Goal: Task Accomplishment & Management: Manage account settings

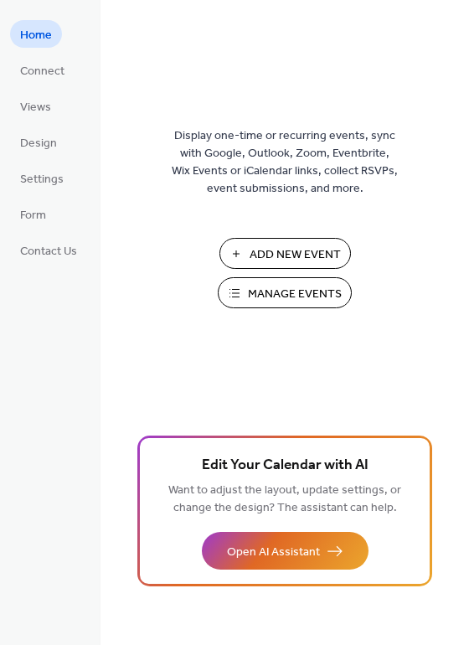
click at [261, 290] on span "Manage Events" at bounding box center [295, 295] width 94 height 18
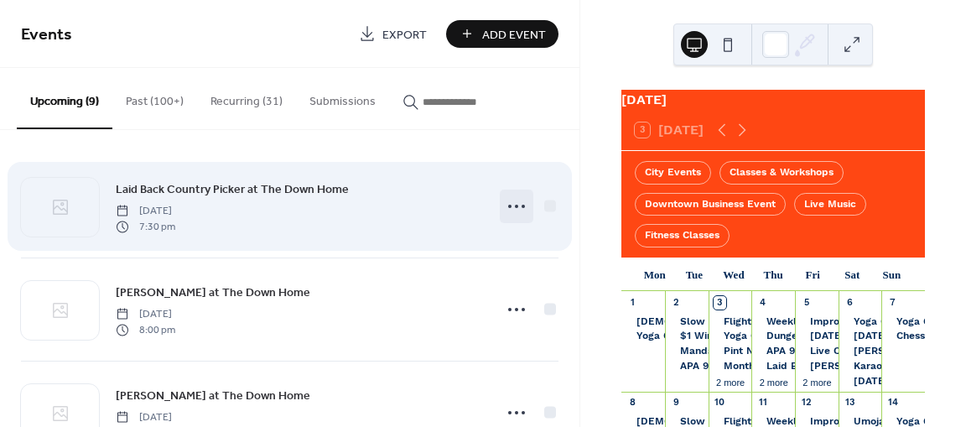
click at [506, 205] on icon at bounding box center [516, 206] width 27 height 27
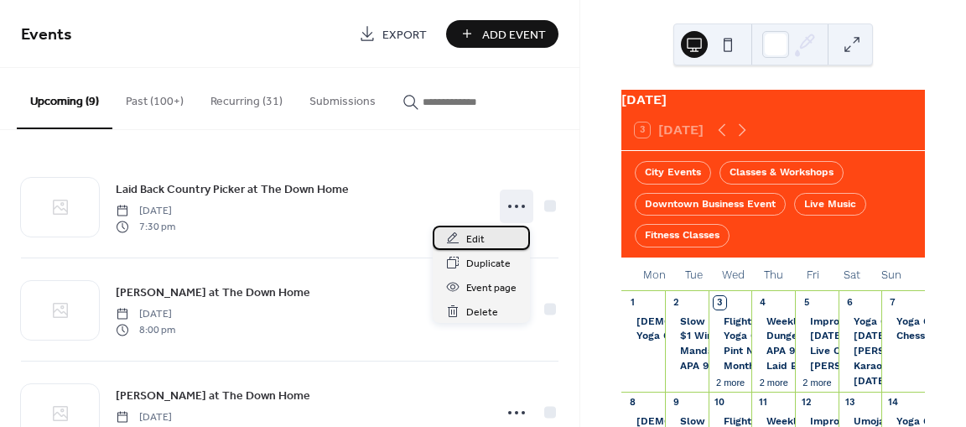
click at [495, 236] on div "Edit" at bounding box center [481, 237] width 97 height 24
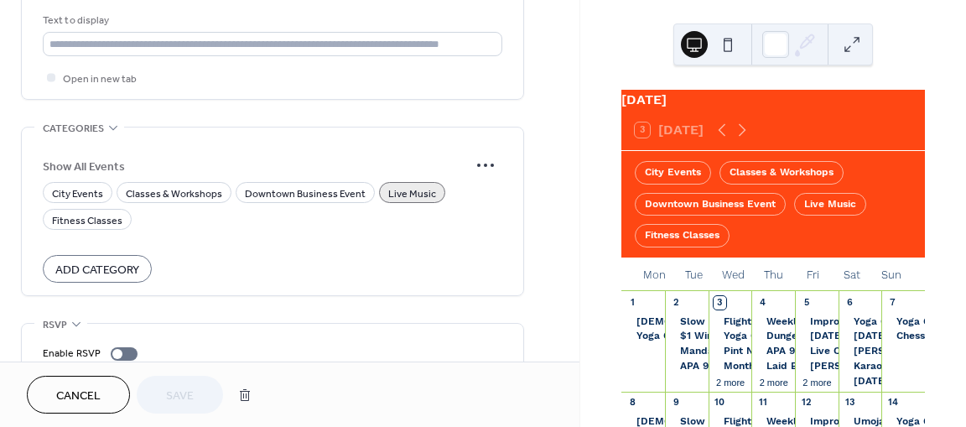
scroll to position [1068, 0]
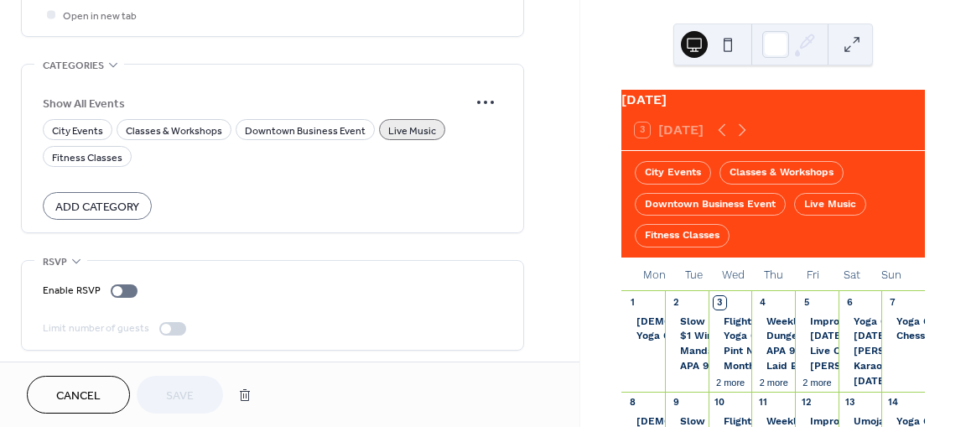
click at [94, 401] on span "Cancel" at bounding box center [78, 396] width 44 height 18
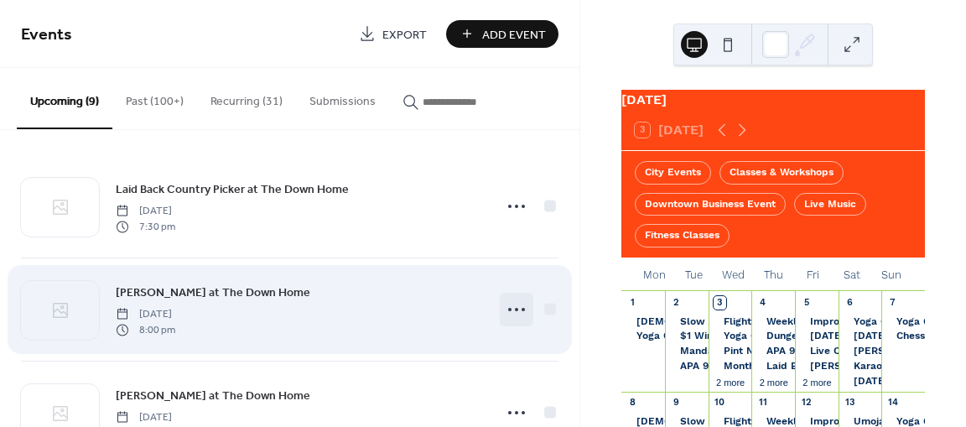
click at [510, 307] on icon at bounding box center [516, 309] width 27 height 27
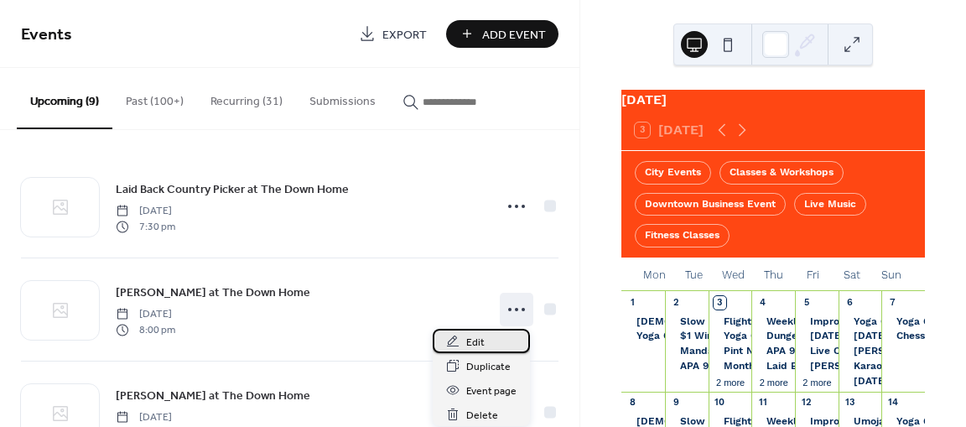
click at [486, 345] on div "Edit" at bounding box center [481, 341] width 97 height 24
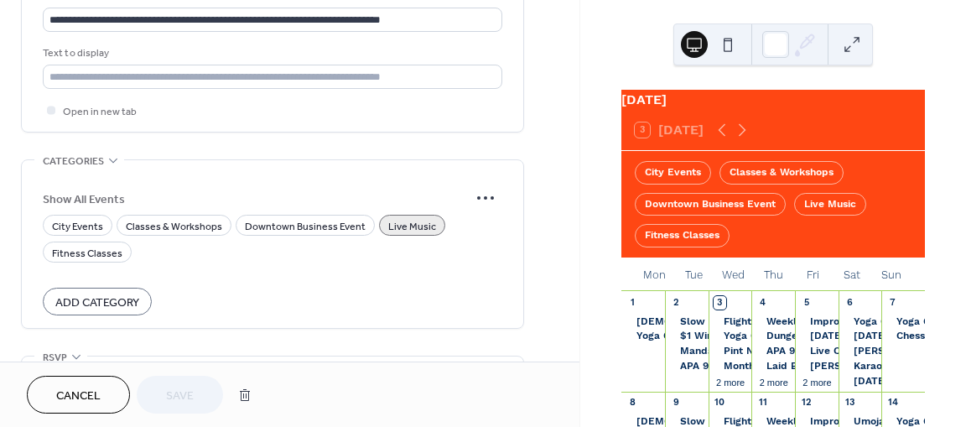
scroll to position [973, 0]
click at [96, 387] on span "Cancel" at bounding box center [78, 396] width 44 height 18
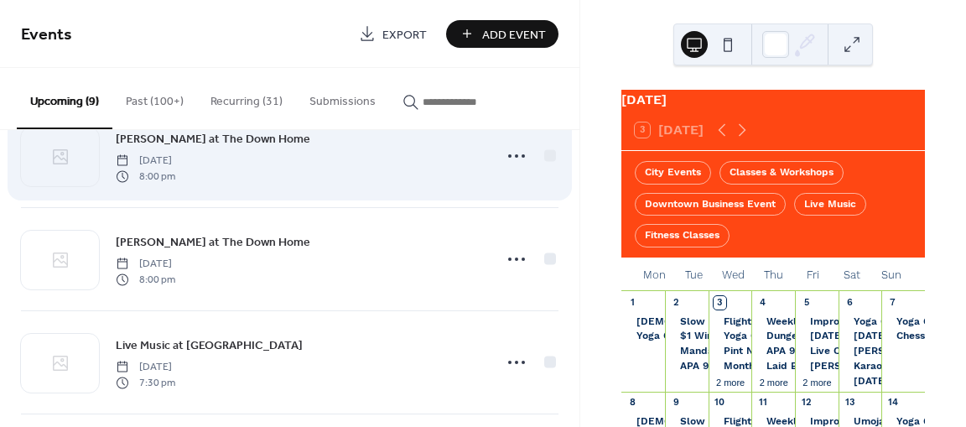
scroll to position [154, 0]
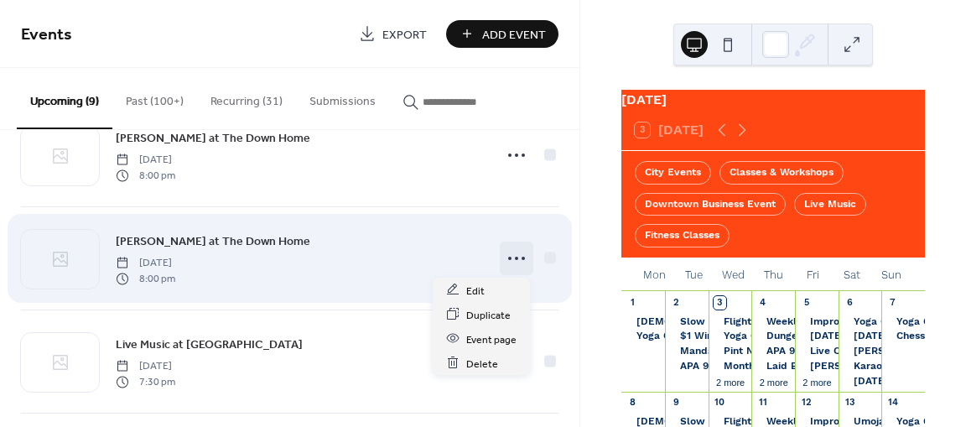
click at [509, 257] on icon at bounding box center [516, 258] width 27 height 27
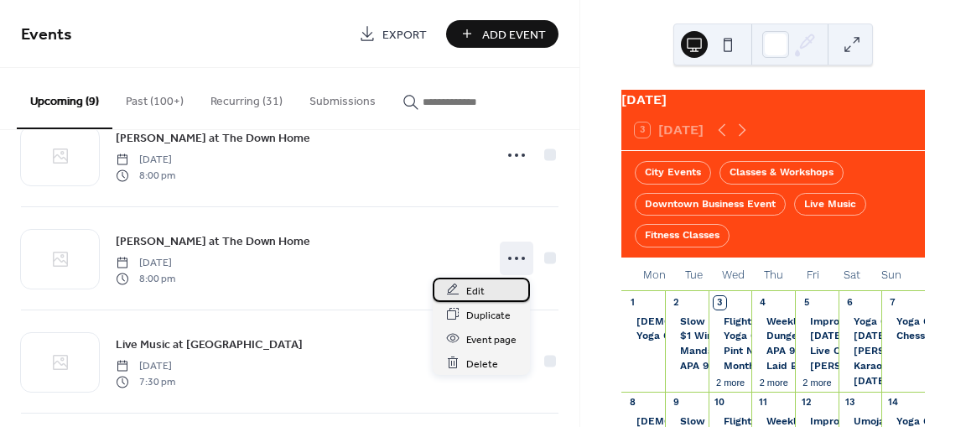
click at [482, 287] on span "Edit" at bounding box center [475, 291] width 18 height 18
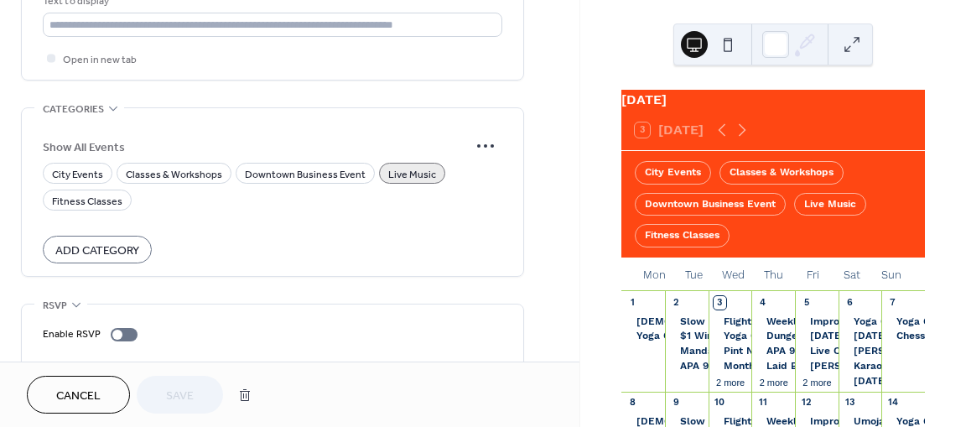
scroll to position [1068, 0]
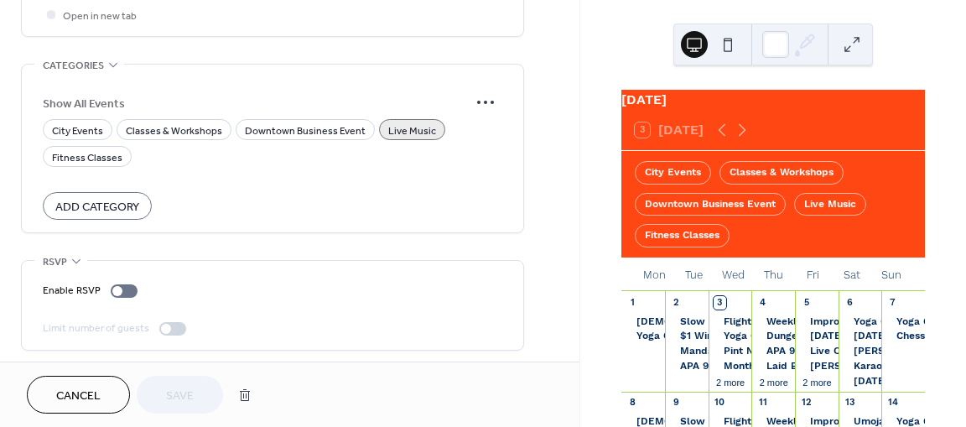
click at [109, 393] on button "Cancel" at bounding box center [78, 395] width 103 height 38
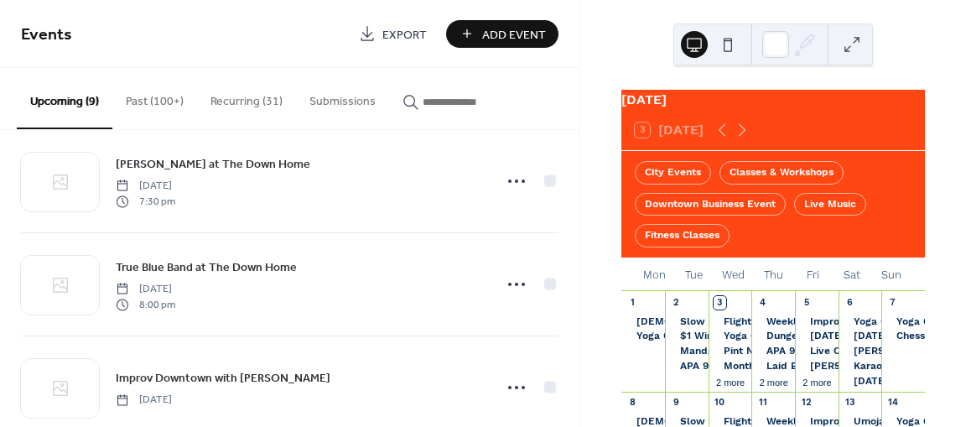
scroll to position [677, 0]
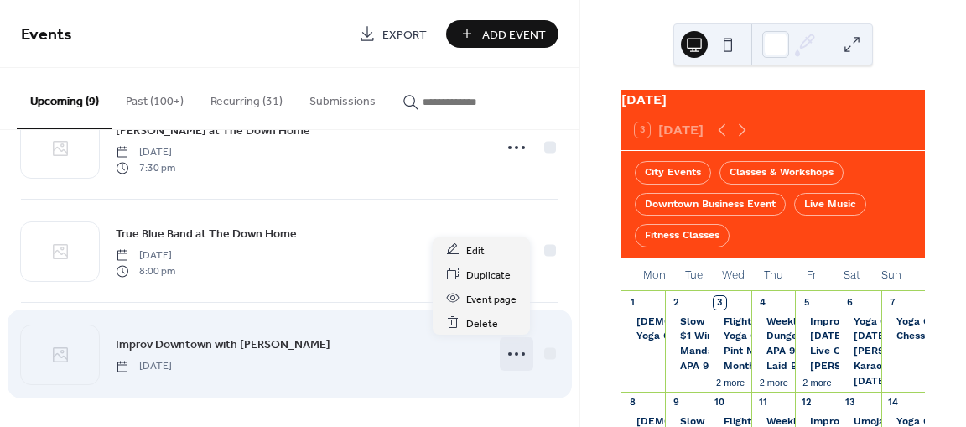
click at [507, 350] on icon at bounding box center [516, 353] width 27 height 27
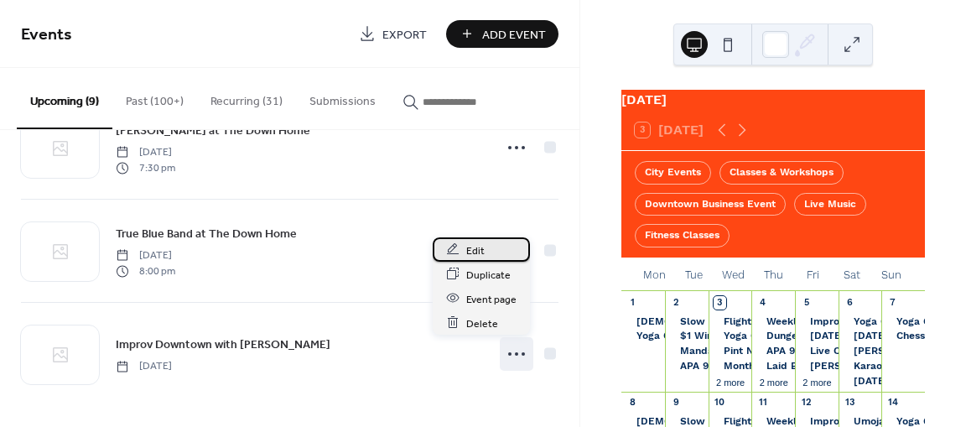
click at [466, 247] on span "Edit" at bounding box center [475, 250] width 18 height 18
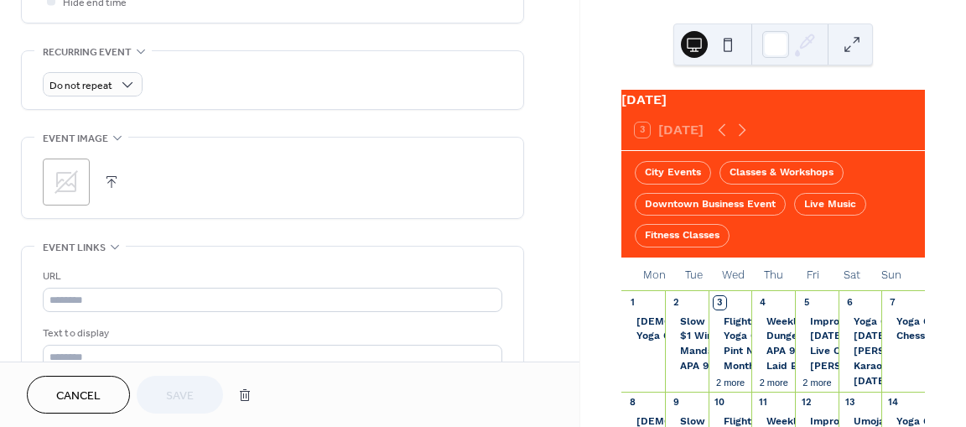
scroll to position [1068, 0]
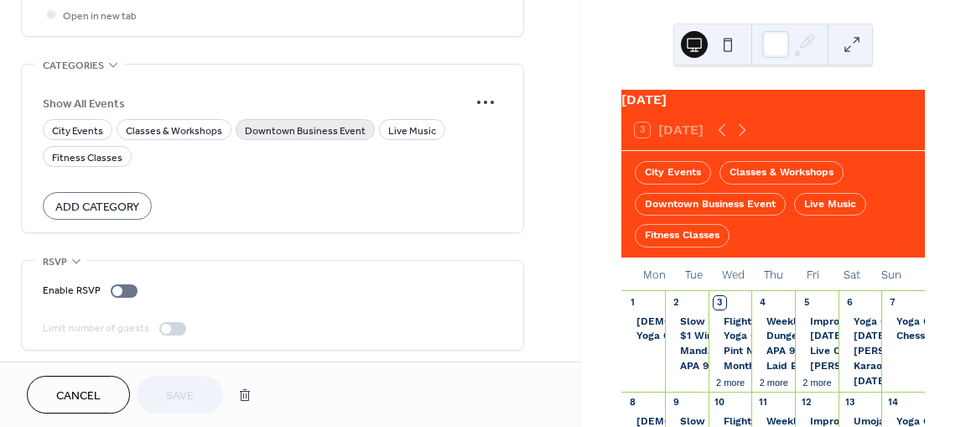
click at [320, 125] on span "Downtown Business Event" at bounding box center [305, 131] width 121 height 18
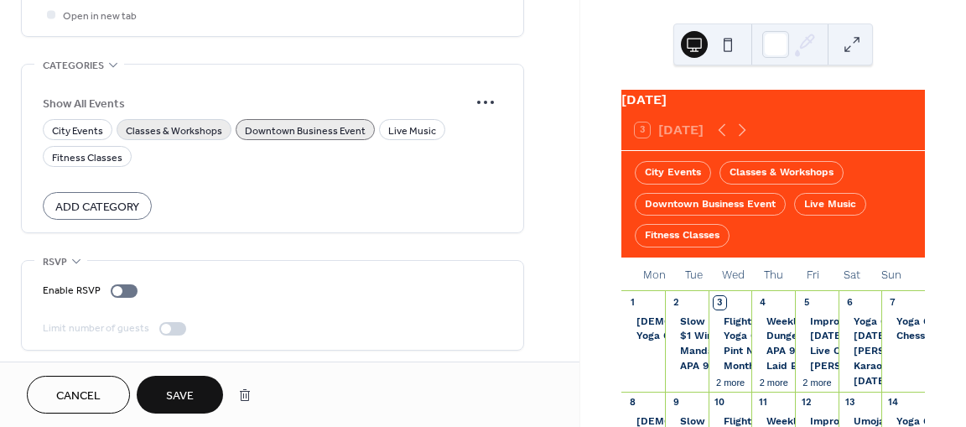
click at [200, 124] on span "Classes & Workshops" at bounding box center [174, 131] width 96 height 18
click at [265, 133] on span "Downtown Business Event" at bounding box center [305, 131] width 121 height 18
click at [257, 128] on span "Downtown Business Event" at bounding box center [305, 131] width 121 height 18
click at [196, 390] on button "Save" at bounding box center [180, 395] width 86 height 38
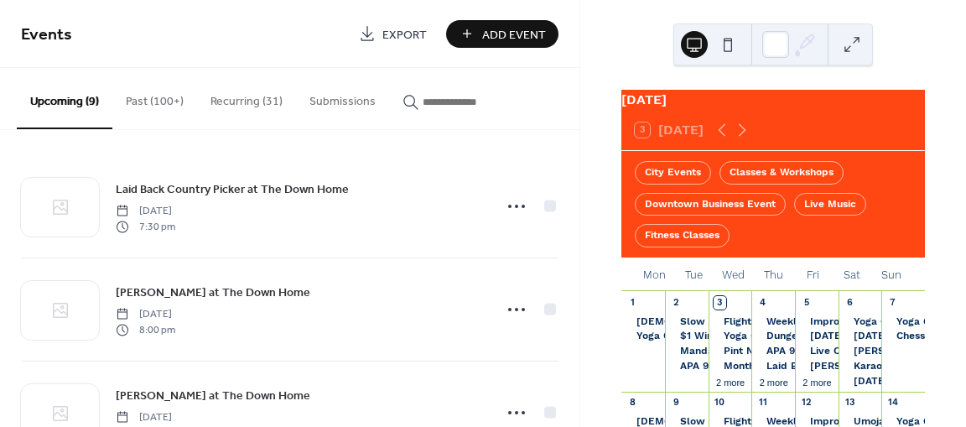
scroll to position [677, 0]
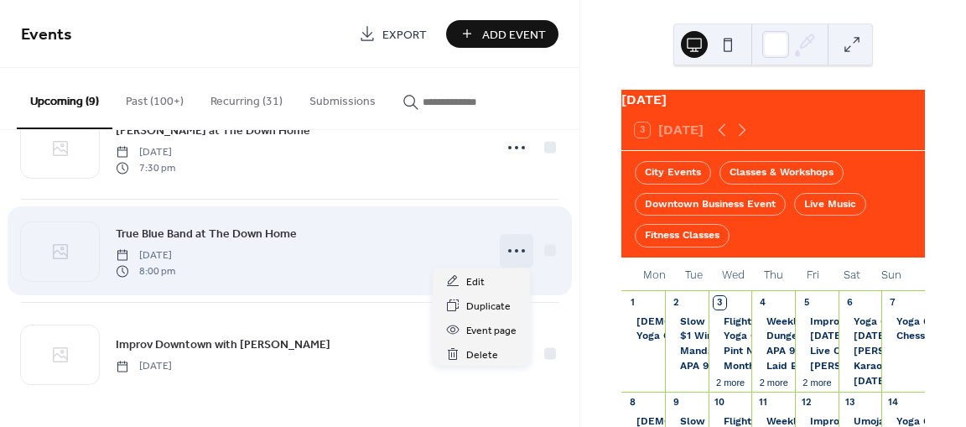
click at [504, 250] on icon at bounding box center [516, 250] width 27 height 27
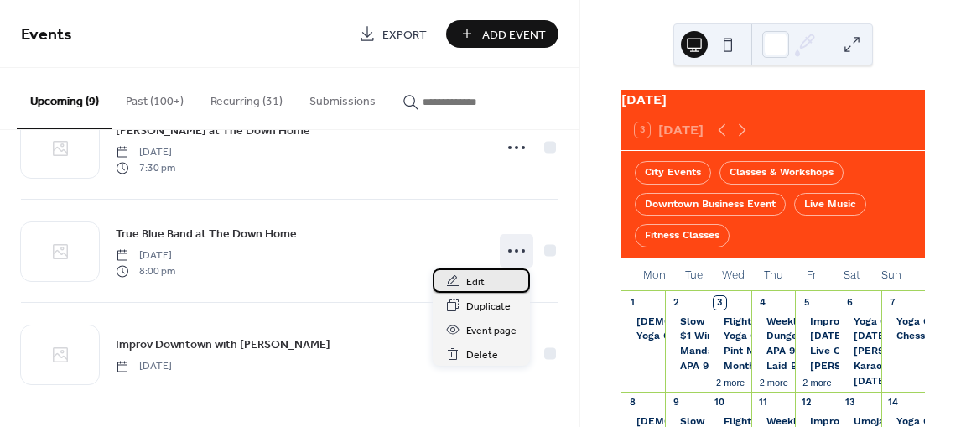
click at [495, 278] on div "Edit" at bounding box center [481, 280] width 97 height 24
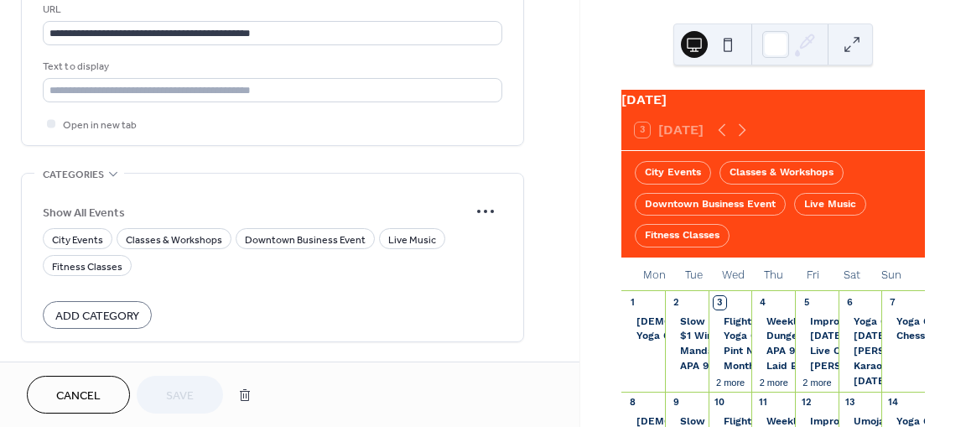
scroll to position [1068, 0]
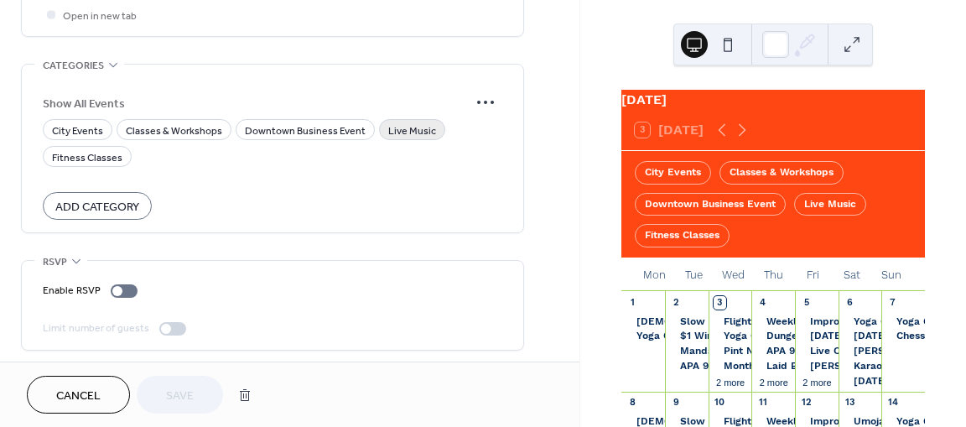
click at [397, 127] on span "Live Music" at bounding box center [412, 131] width 48 height 18
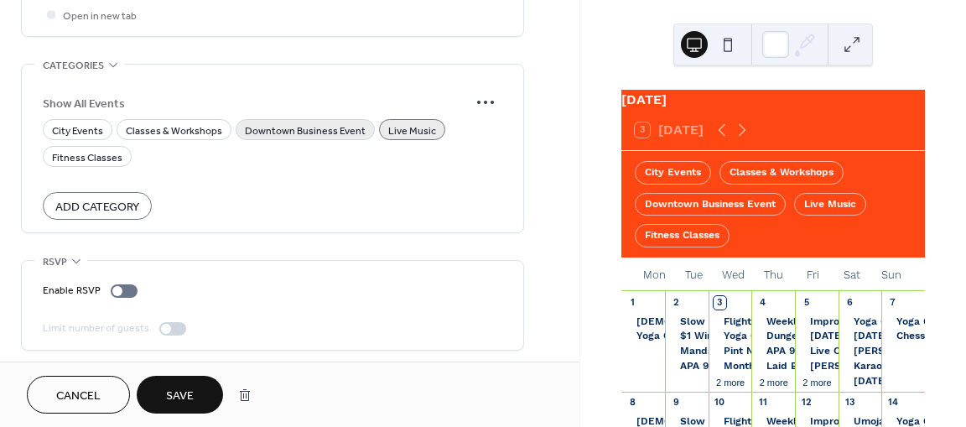
click at [338, 128] on span "Downtown Business Event" at bounding box center [305, 131] width 121 height 18
click at [179, 404] on span "Save" at bounding box center [180, 396] width 28 height 18
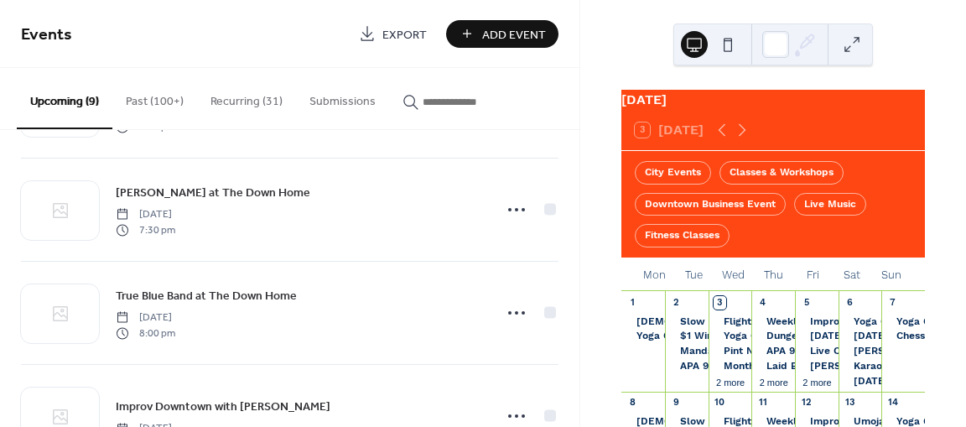
scroll to position [607, 0]
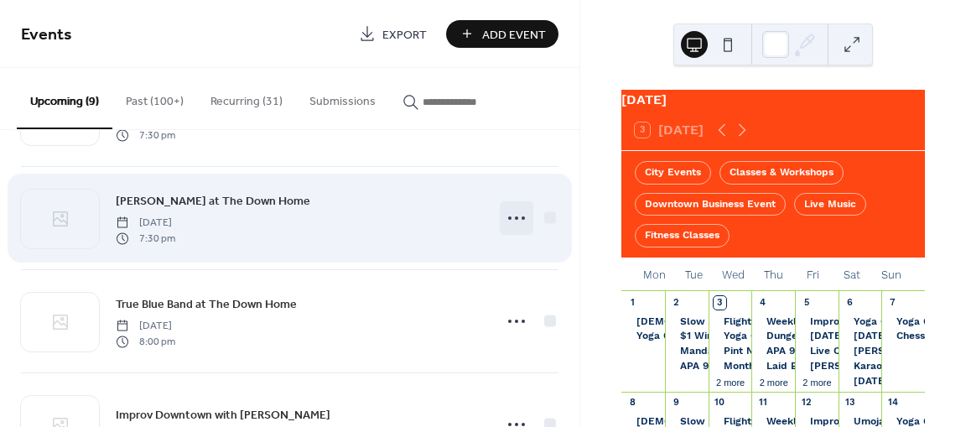
click at [515, 216] on circle at bounding box center [516, 217] width 3 height 3
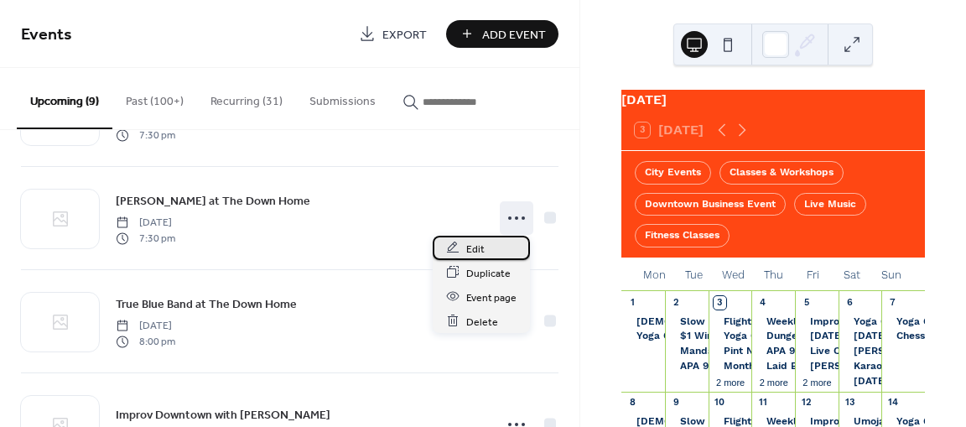
click at [493, 248] on div "Edit" at bounding box center [481, 248] width 97 height 24
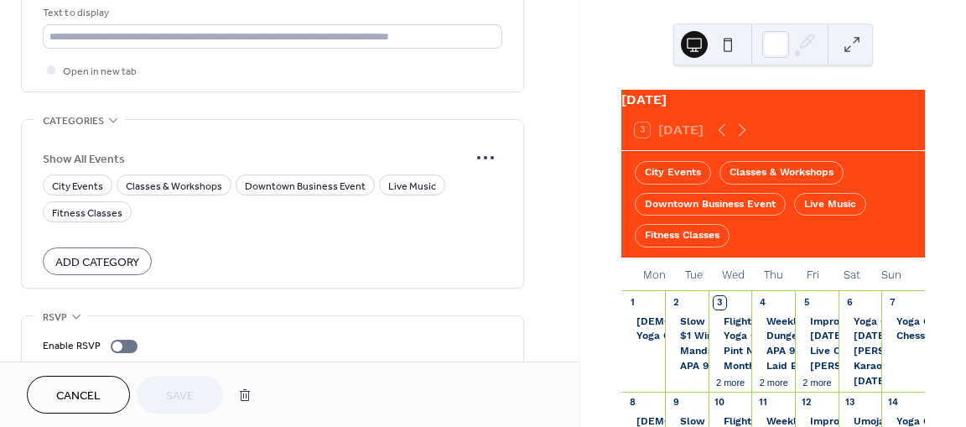
scroll to position [1068, 0]
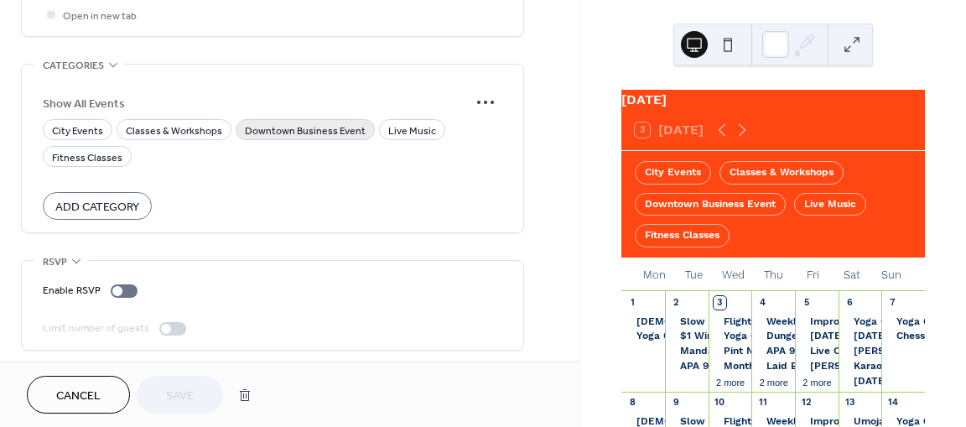
click at [266, 128] on span "Downtown Business Event" at bounding box center [305, 131] width 121 height 18
click at [395, 130] on span "Live Music" at bounding box center [412, 131] width 48 height 18
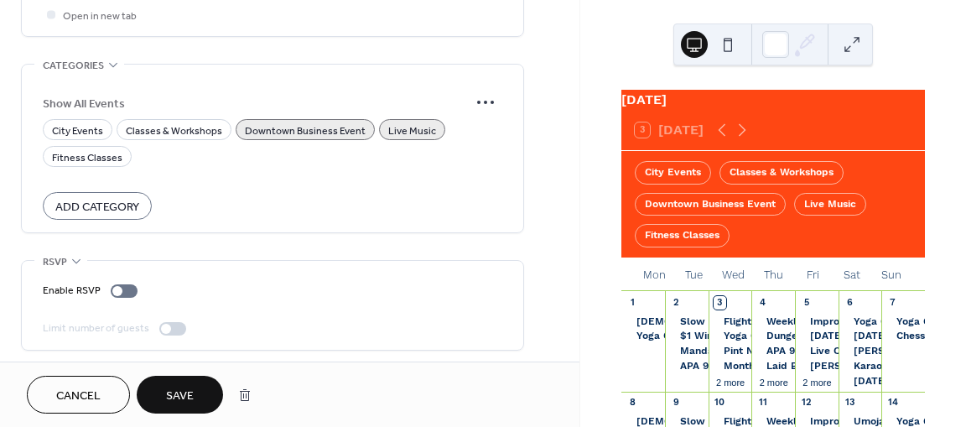
click at [194, 381] on button "Save" at bounding box center [180, 395] width 86 height 38
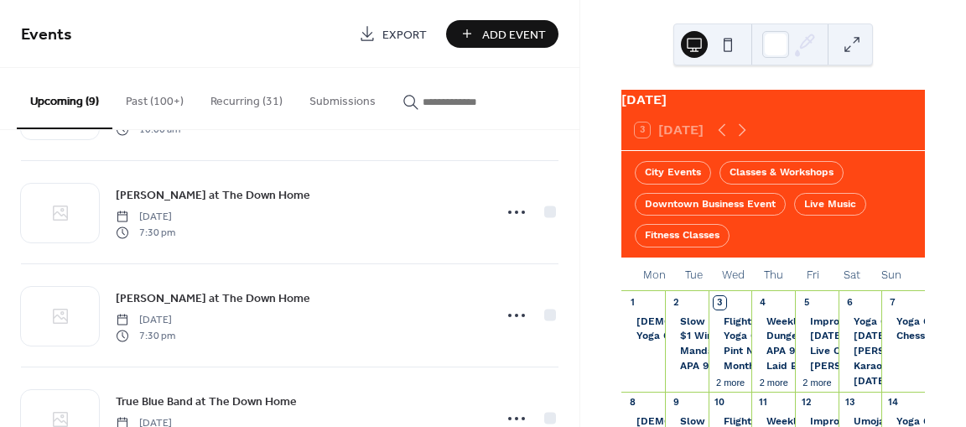
scroll to position [488, 0]
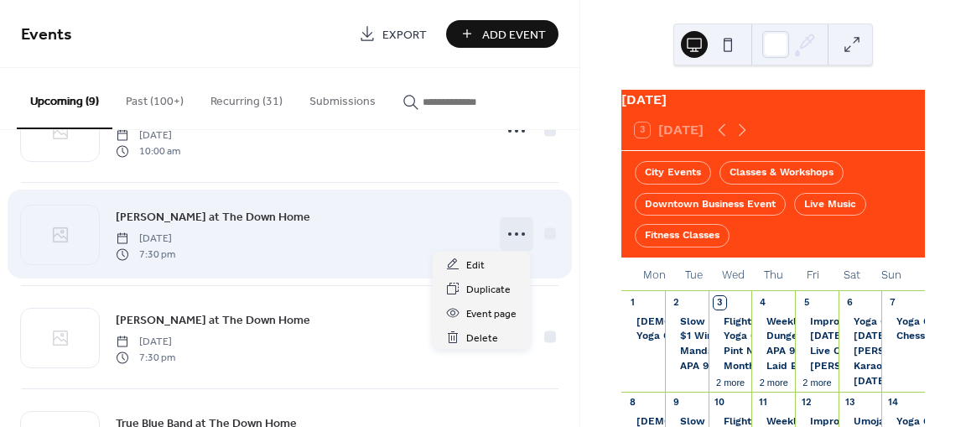
click at [517, 229] on icon at bounding box center [516, 233] width 27 height 27
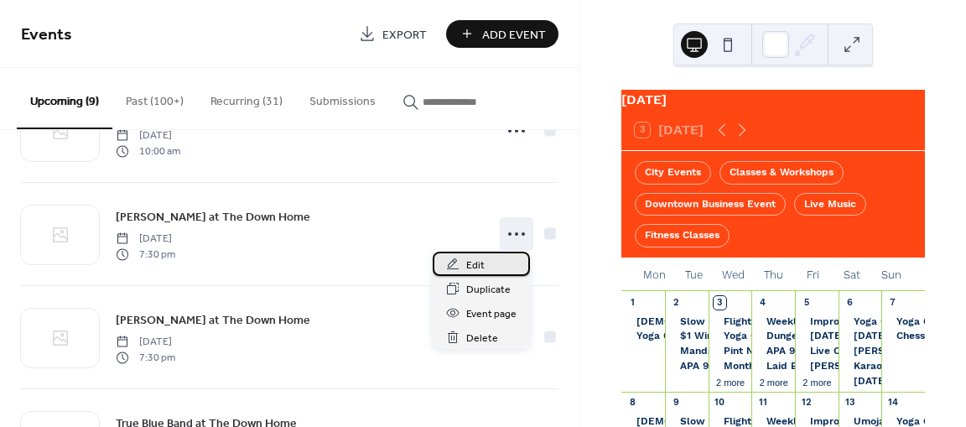
click at [500, 257] on div "Edit" at bounding box center [481, 263] width 97 height 24
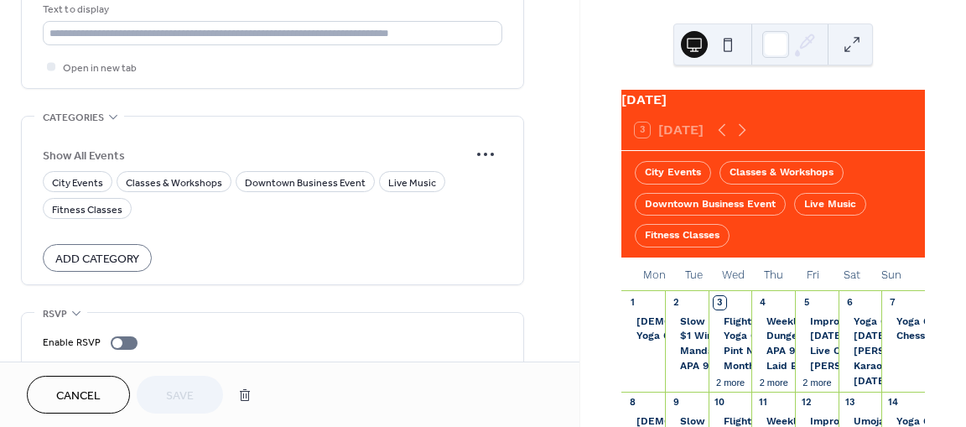
scroll to position [1068, 0]
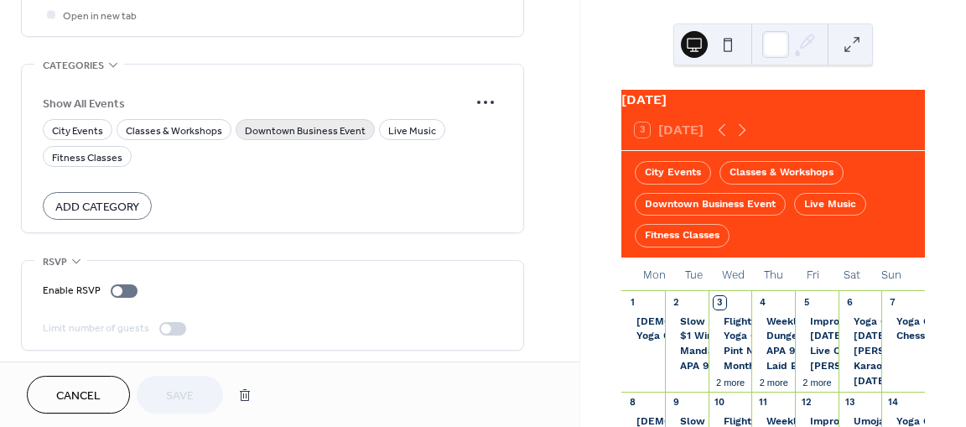
click at [326, 125] on span "Downtown Business Event" at bounding box center [305, 131] width 121 height 18
click at [417, 129] on span "Live Music" at bounding box center [412, 131] width 48 height 18
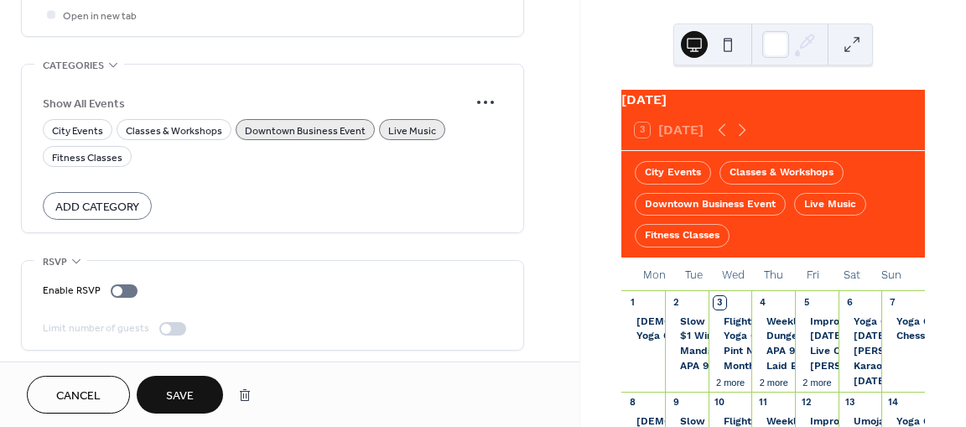
click at [172, 397] on span "Save" at bounding box center [180, 396] width 28 height 18
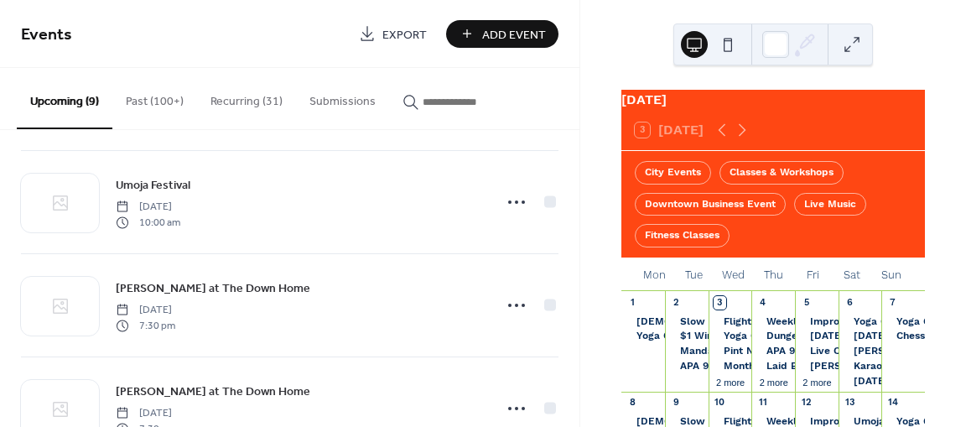
scroll to position [414, 0]
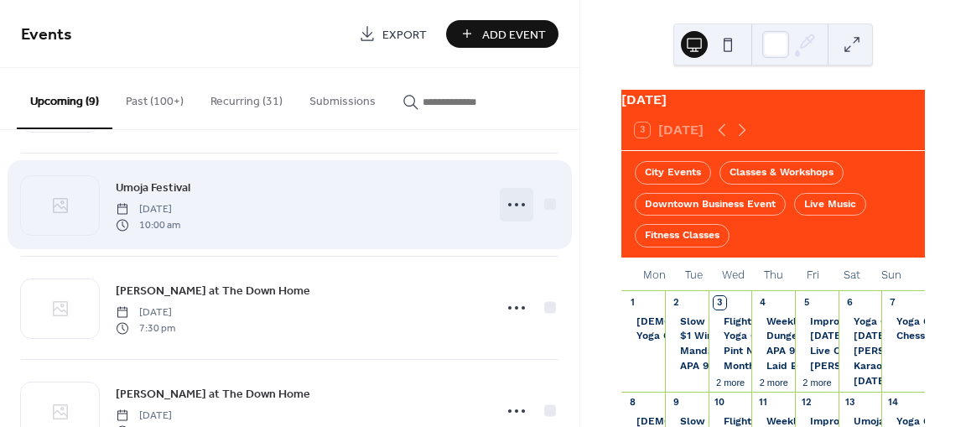
click at [509, 204] on icon at bounding box center [516, 204] width 27 height 27
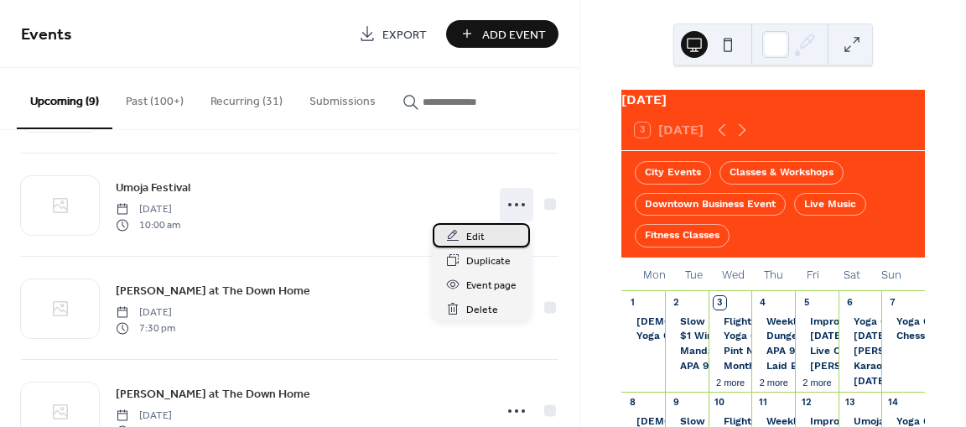
click at [496, 234] on div "Edit" at bounding box center [481, 235] width 97 height 24
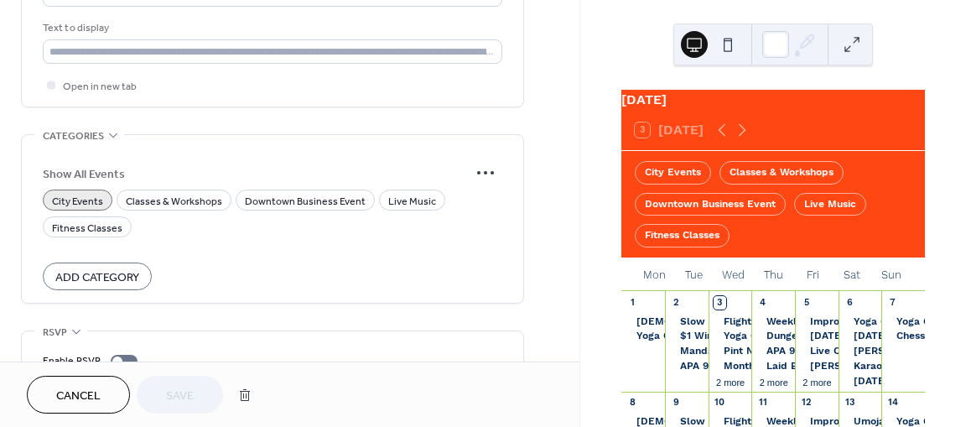
scroll to position [1001, 0]
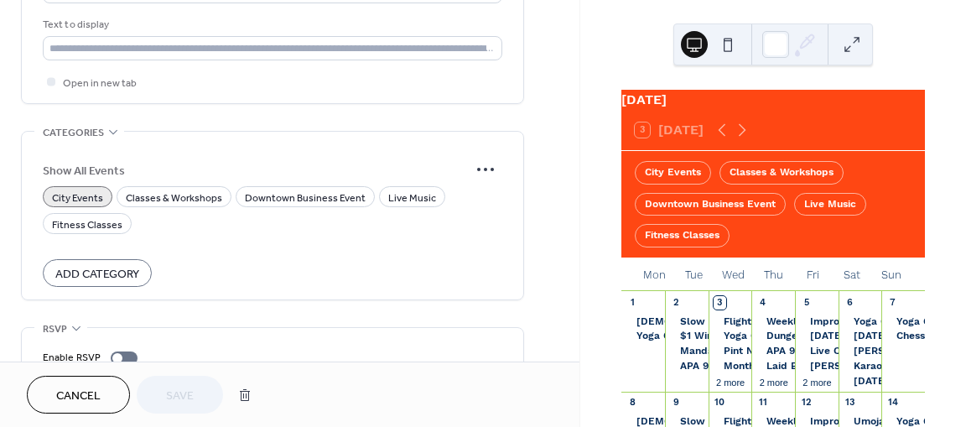
click at [104, 395] on button "Cancel" at bounding box center [78, 395] width 103 height 38
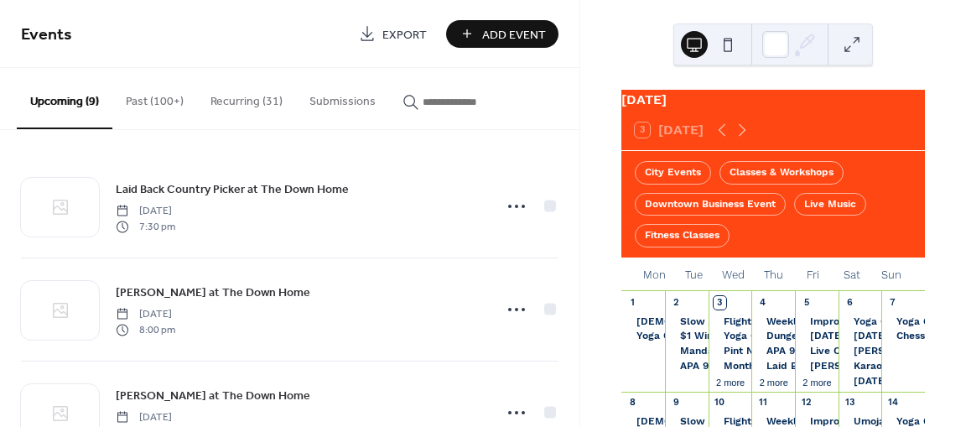
click at [246, 103] on button "Recurring (31)" at bounding box center [246, 98] width 99 height 60
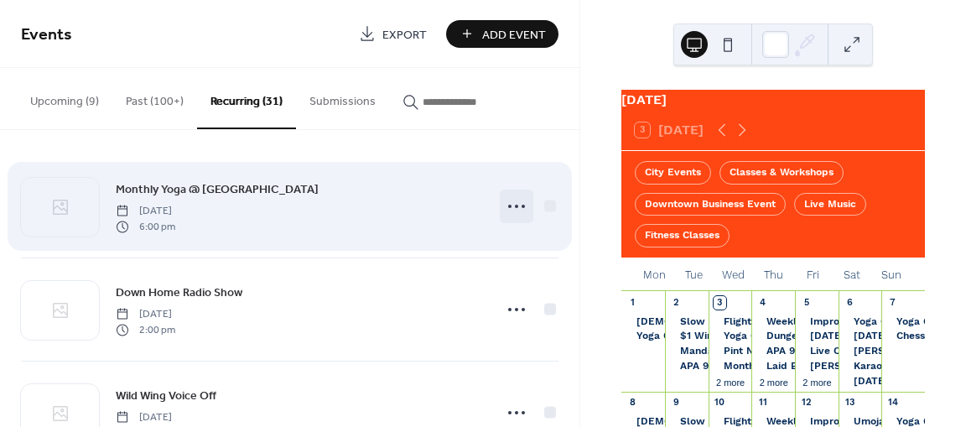
click at [507, 207] on icon at bounding box center [516, 206] width 27 height 27
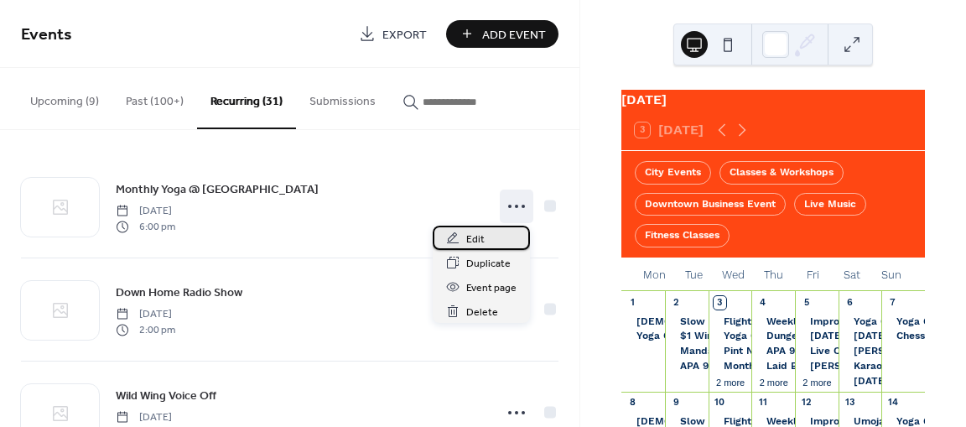
click at [496, 239] on div "Edit" at bounding box center [481, 237] width 97 height 24
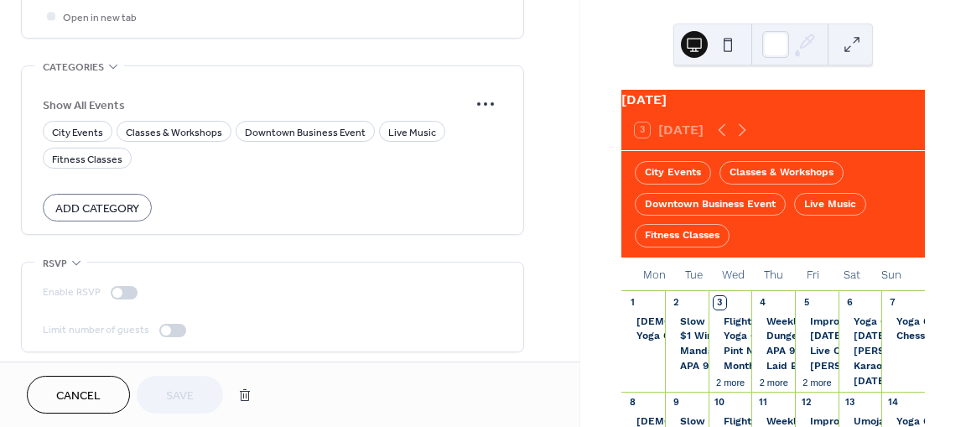
scroll to position [1378, 0]
click at [161, 132] on span "Classes & Workshops" at bounding box center [174, 132] width 96 height 18
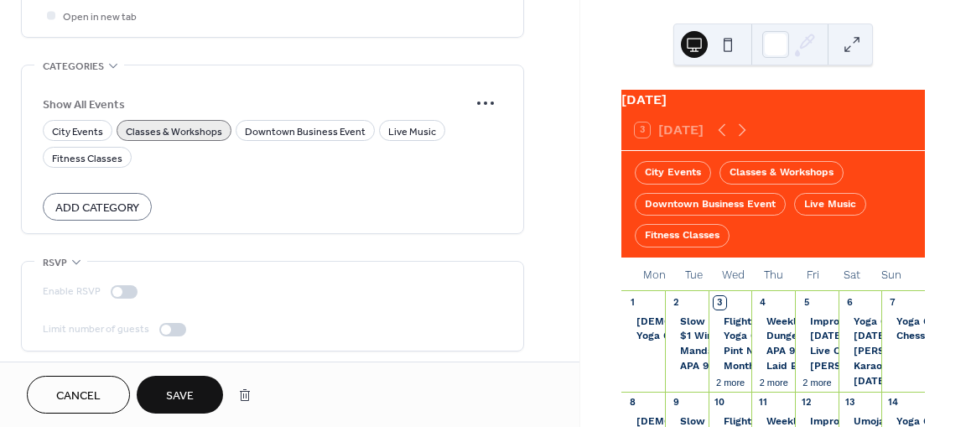
click at [148, 127] on span "Classes & Workshops" at bounding box center [174, 132] width 96 height 18
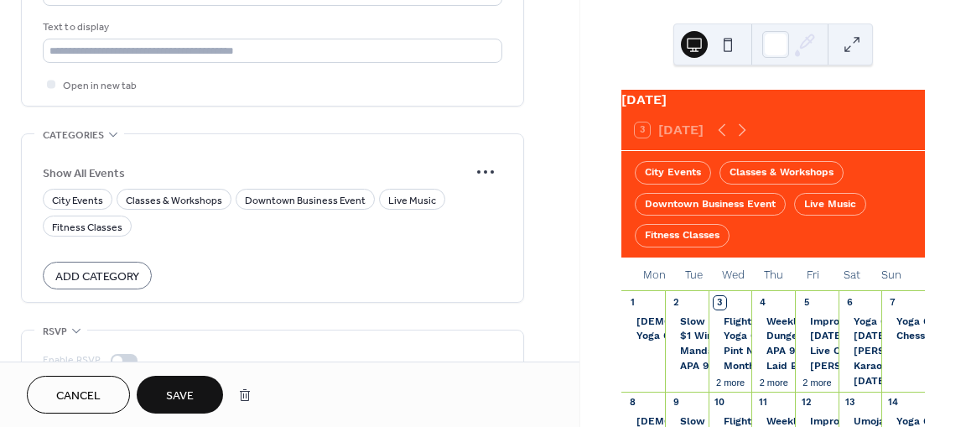
scroll to position [1314, 0]
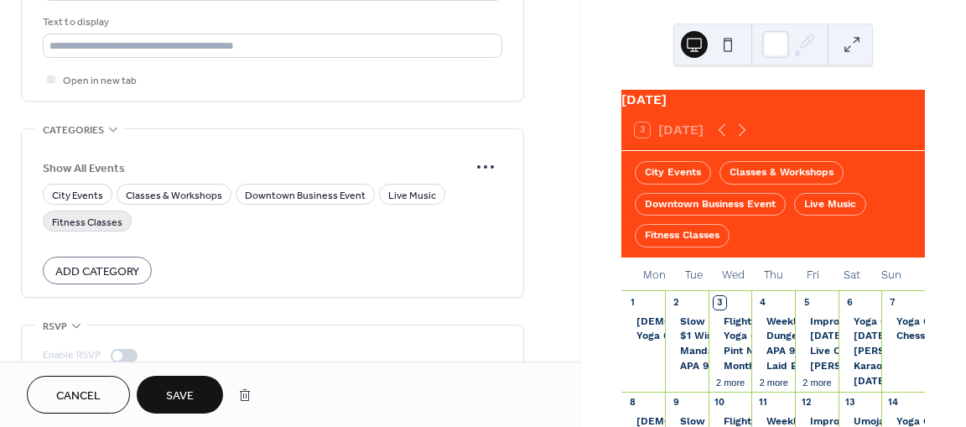
click at [114, 217] on span "Fitness Classes" at bounding box center [87, 223] width 70 height 18
click at [174, 395] on span "Save" at bounding box center [180, 396] width 28 height 18
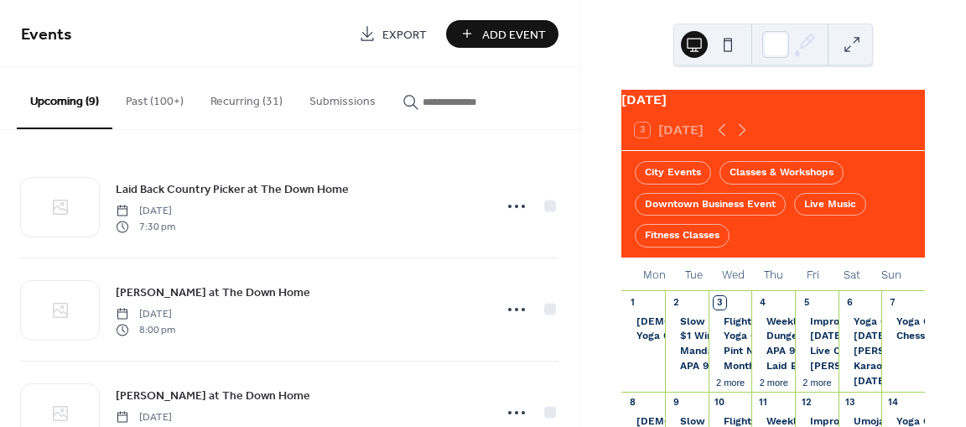
click at [241, 105] on button "Recurring (31)" at bounding box center [246, 98] width 99 height 60
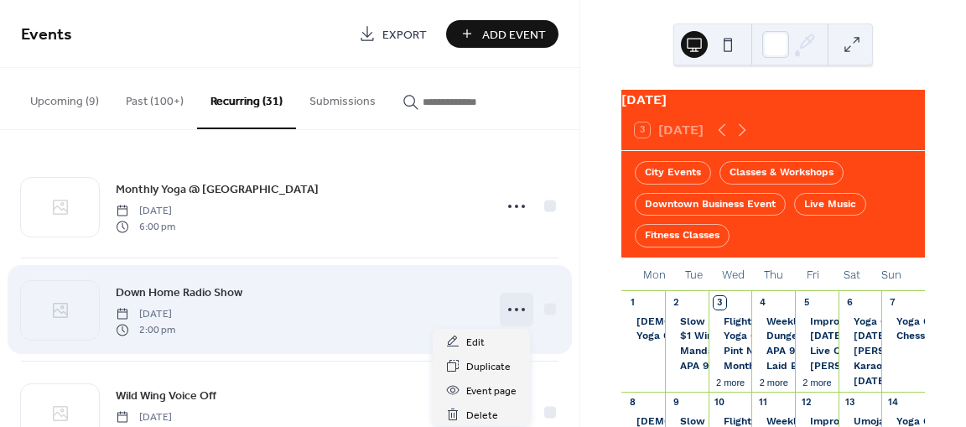
click at [509, 308] on icon at bounding box center [516, 309] width 27 height 27
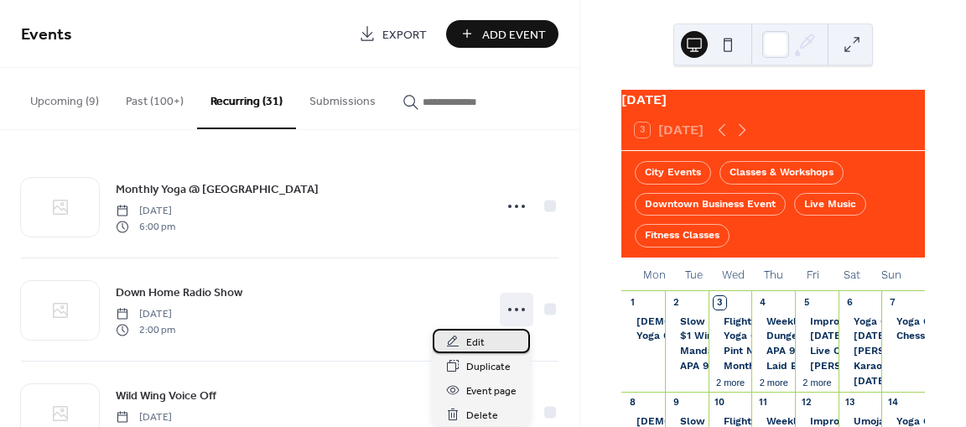
click at [476, 340] on span "Edit" at bounding box center [475, 343] width 18 height 18
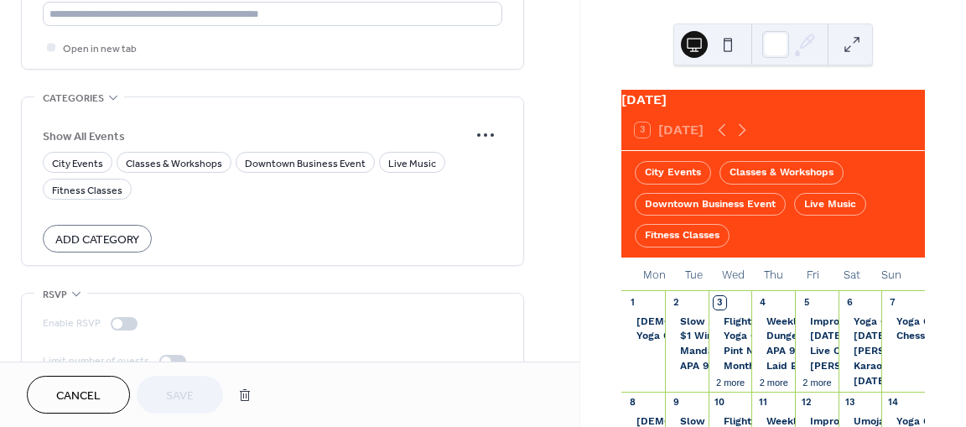
scroll to position [1350, 0]
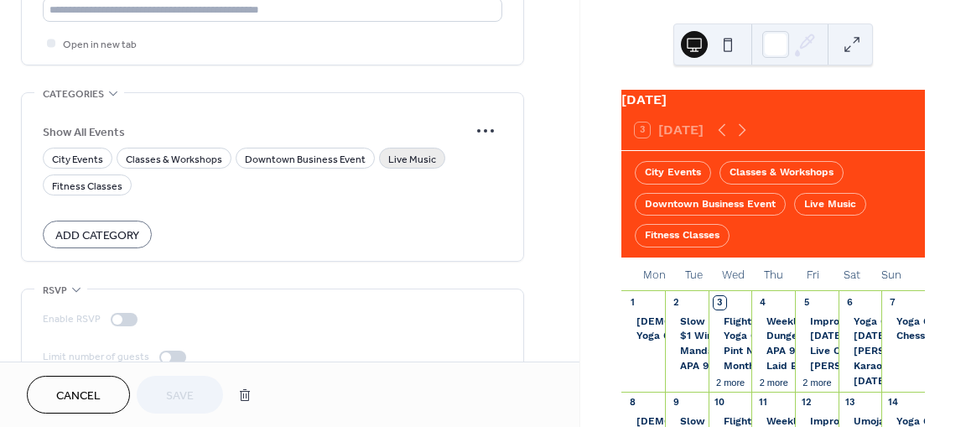
click at [395, 157] on span "Live Music" at bounding box center [412, 160] width 48 height 18
click at [191, 387] on span "Save" at bounding box center [180, 396] width 28 height 18
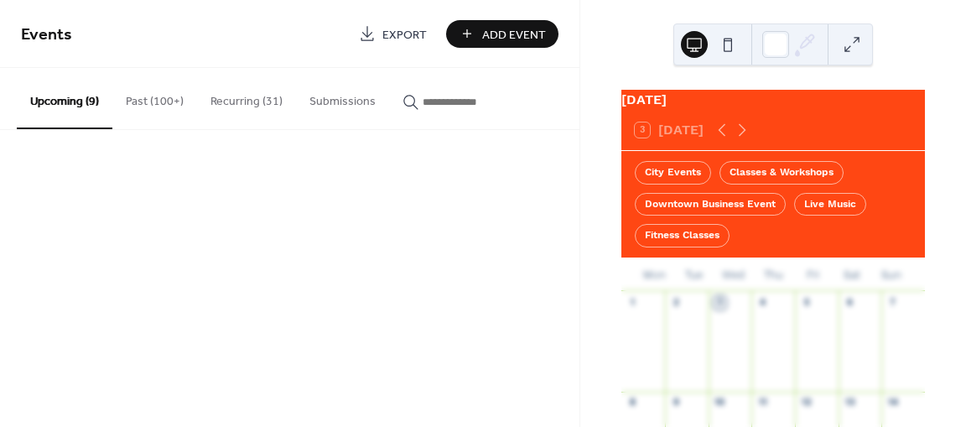
click at [267, 102] on button "Recurring (31)" at bounding box center [246, 98] width 99 height 60
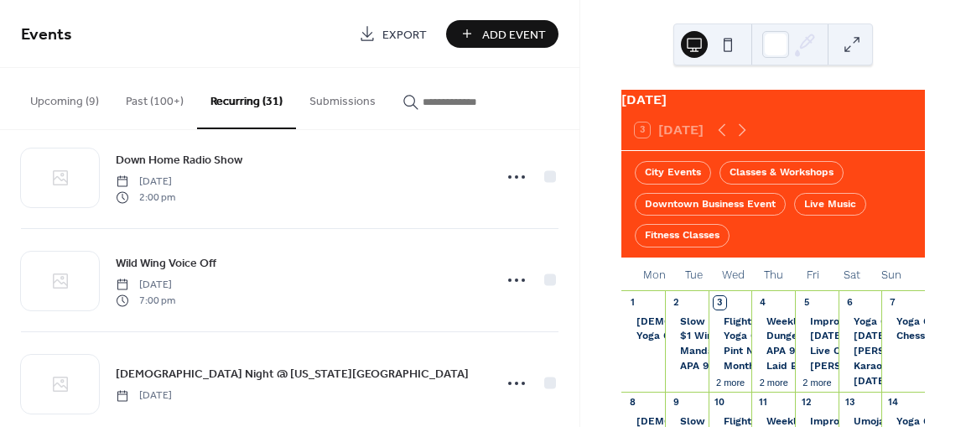
scroll to position [147, 0]
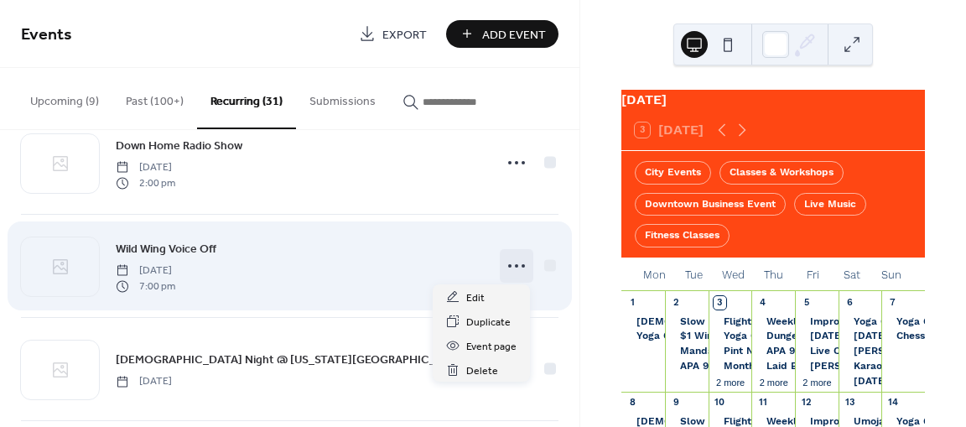
click at [514, 262] on icon at bounding box center [516, 265] width 27 height 27
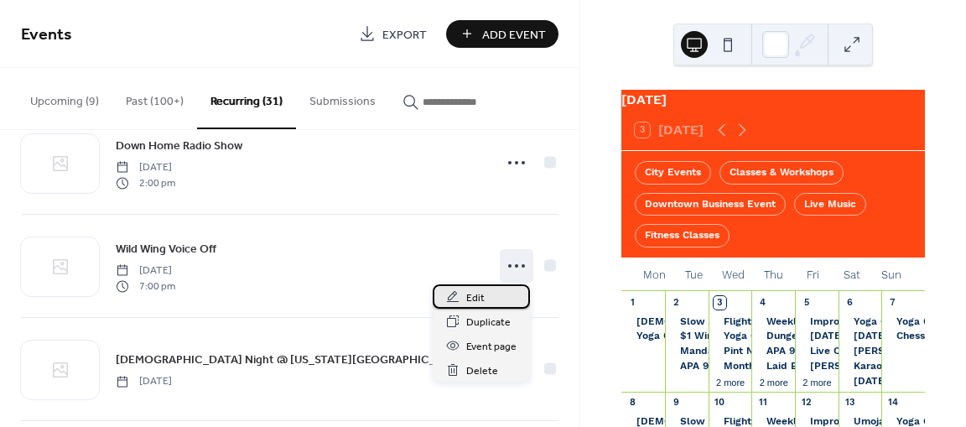
click at [471, 289] on span "Edit" at bounding box center [475, 298] width 18 height 18
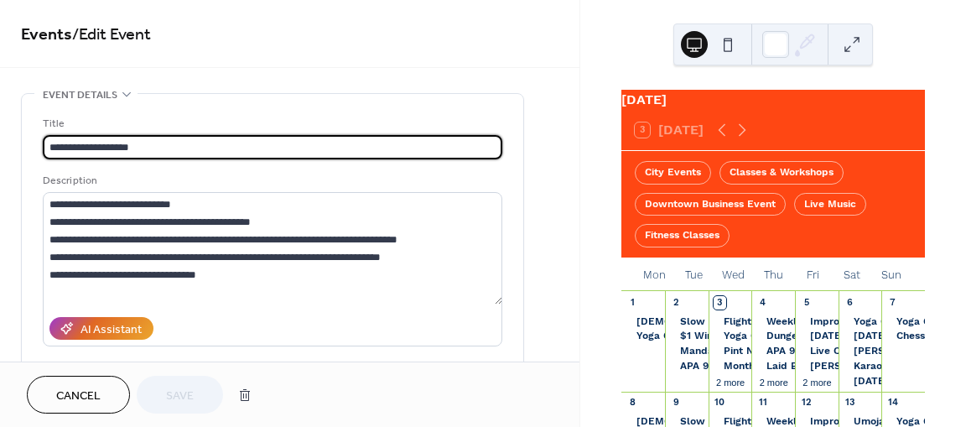
type input "**********"
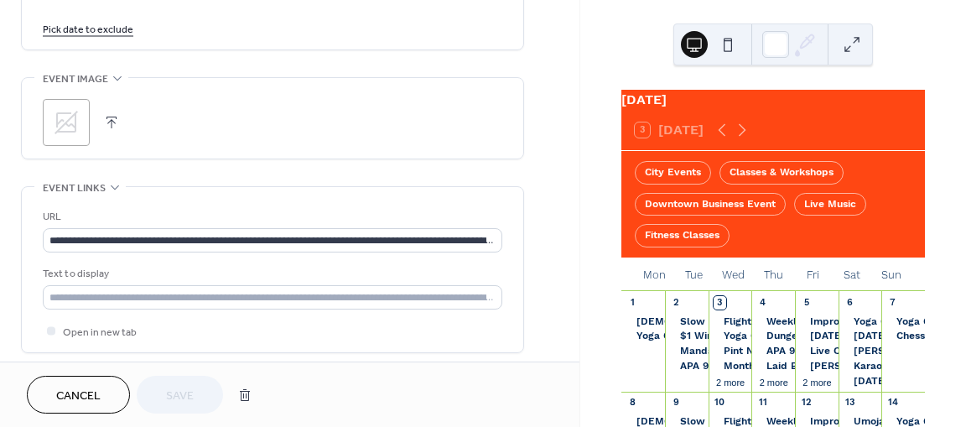
scroll to position [1101, 0]
click at [72, 402] on span "Cancel" at bounding box center [78, 396] width 44 height 18
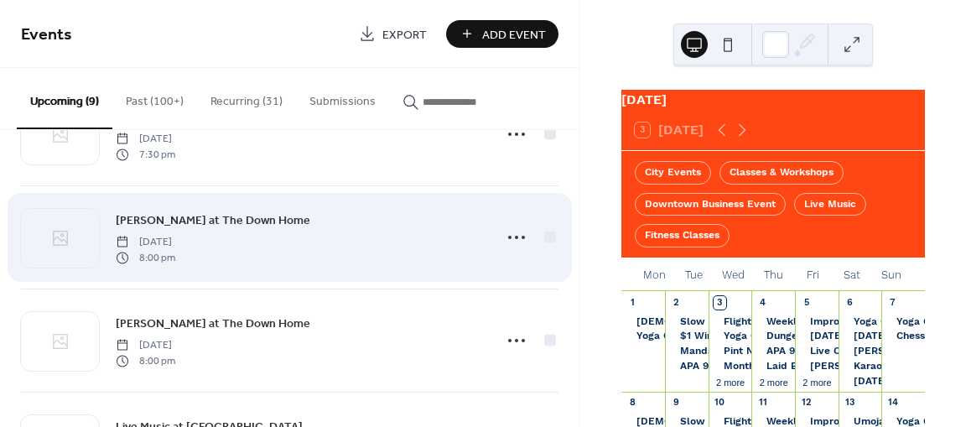
scroll to position [75, 0]
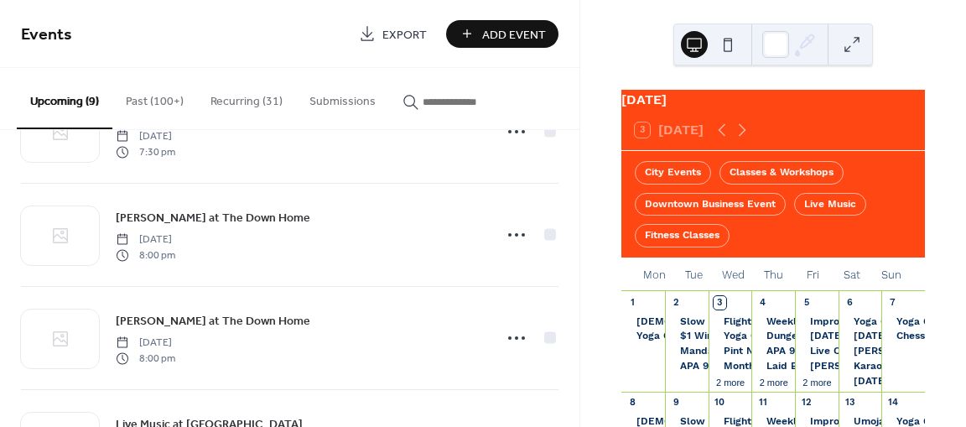
click at [342, 100] on button "Submissions" at bounding box center [342, 98] width 93 height 60
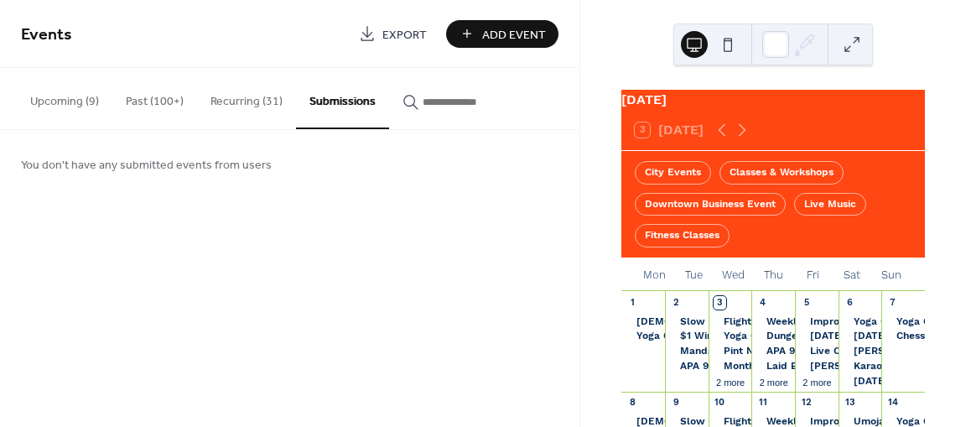
click at [259, 93] on button "Recurring (31)" at bounding box center [246, 98] width 99 height 60
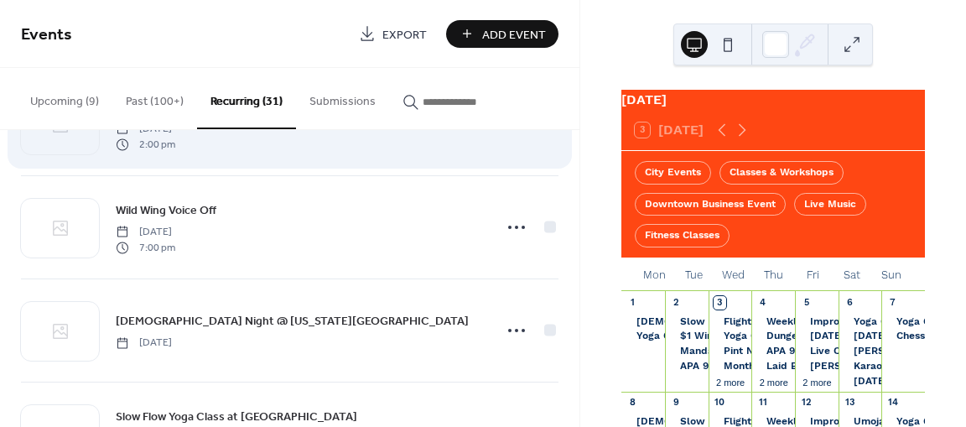
scroll to position [189, 0]
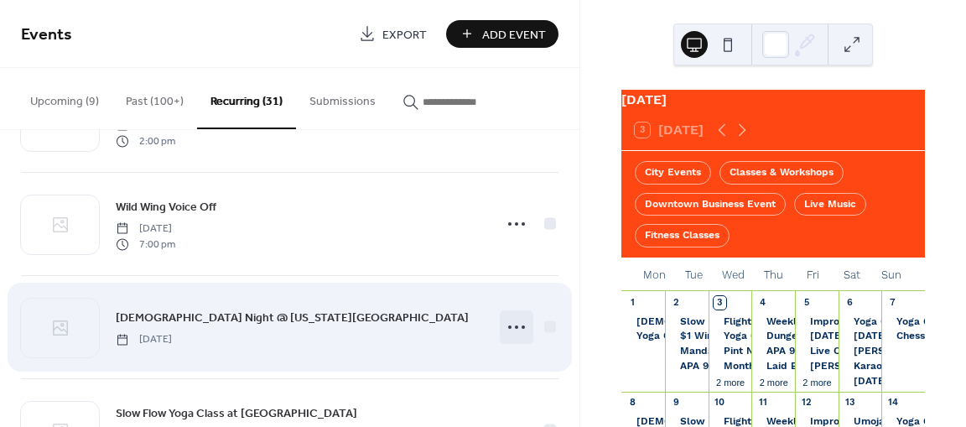
click at [513, 326] on icon at bounding box center [516, 327] width 27 height 27
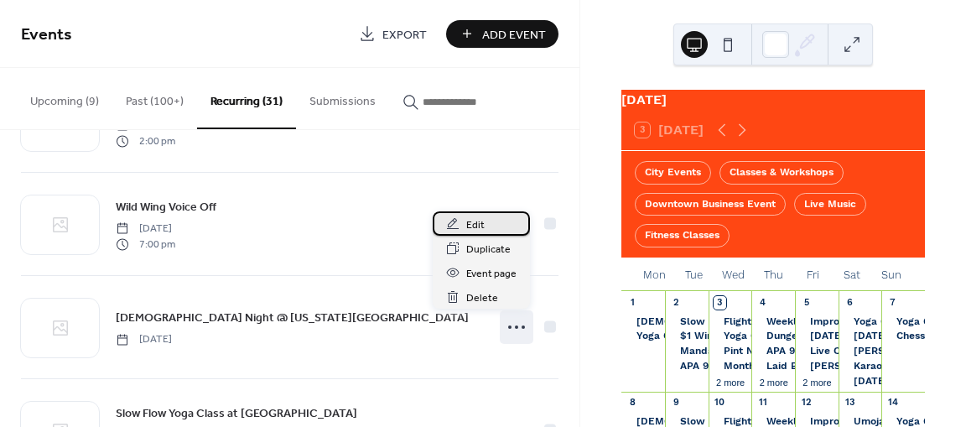
click at [474, 224] on span "Edit" at bounding box center [475, 225] width 18 height 18
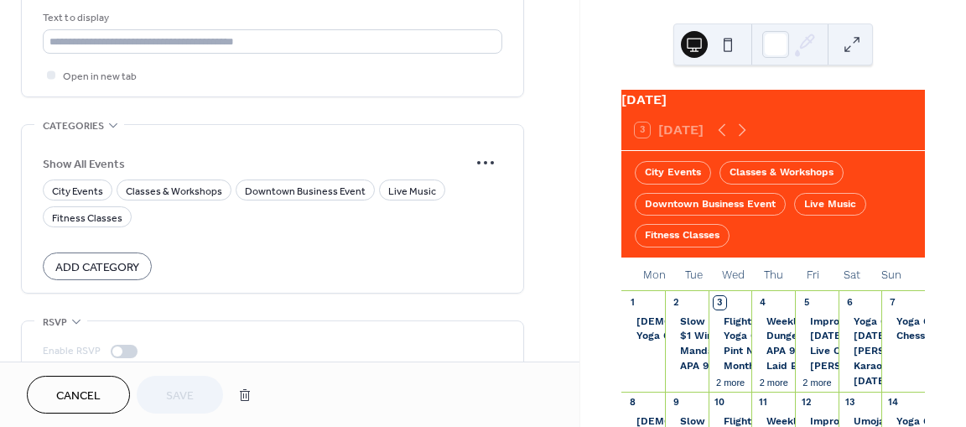
scroll to position [1307, 0]
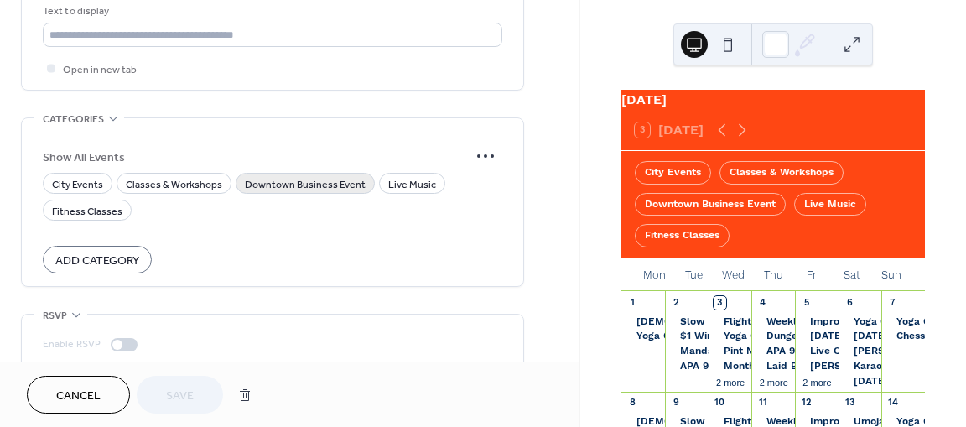
click at [324, 180] on span "Downtown Business Event" at bounding box center [305, 185] width 121 height 18
click at [184, 401] on span "Save" at bounding box center [180, 396] width 28 height 18
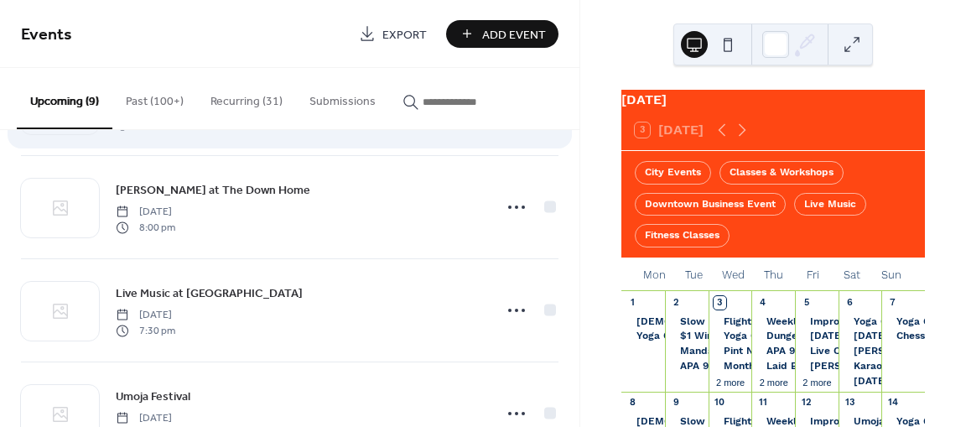
scroll to position [206, 0]
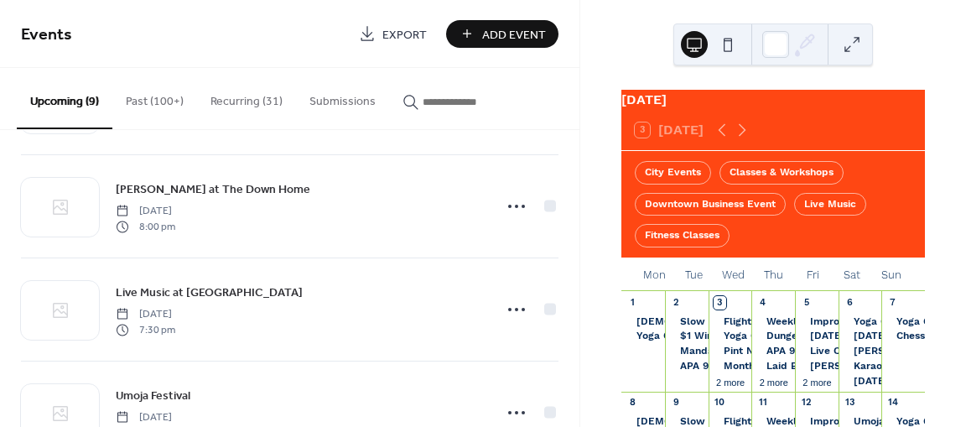
click at [266, 101] on button "Recurring (31)" at bounding box center [246, 98] width 99 height 60
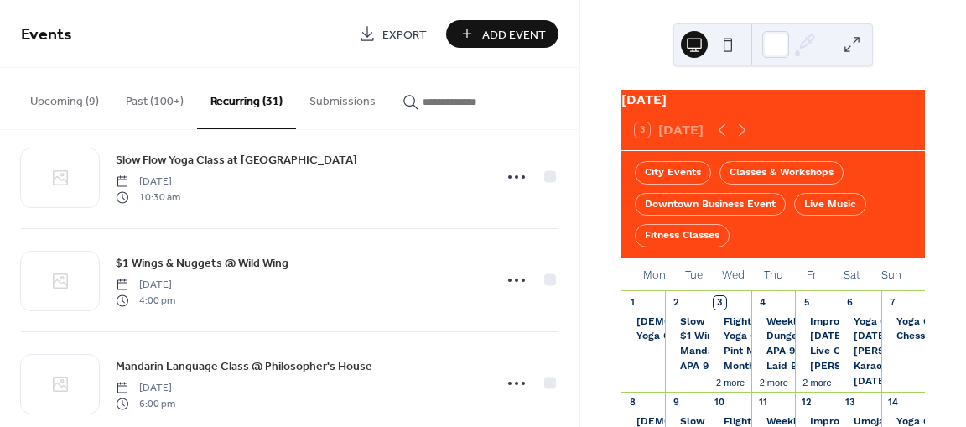
scroll to position [402, 0]
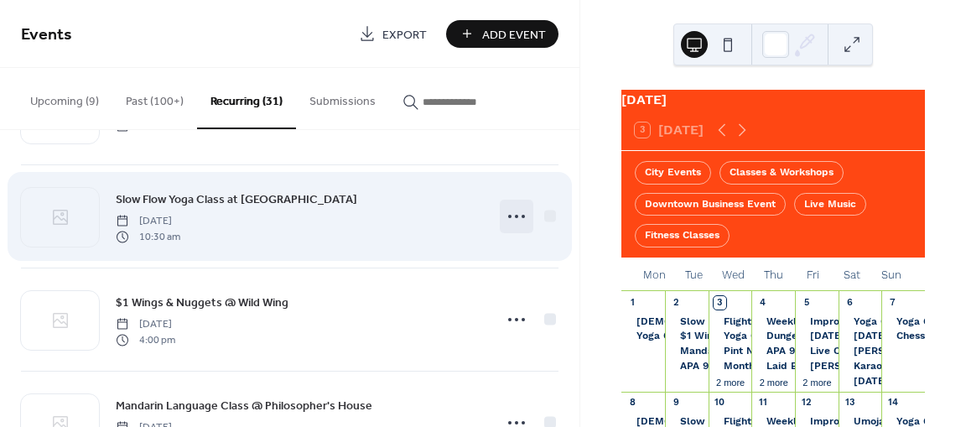
click at [508, 215] on circle at bounding box center [509, 216] width 3 height 3
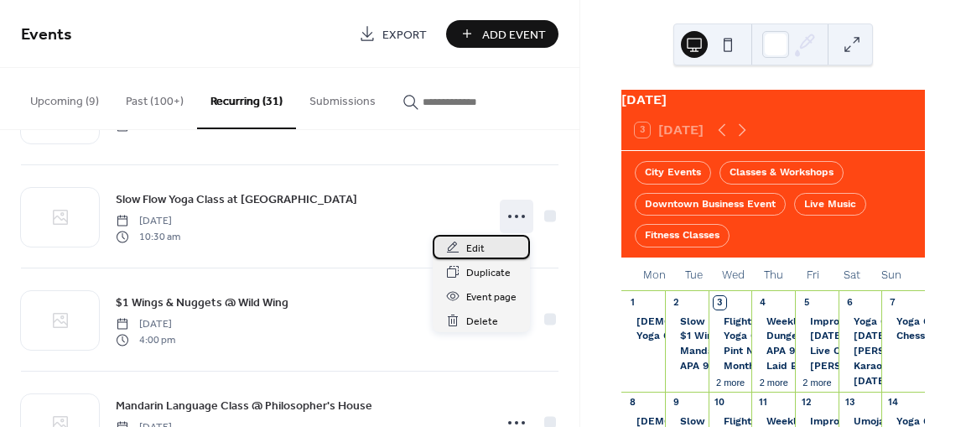
click at [493, 244] on div "Edit" at bounding box center [481, 247] width 97 height 24
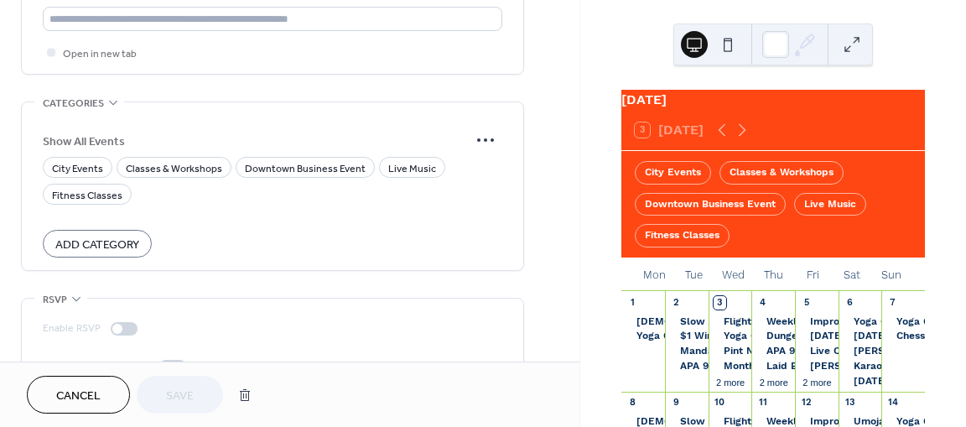
scroll to position [1320, 0]
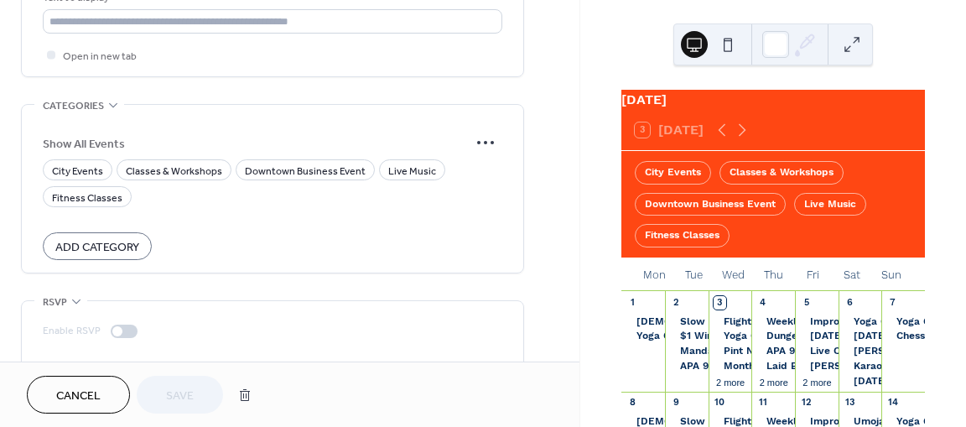
click at [128, 187] on div "City Events Classes & Workshops Downtown Business Event Live Music Fitness Clas…" at bounding box center [272, 183] width 459 height 48
click at [100, 193] on span "Fitness Classes" at bounding box center [87, 198] width 70 height 18
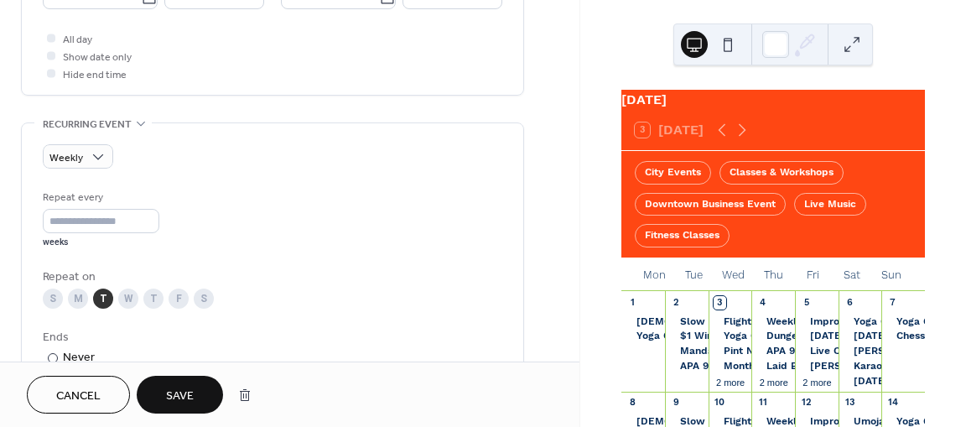
scroll to position [0, 0]
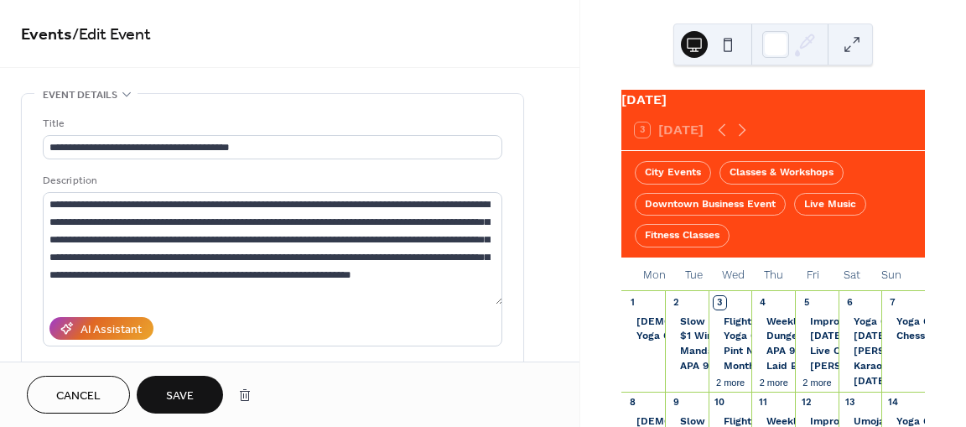
click at [196, 387] on button "Save" at bounding box center [180, 395] width 86 height 38
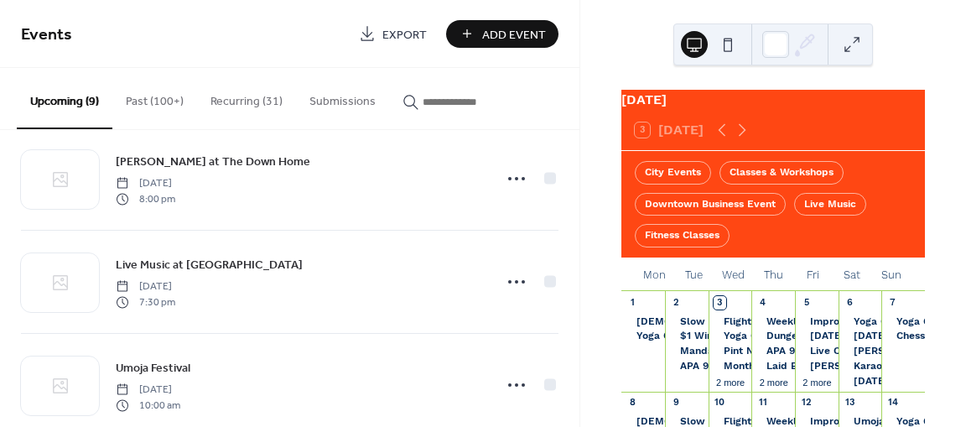
scroll to position [235, 0]
click at [255, 93] on button "Recurring (31)" at bounding box center [246, 98] width 99 height 60
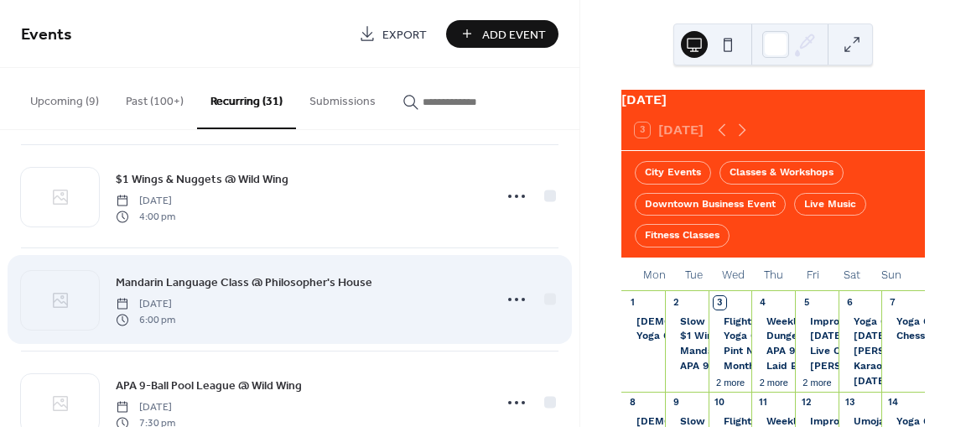
scroll to position [525, 0]
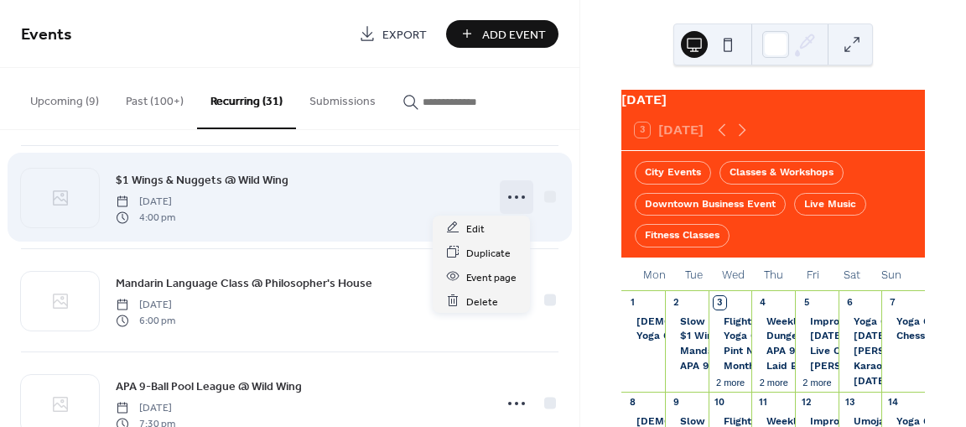
click at [508, 194] on icon at bounding box center [516, 197] width 27 height 27
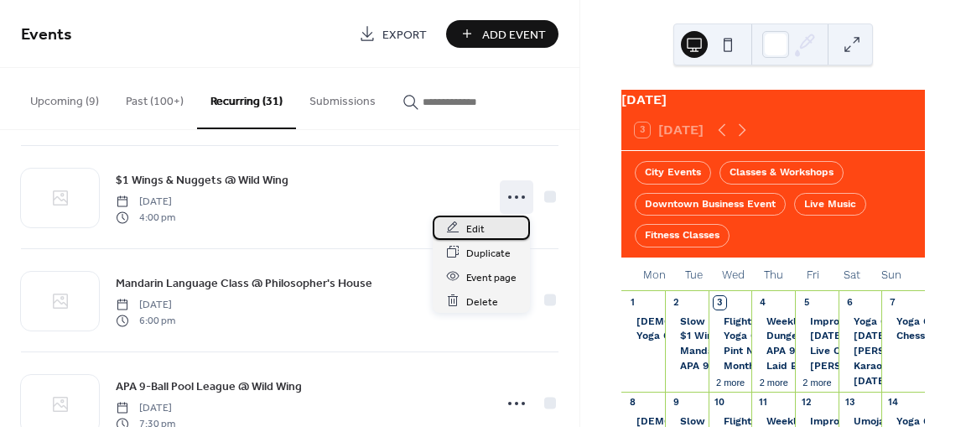
click at [497, 227] on div "Edit" at bounding box center [481, 227] width 97 height 24
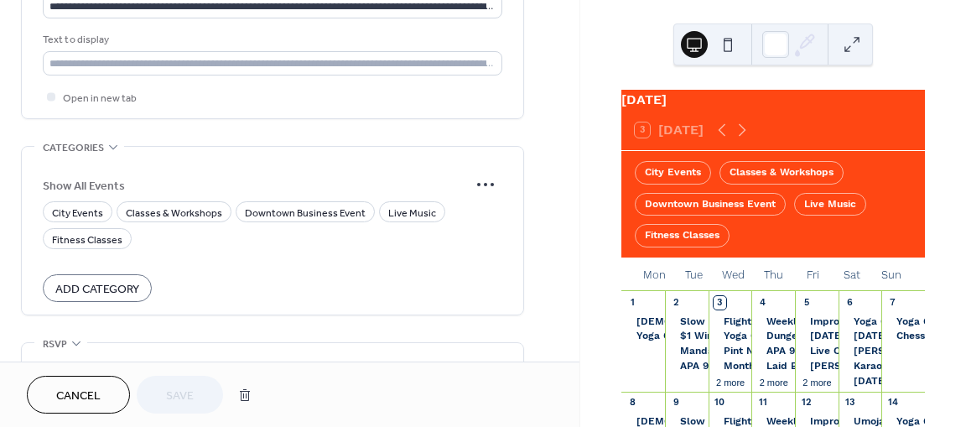
scroll to position [1279, 0]
click at [143, 281] on button "Add Category" at bounding box center [97, 287] width 109 height 28
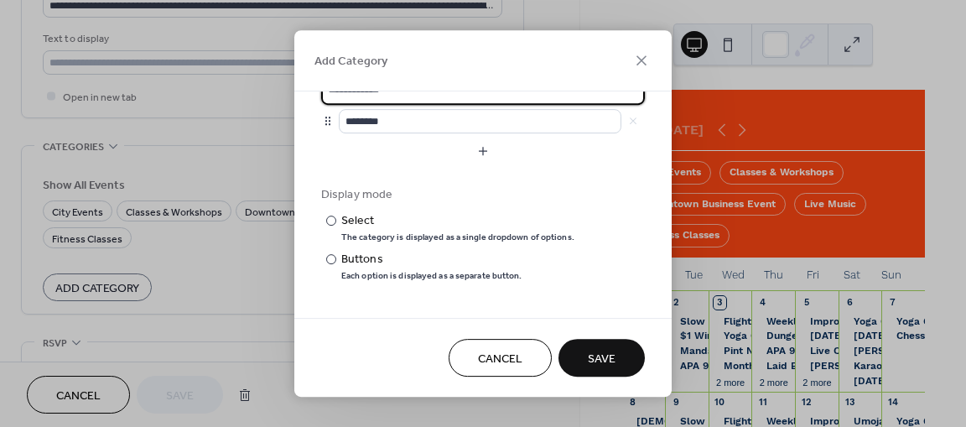
scroll to position [0, 0]
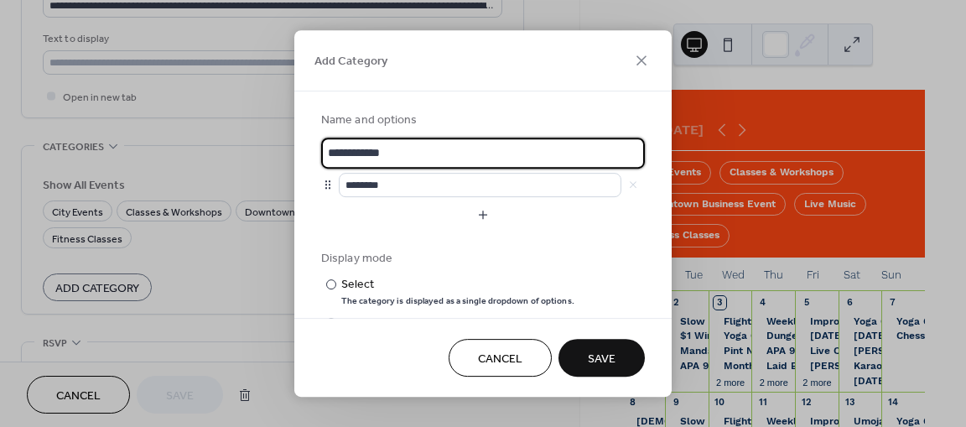
drag, startPoint x: 401, startPoint y: 152, endPoint x: 314, endPoint y: 139, distance: 88.1
click at [314, 139] on div "**********" at bounding box center [482, 204] width 377 height 227
type input "********"
click at [615, 361] on span "Save" at bounding box center [602, 359] width 28 height 18
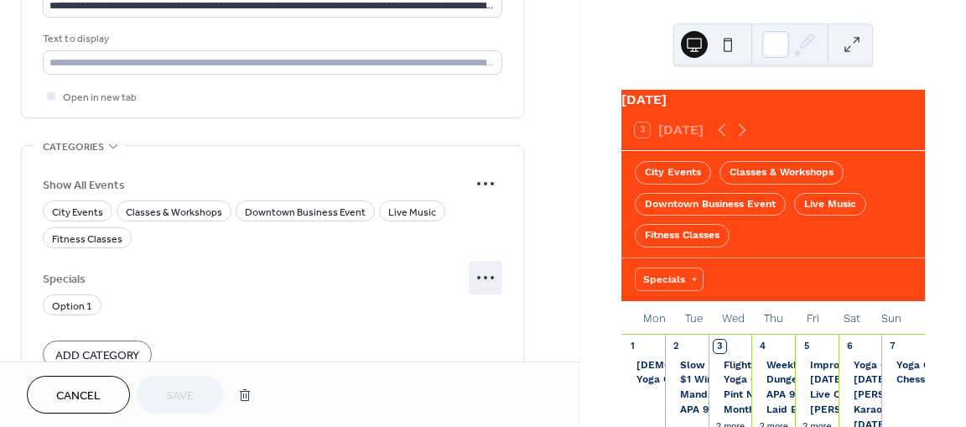
click at [480, 276] on icon at bounding box center [485, 277] width 27 height 27
click at [476, 332] on span "Delete" at bounding box center [475, 332] width 32 height 18
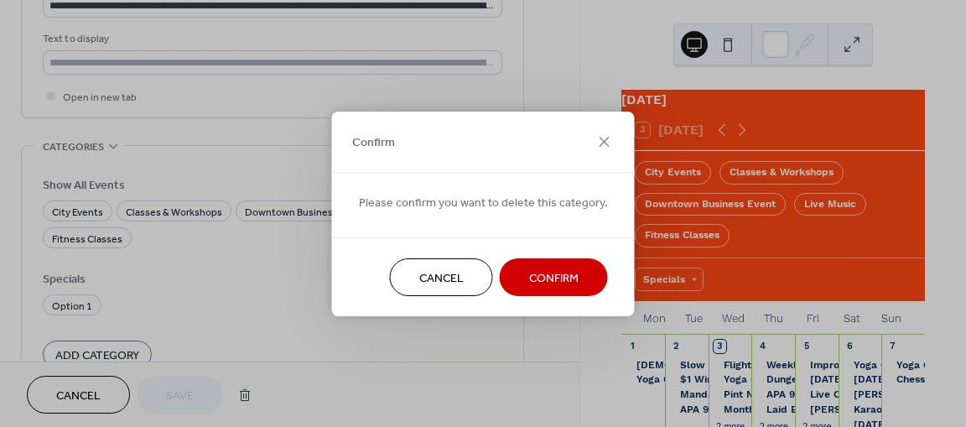
click at [520, 288] on button "Confirm" at bounding box center [554, 277] width 108 height 38
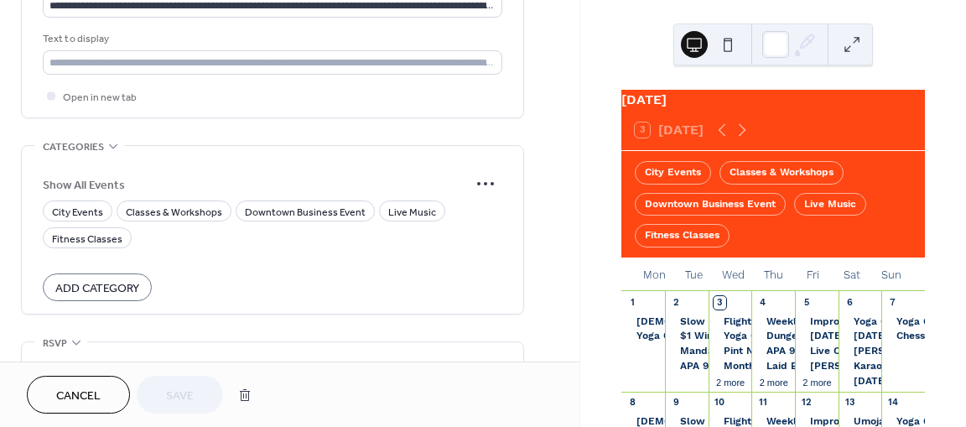
click at [122, 280] on span "Add Category" at bounding box center [97, 289] width 84 height 18
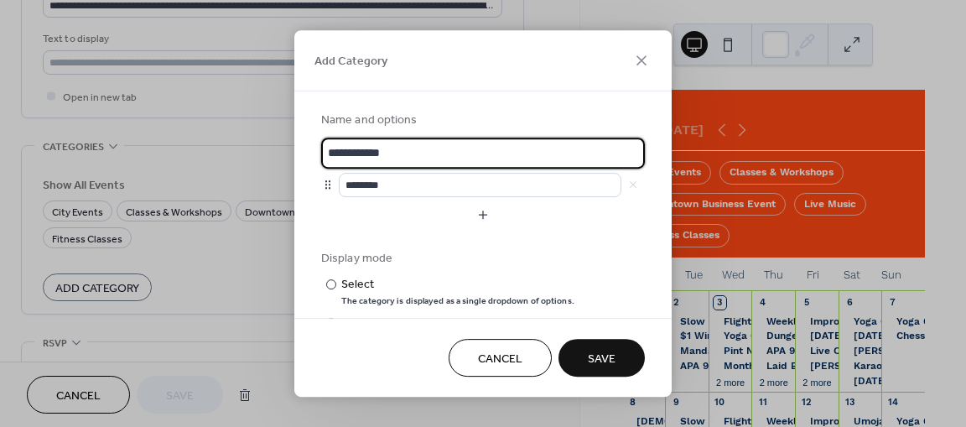
scroll to position [64, 0]
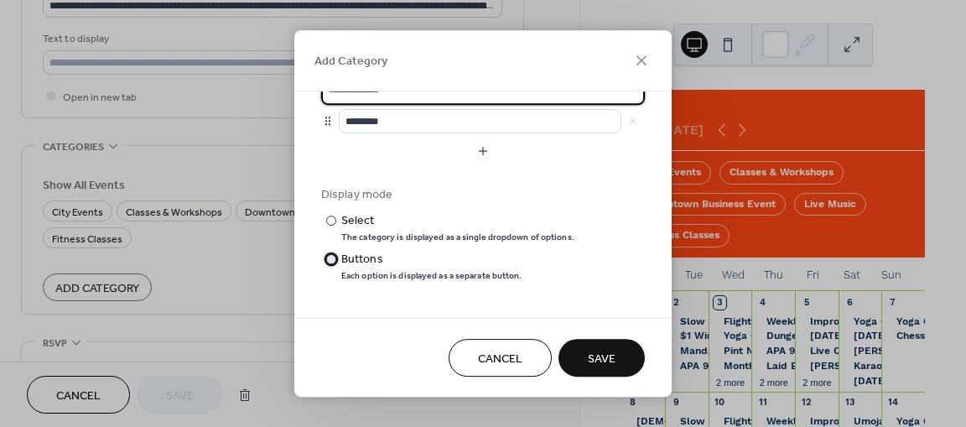
click at [334, 261] on div at bounding box center [331, 259] width 10 height 10
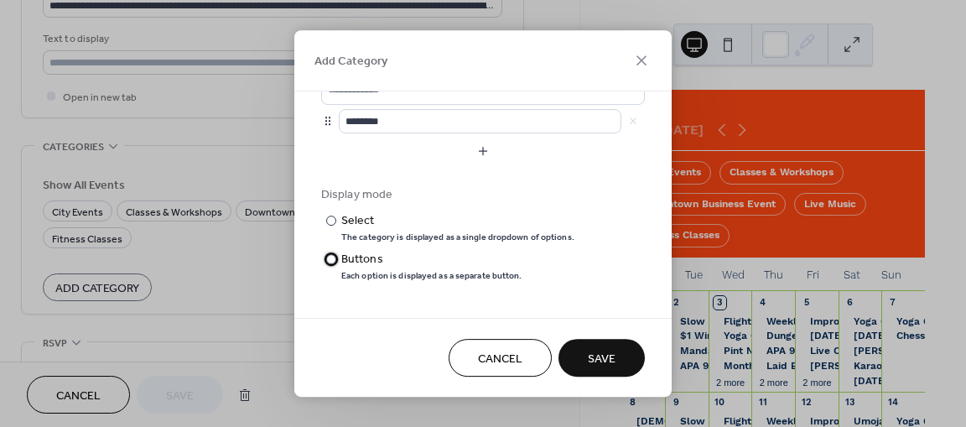
scroll to position [0, 0]
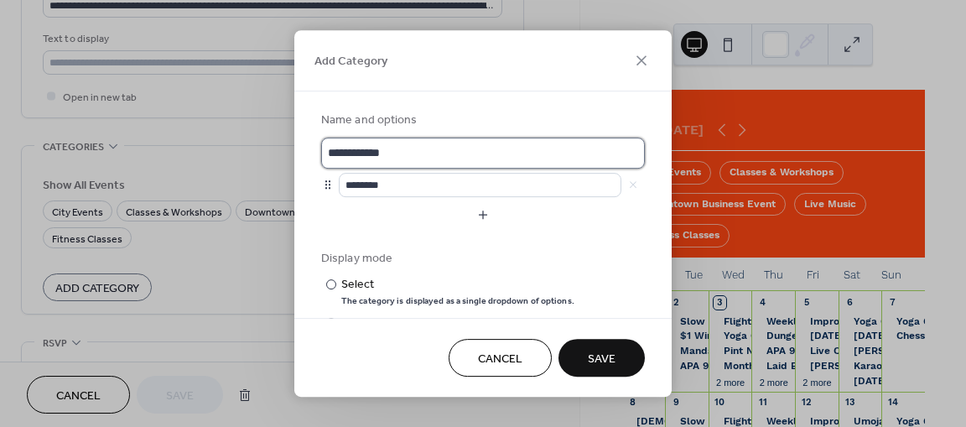
click at [478, 158] on input "**********" at bounding box center [483, 152] width 324 height 31
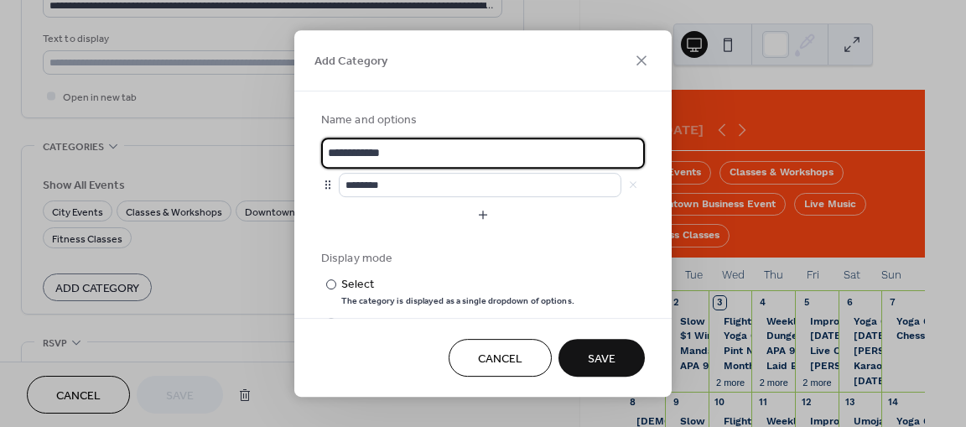
drag, startPoint x: 478, startPoint y: 158, endPoint x: 308, endPoint y: 144, distance: 169.9
click at [308, 144] on div "**********" at bounding box center [482, 204] width 377 height 227
type input "********"
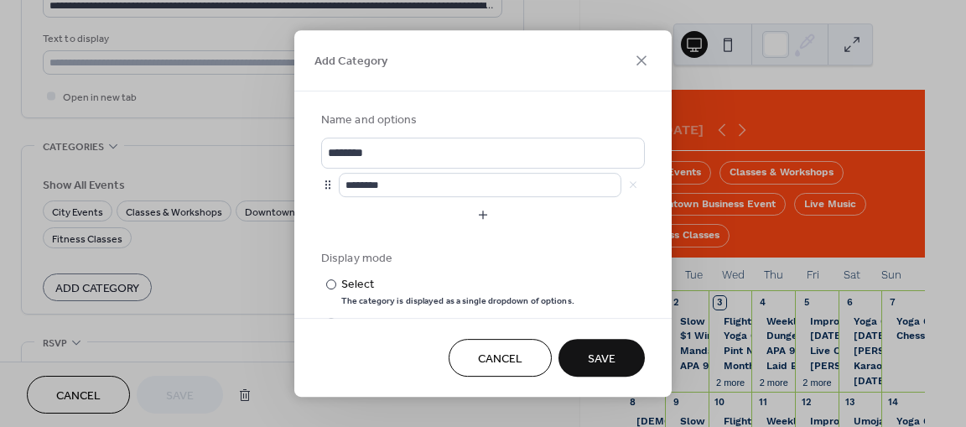
click at [612, 360] on span "Save" at bounding box center [602, 359] width 28 height 18
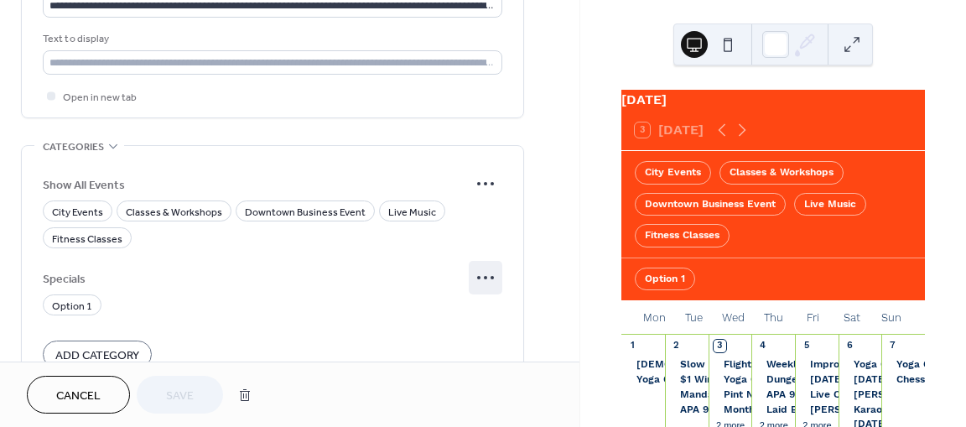
click at [489, 271] on icon at bounding box center [485, 277] width 27 height 27
click at [479, 327] on span "Delete" at bounding box center [475, 332] width 32 height 18
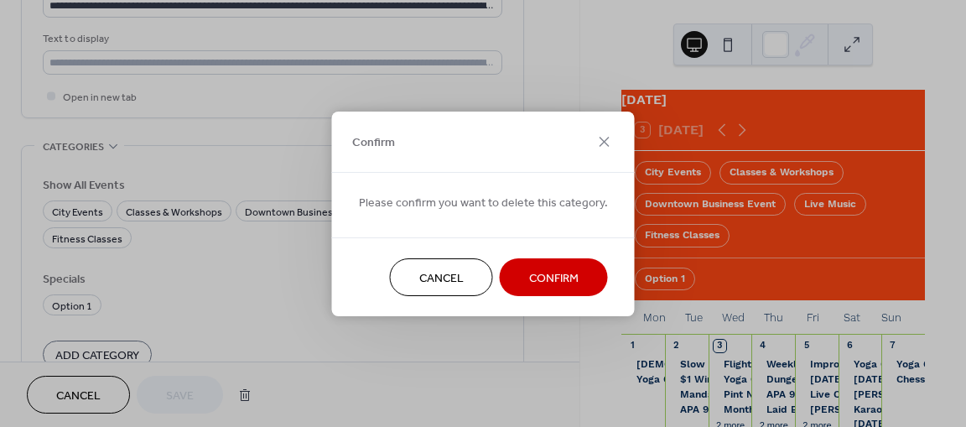
click at [537, 272] on span "Confirm" at bounding box center [553, 278] width 49 height 18
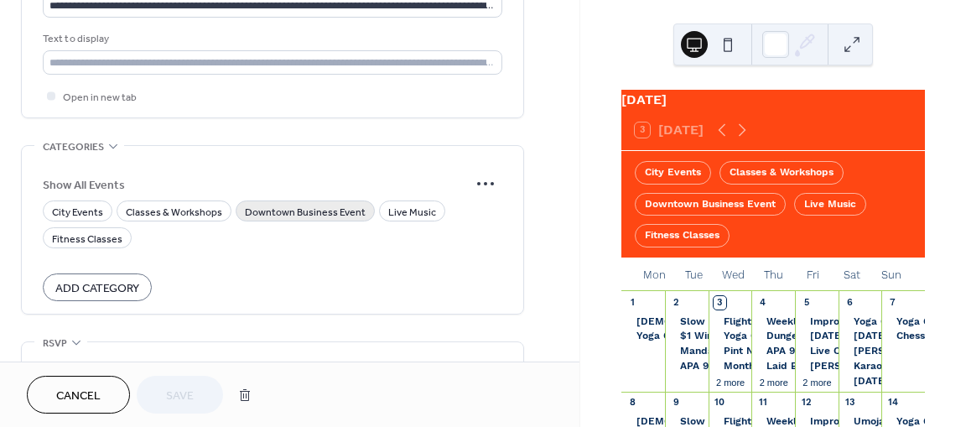
click at [285, 216] on span "Downtown Business Event" at bounding box center [305, 213] width 121 height 18
click at [170, 397] on span "Save" at bounding box center [180, 396] width 28 height 18
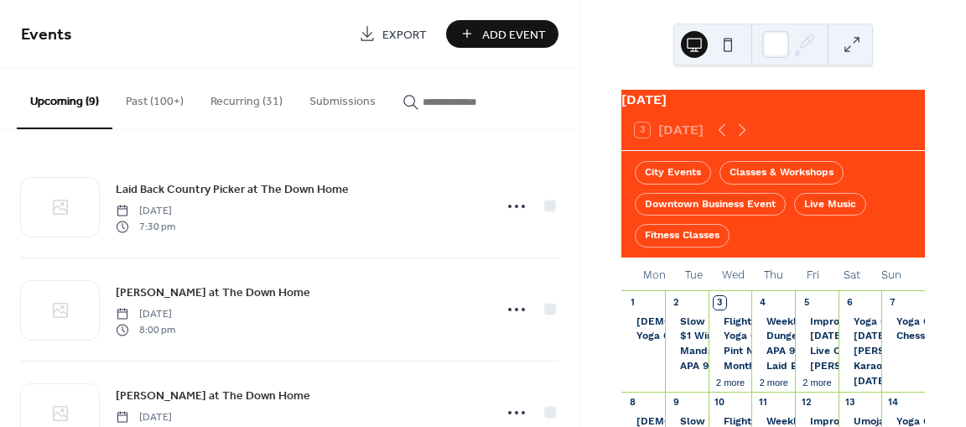
click at [251, 98] on button "Recurring (31)" at bounding box center [246, 98] width 99 height 60
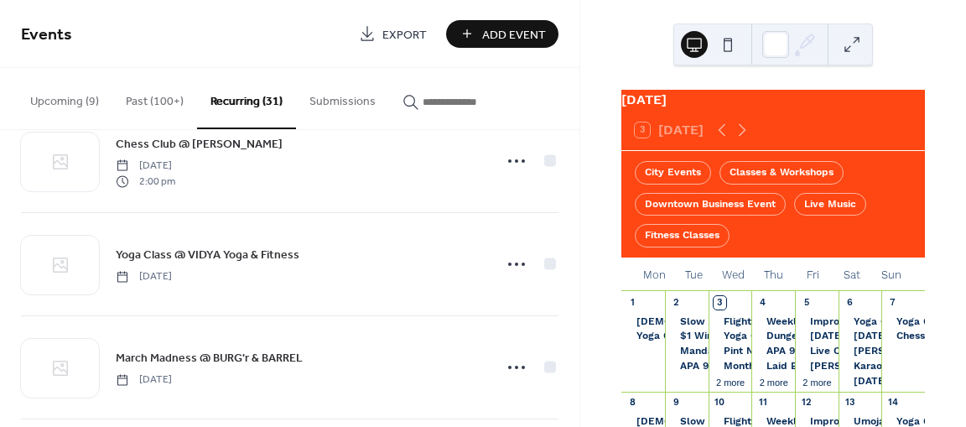
scroll to position [2837, 0]
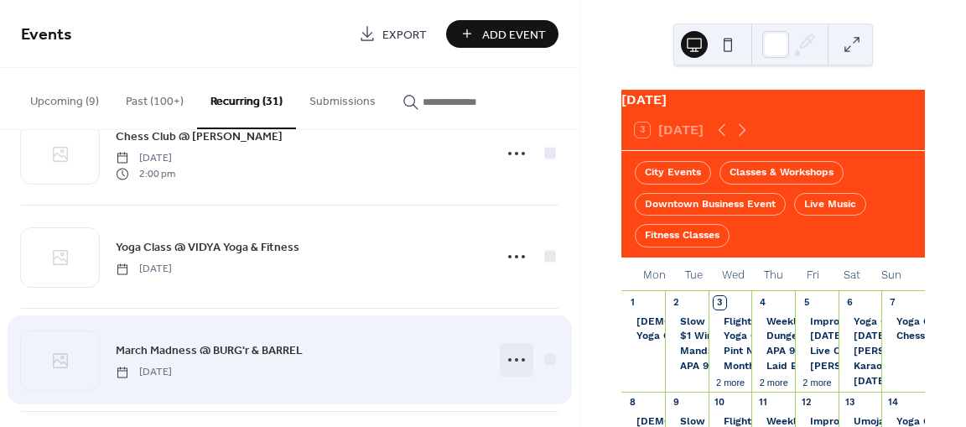
click at [514, 349] on icon at bounding box center [516, 359] width 27 height 27
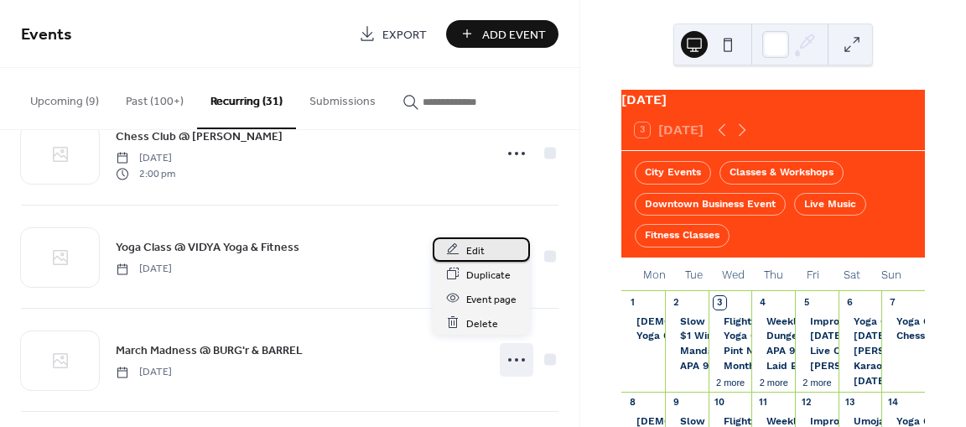
click at [478, 251] on span "Edit" at bounding box center [475, 250] width 18 height 18
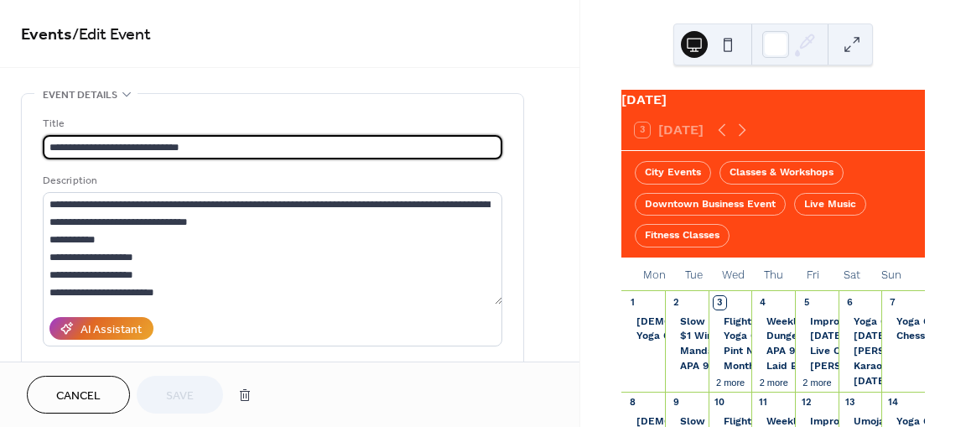
type input "**********"
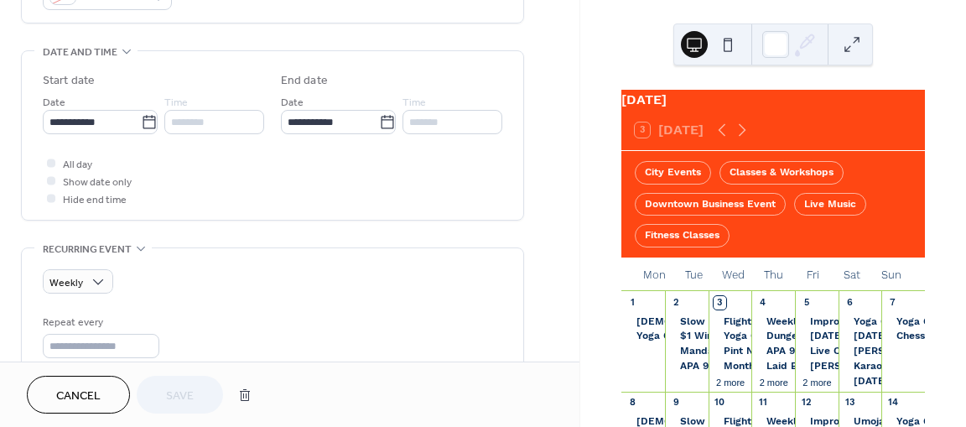
scroll to position [288, 0]
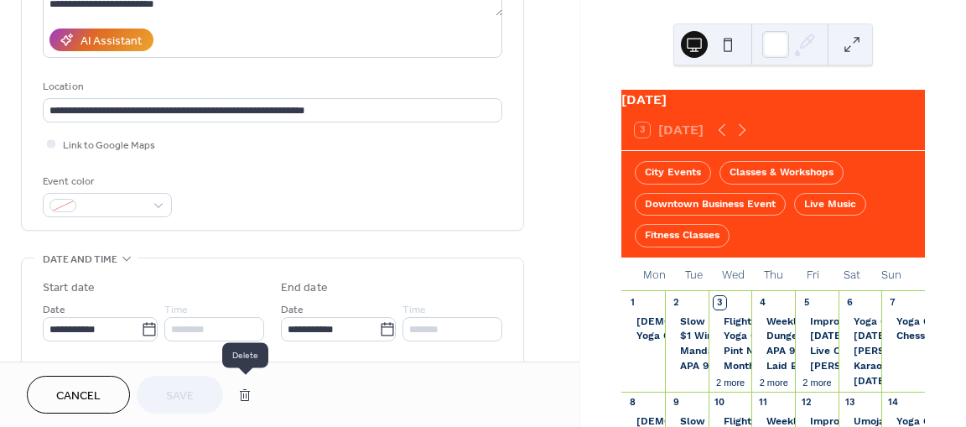
click at [243, 393] on button "button" at bounding box center [245, 395] width 30 height 34
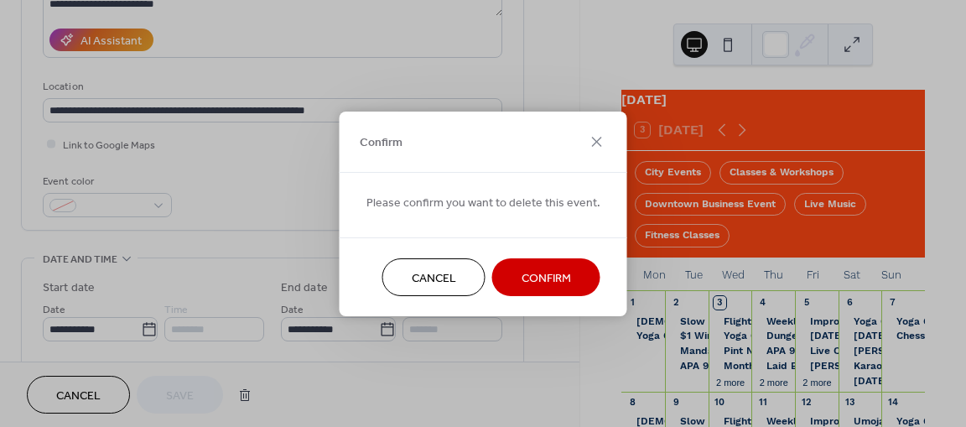
click at [506, 279] on button "Confirm" at bounding box center [546, 277] width 108 height 38
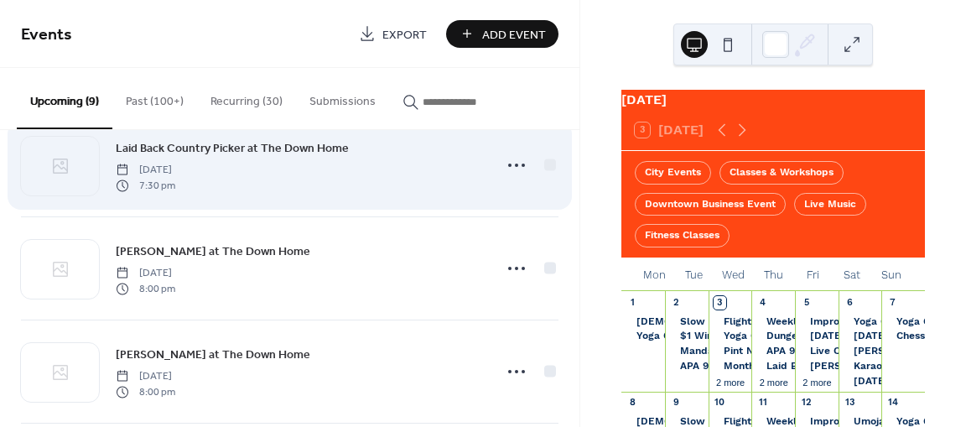
scroll to position [42, 0]
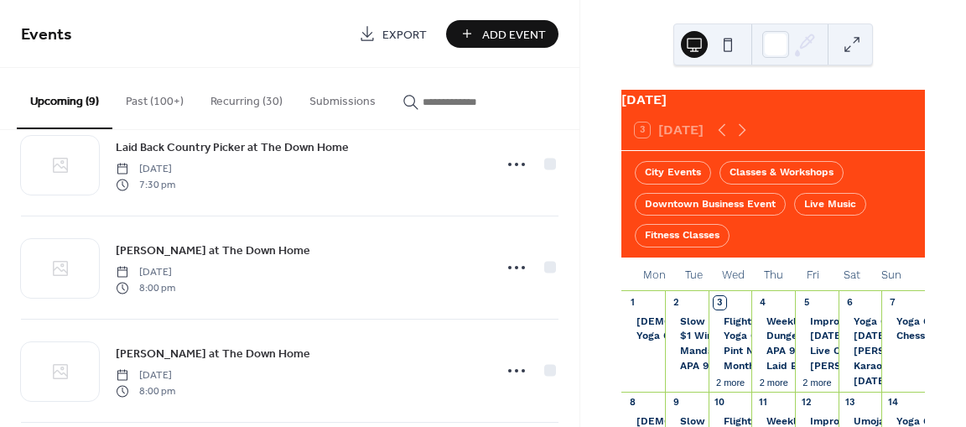
click at [244, 93] on button "Recurring (30)" at bounding box center [246, 98] width 99 height 60
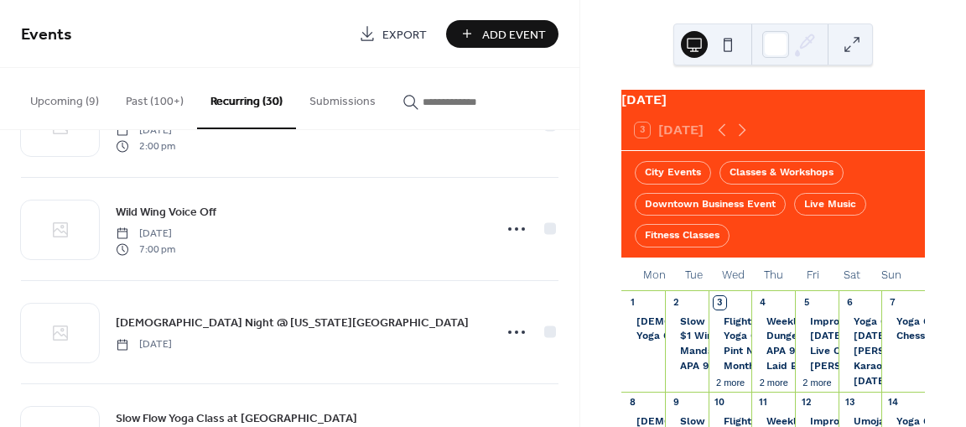
scroll to position [186, 0]
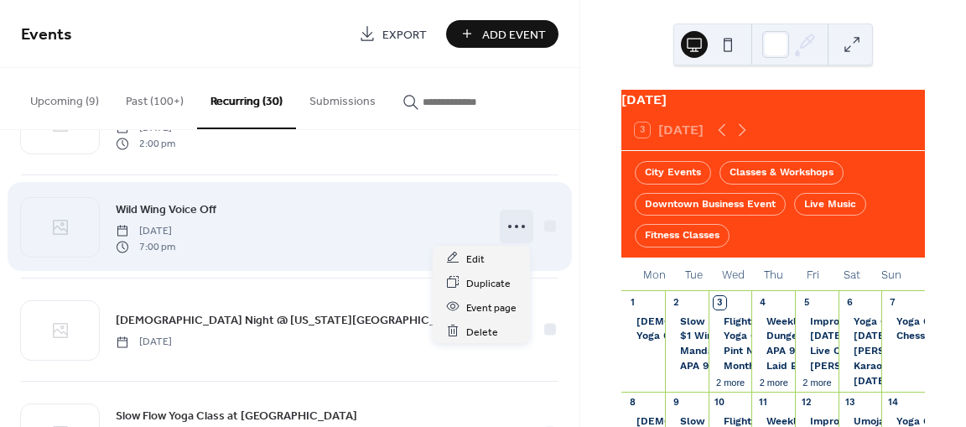
click at [506, 223] on icon at bounding box center [516, 226] width 27 height 27
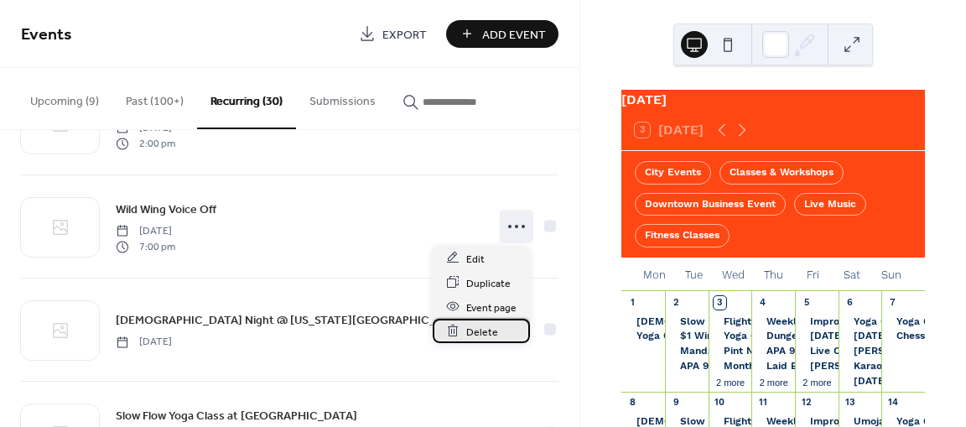
click at [474, 329] on span "Delete" at bounding box center [482, 332] width 32 height 18
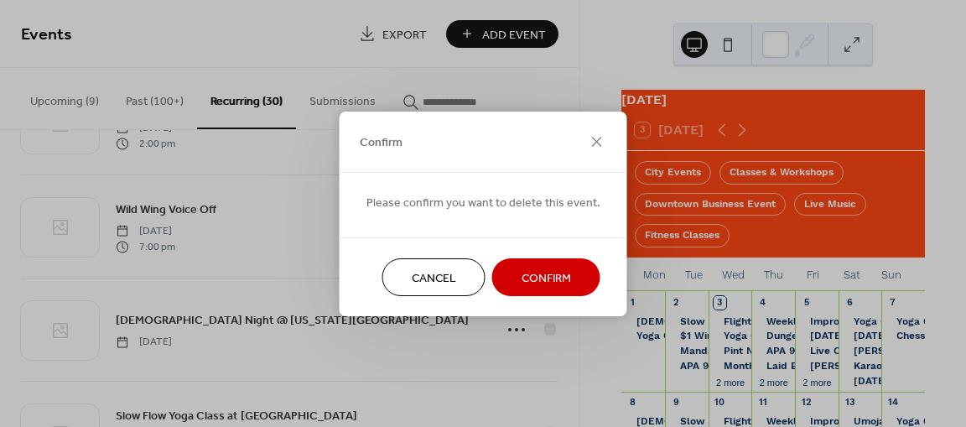
click at [512, 273] on button "Confirm" at bounding box center [546, 277] width 108 height 38
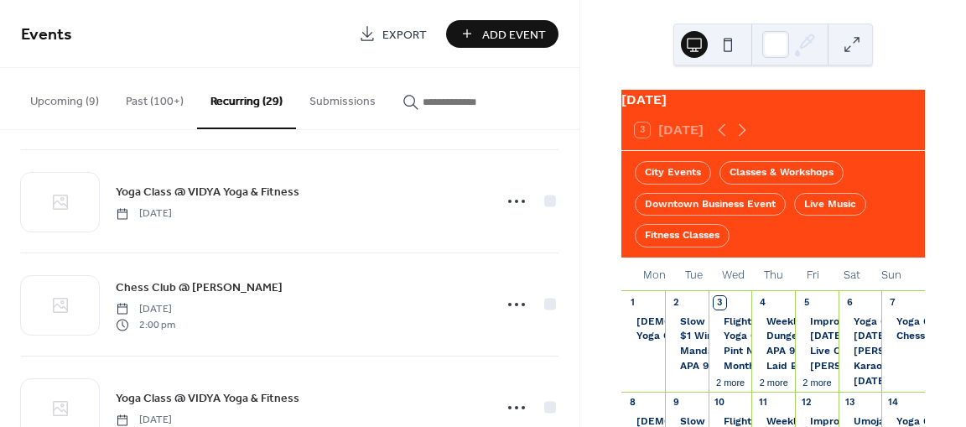
scroll to position [2734, 0]
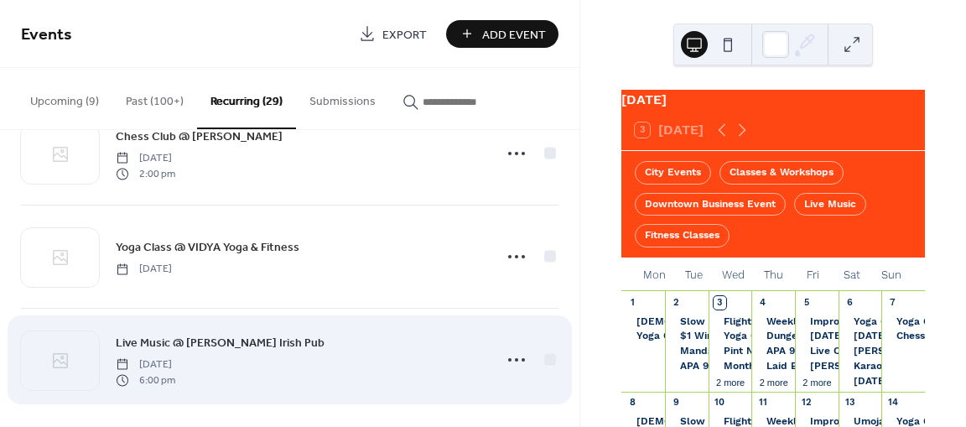
click at [222, 334] on span "Live Music @ [PERSON_NAME] Irish Pub" at bounding box center [220, 343] width 209 height 18
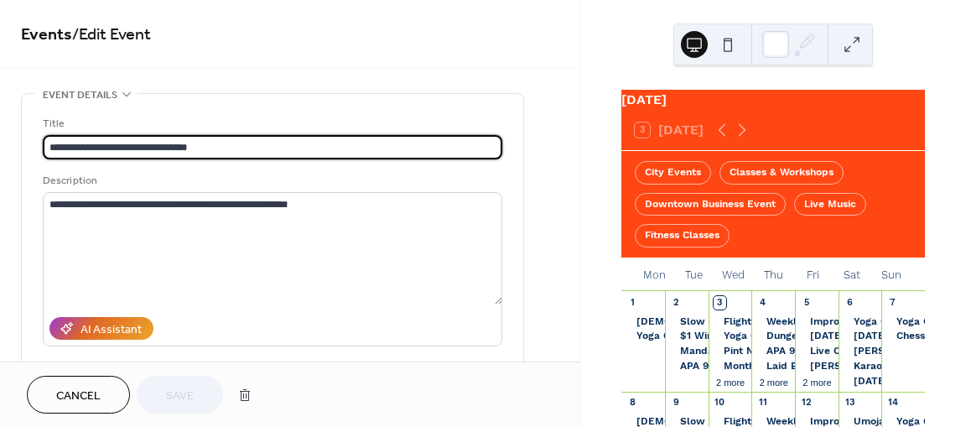
type input "**********"
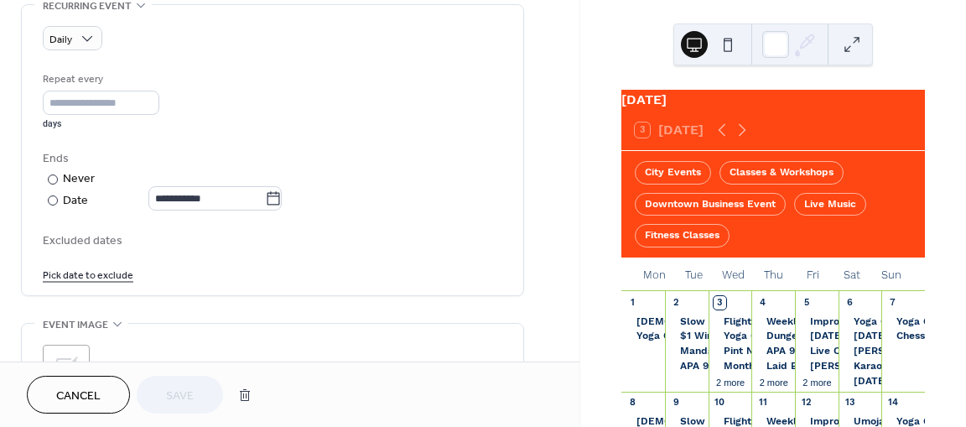
scroll to position [739, 0]
click at [245, 392] on button "button" at bounding box center [245, 395] width 30 height 34
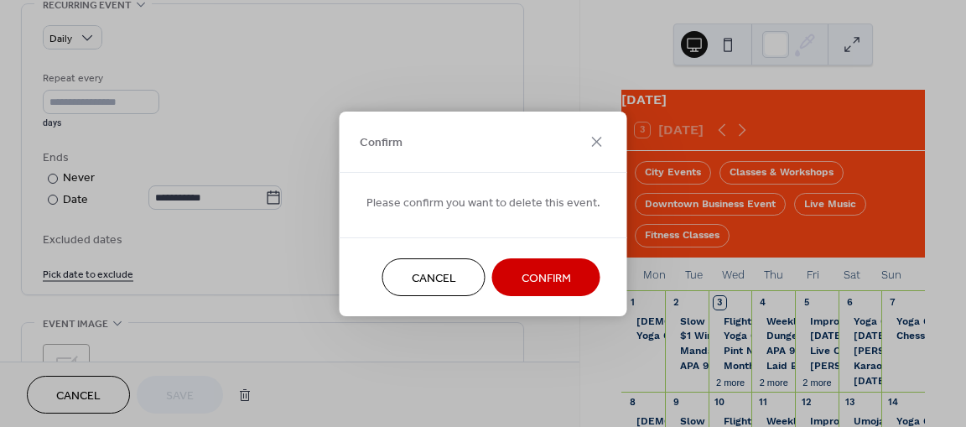
click at [535, 274] on span "Confirm" at bounding box center [545, 278] width 49 height 18
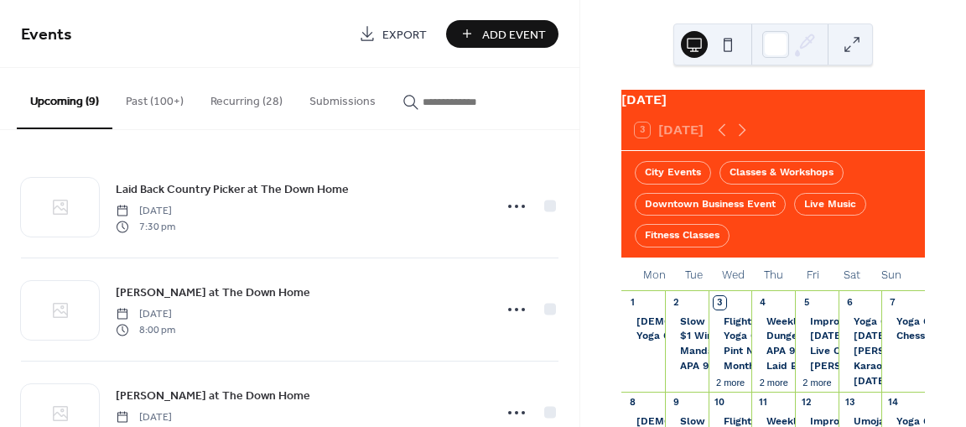
click at [246, 94] on button "Recurring (28)" at bounding box center [246, 98] width 99 height 60
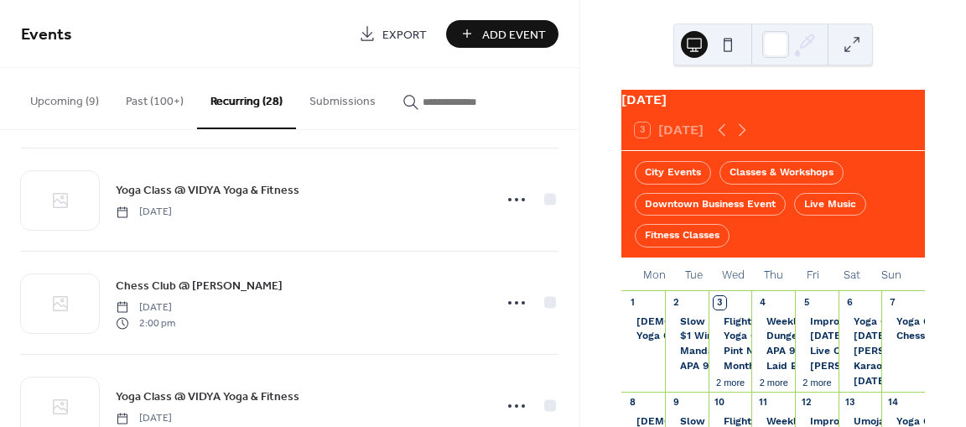
scroll to position [2631, 0]
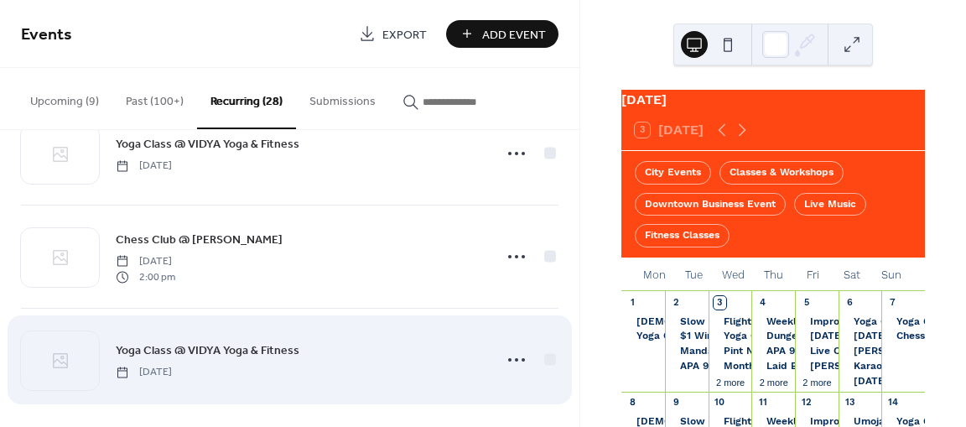
click at [219, 342] on span "Yoga Class @ VIDYA Yoga & Fitness" at bounding box center [208, 351] width 184 height 18
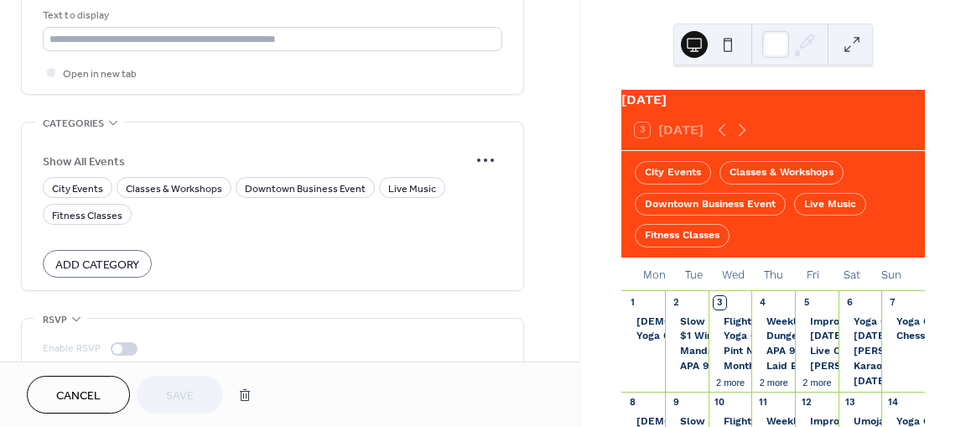
scroll to position [1304, 0]
click at [117, 209] on span "Fitness Classes" at bounding box center [87, 215] width 70 height 18
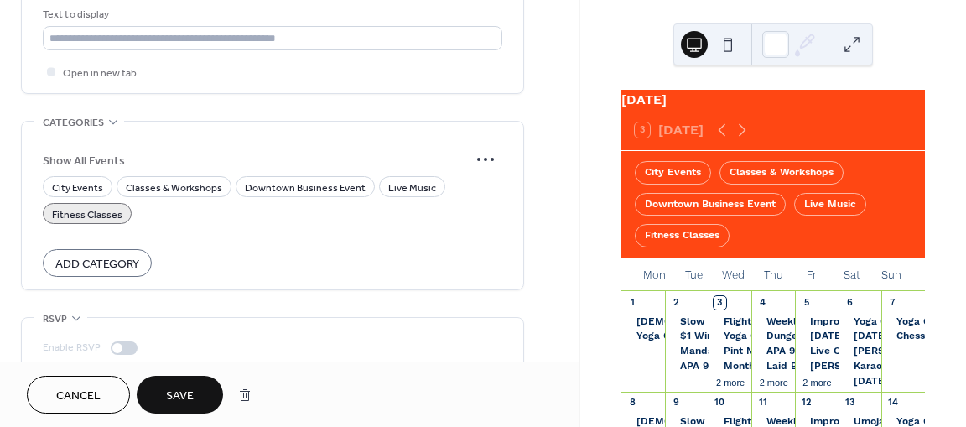
click at [184, 395] on span "Save" at bounding box center [180, 396] width 28 height 18
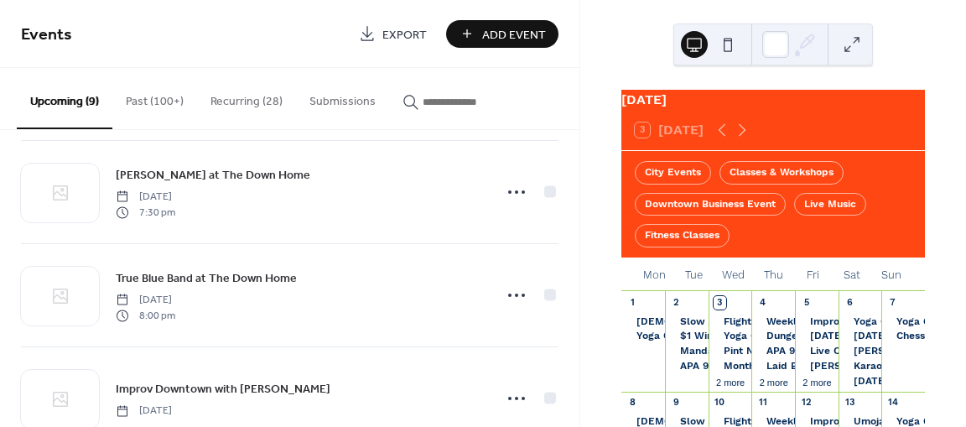
scroll to position [677, 0]
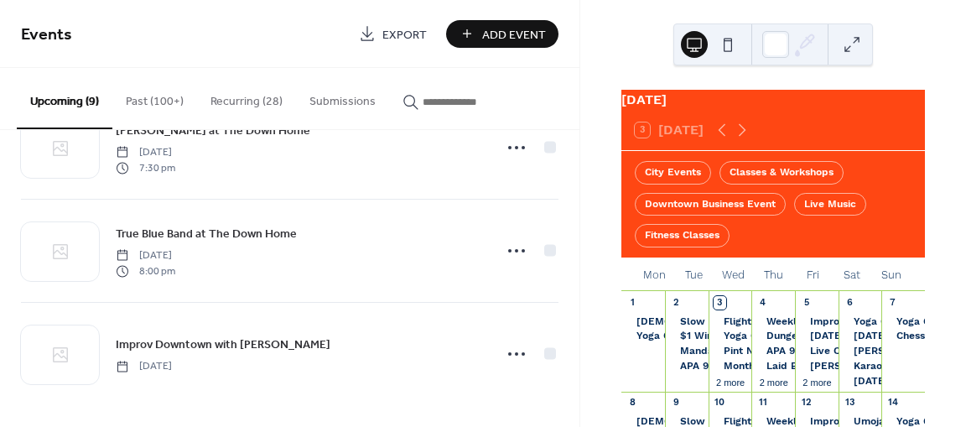
click at [243, 101] on button "Recurring (28)" at bounding box center [246, 98] width 99 height 60
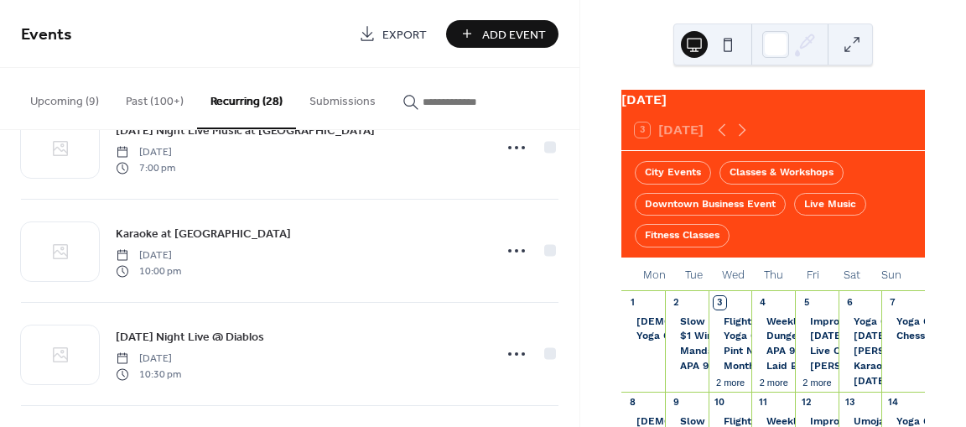
scroll to position [2631, 0]
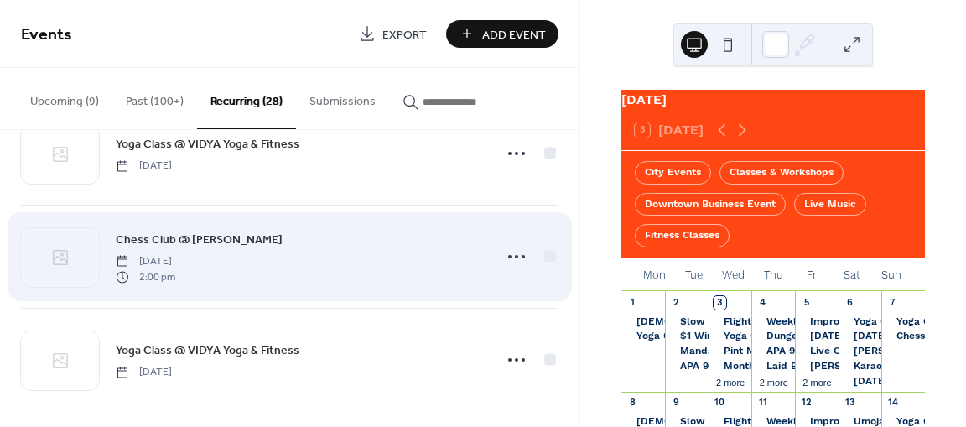
click at [211, 231] on span "Chess Club @ [PERSON_NAME]" at bounding box center [199, 240] width 167 height 18
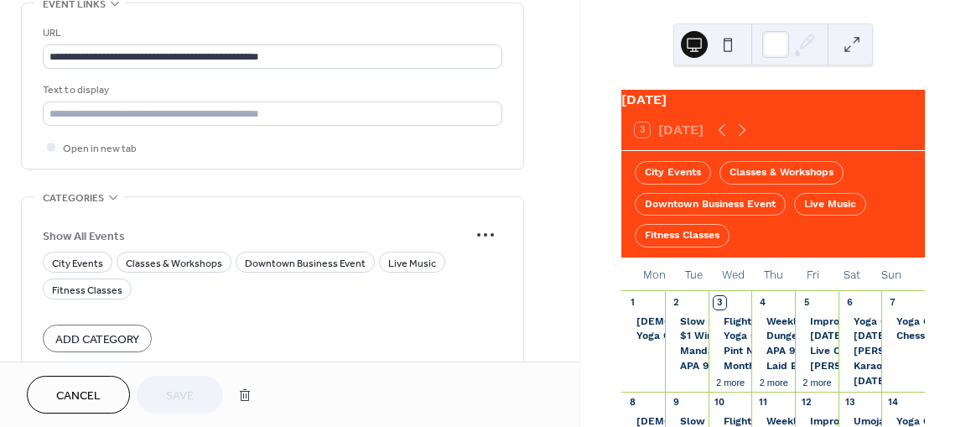
scroll to position [1229, 0]
click at [287, 265] on span "Downtown Business Event" at bounding box center [305, 263] width 121 height 18
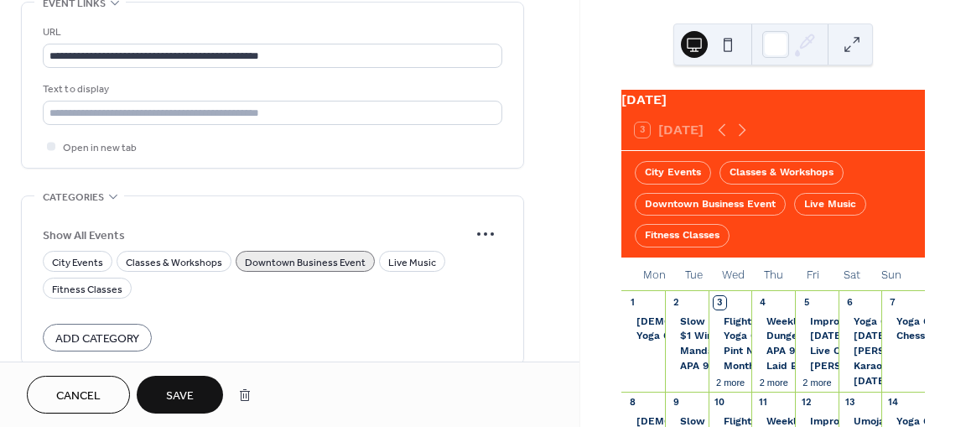
click at [178, 401] on span "Save" at bounding box center [180, 396] width 28 height 18
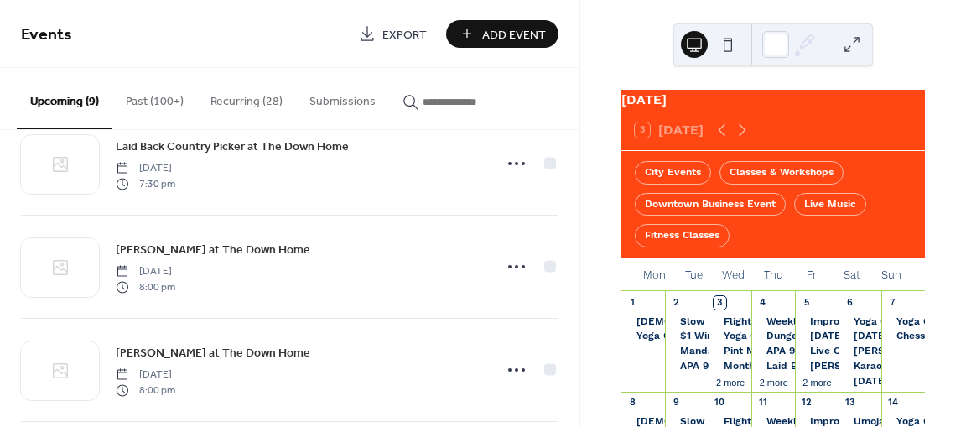
scroll to position [44, 0]
click at [240, 100] on button "Recurring (28)" at bounding box center [246, 98] width 99 height 60
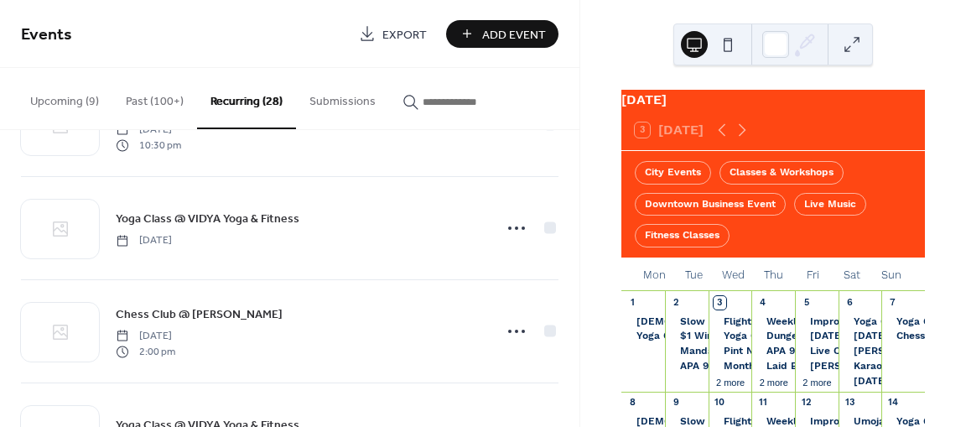
scroll to position [2543, 0]
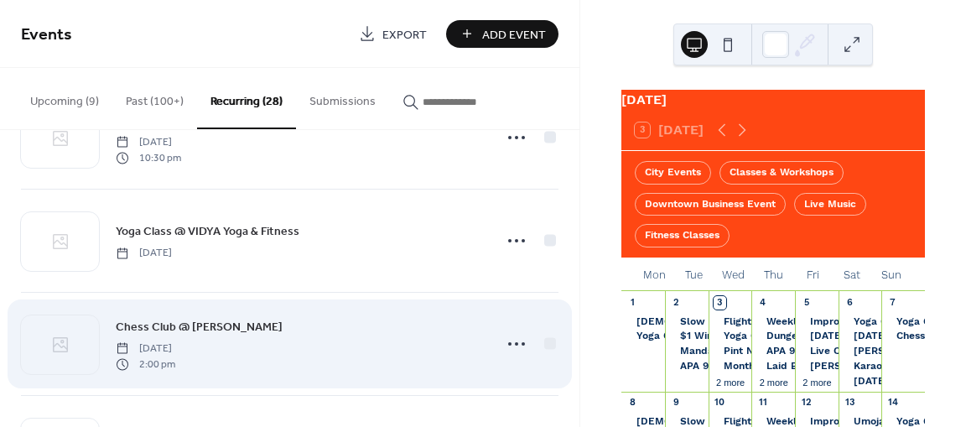
click at [197, 319] on span "Chess Club @ [PERSON_NAME]" at bounding box center [199, 328] width 167 height 18
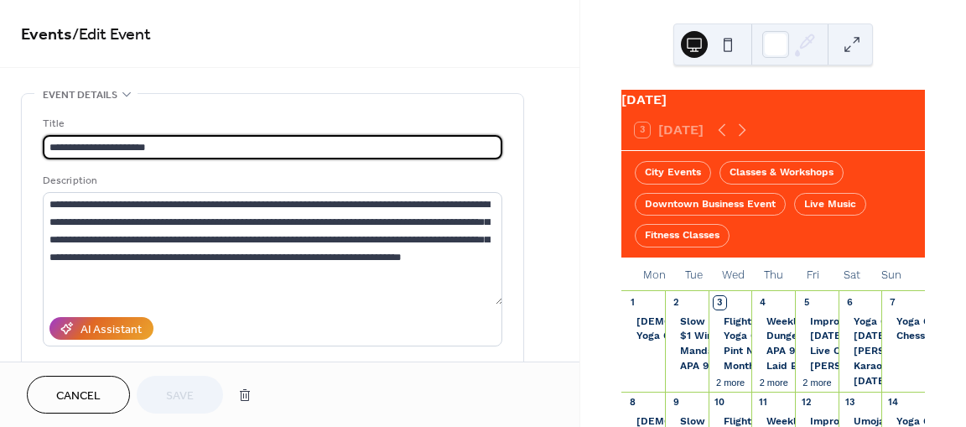
click at [80, 400] on span "Cancel" at bounding box center [78, 396] width 44 height 18
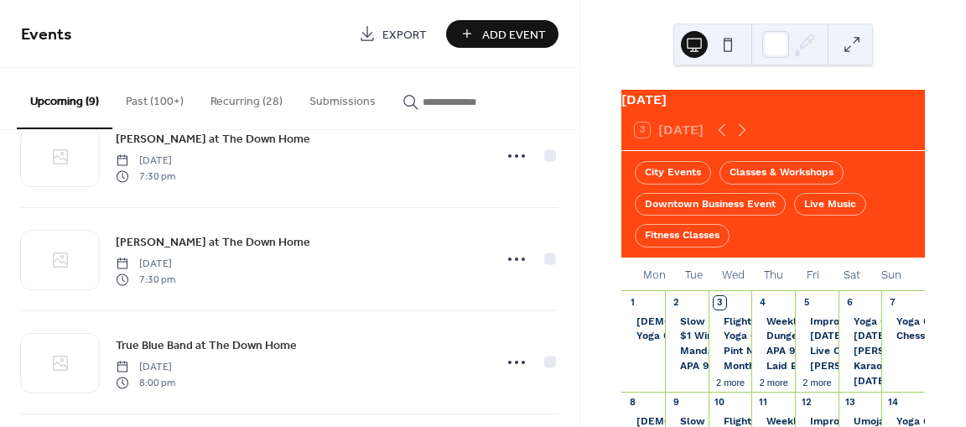
scroll to position [677, 0]
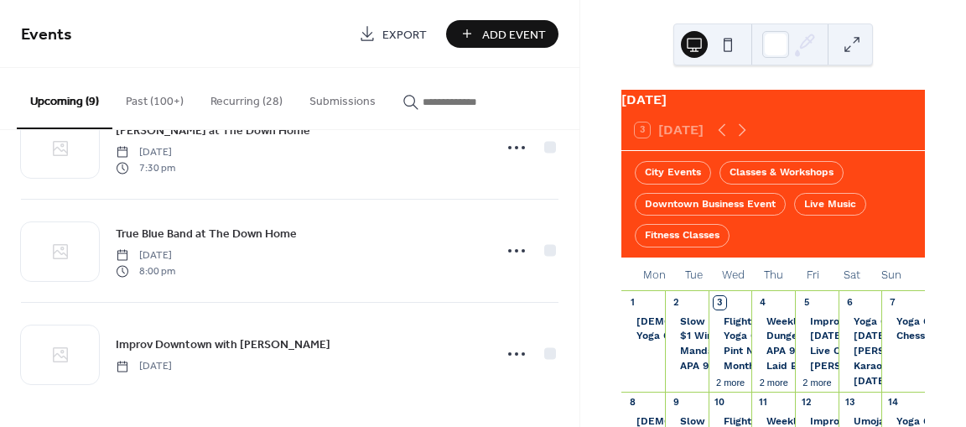
click at [236, 91] on button "Recurring (28)" at bounding box center [246, 98] width 99 height 60
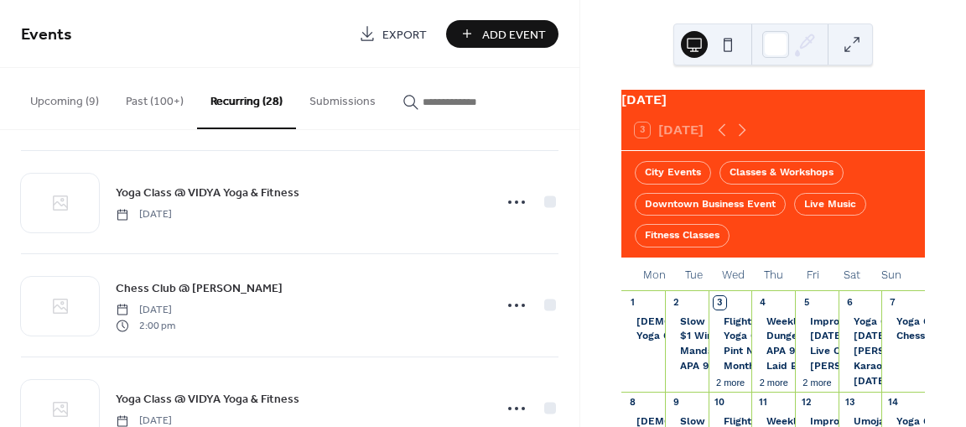
scroll to position [2570, 0]
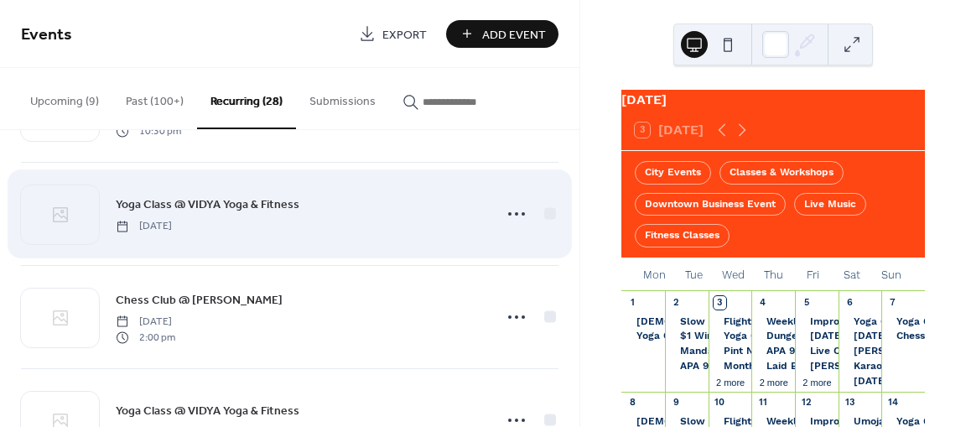
click at [207, 199] on span "Yoga Class @ VIDYA Yoga & Fitness" at bounding box center [208, 205] width 184 height 18
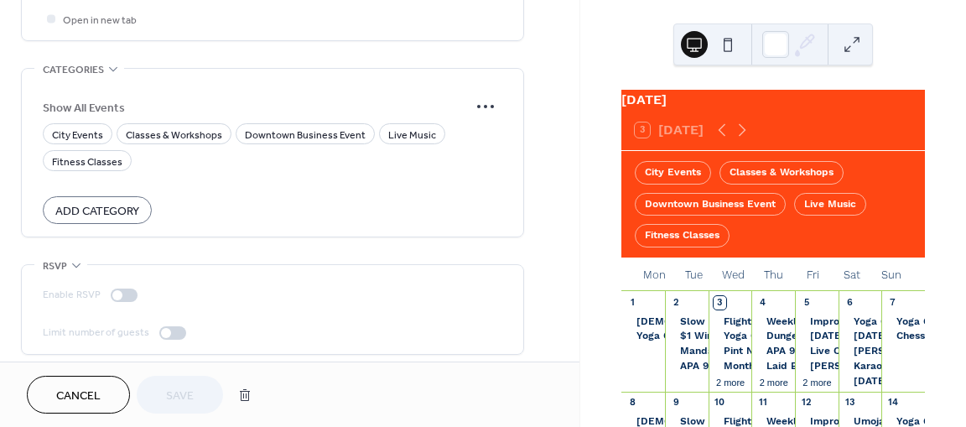
scroll to position [1361, 0]
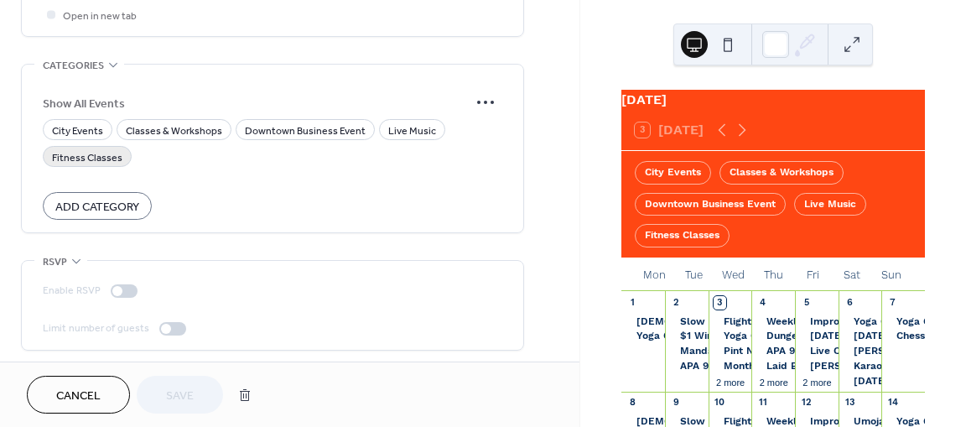
click at [101, 158] on span "Fitness Classes" at bounding box center [87, 158] width 70 height 18
click at [158, 390] on button "Save" at bounding box center [180, 395] width 86 height 38
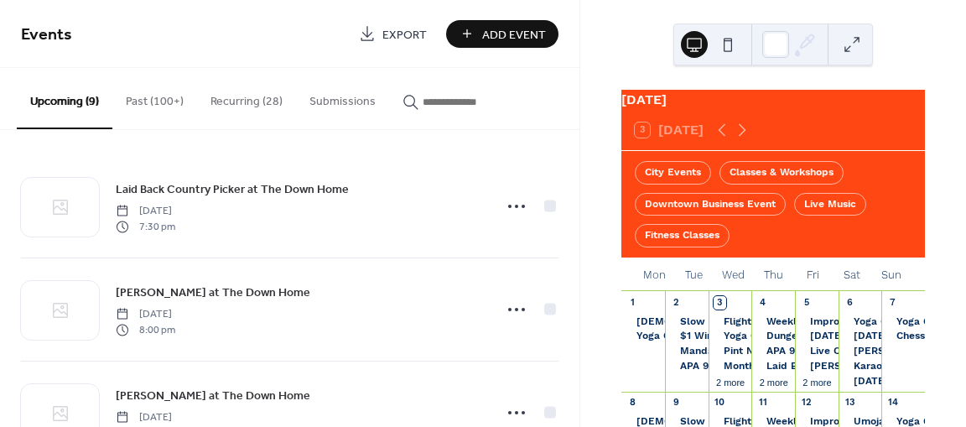
click at [253, 111] on button "Recurring (28)" at bounding box center [246, 98] width 99 height 60
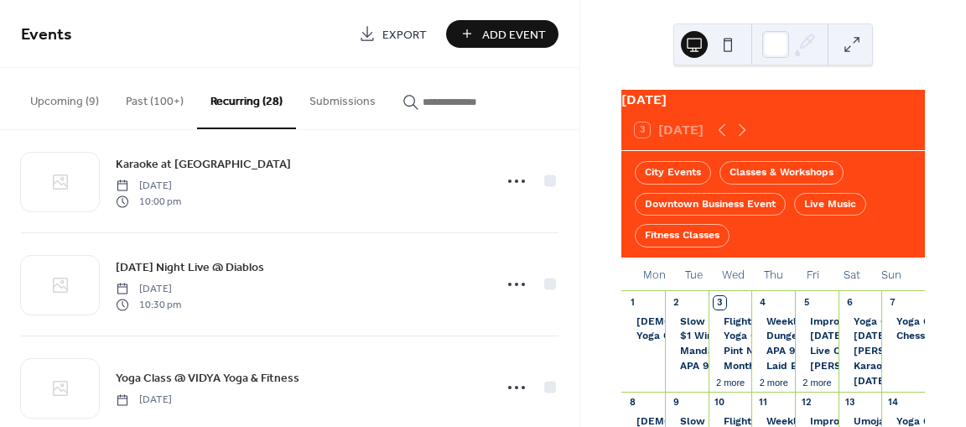
scroll to position [2383, 0]
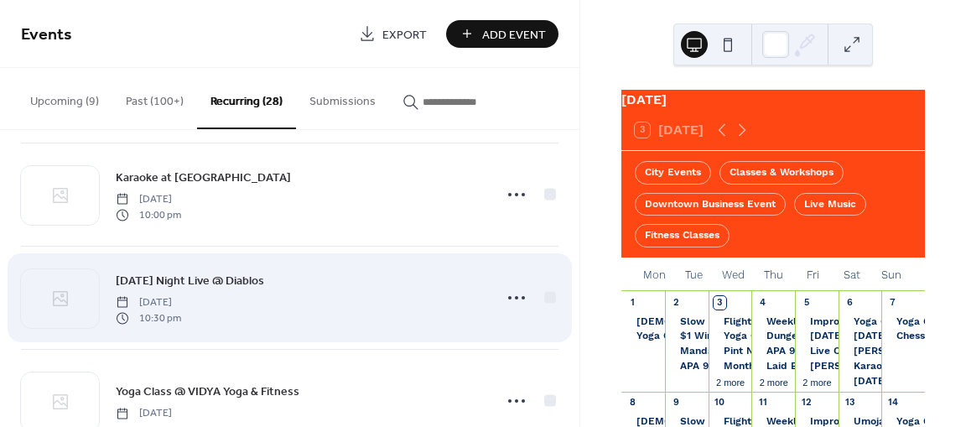
click at [203, 272] on span "[DATE] Night Live @ Diablos" at bounding box center [190, 281] width 148 height 18
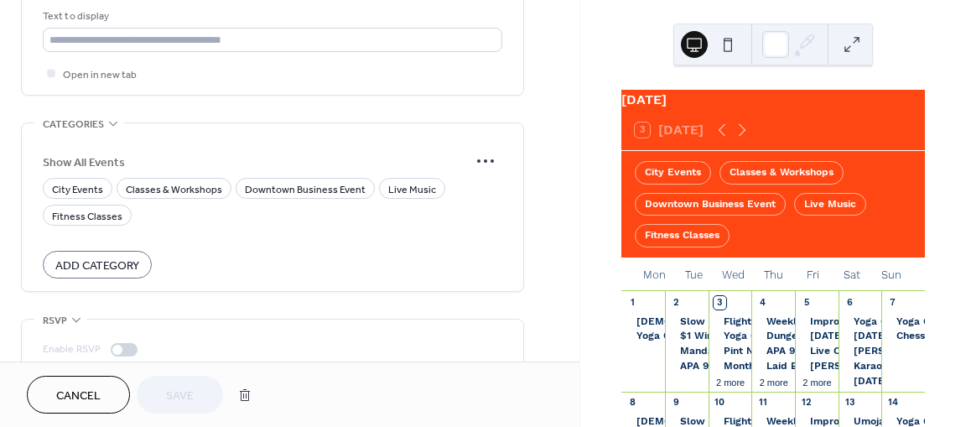
scroll to position [1300, 0]
click at [293, 183] on span "Downtown Business Event" at bounding box center [305, 192] width 121 height 18
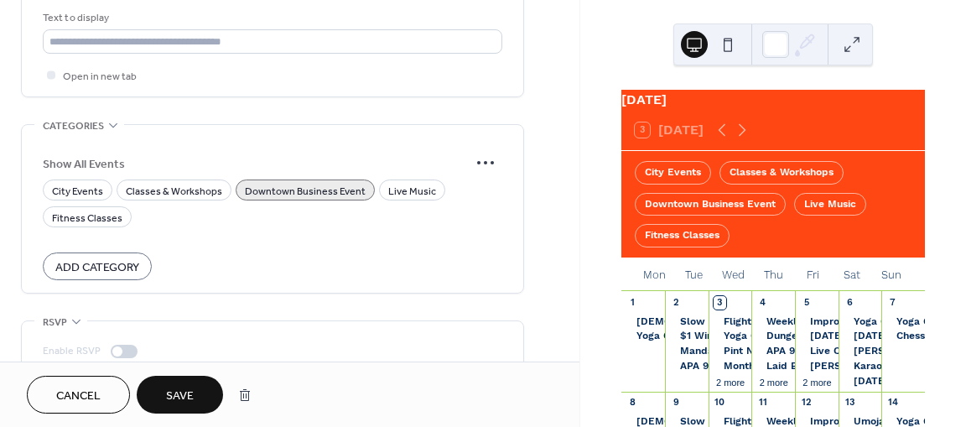
click at [190, 395] on span "Save" at bounding box center [180, 396] width 28 height 18
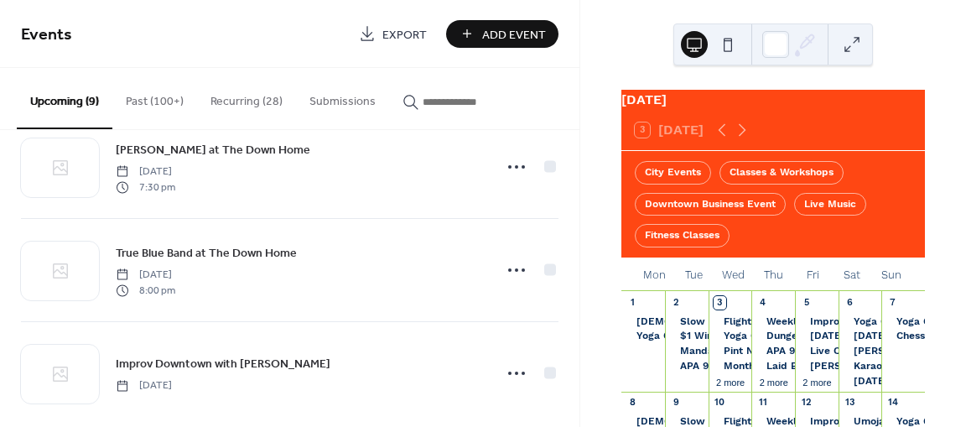
scroll to position [677, 0]
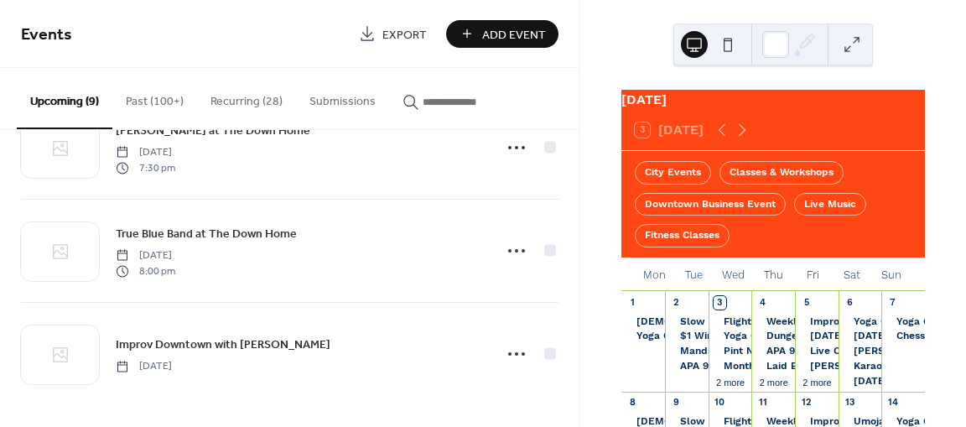
click at [241, 99] on button "Recurring (28)" at bounding box center [246, 98] width 99 height 60
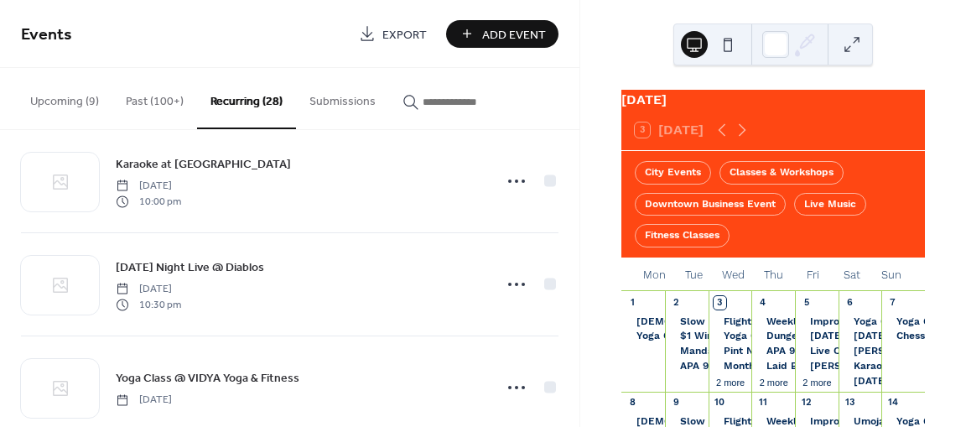
scroll to position [2389, 0]
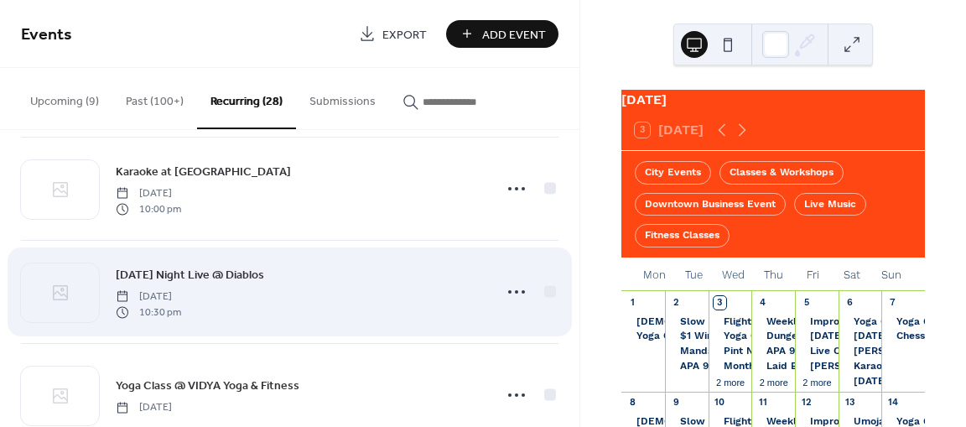
click at [228, 267] on span "[DATE] Night Live @ Diablos" at bounding box center [190, 276] width 148 height 18
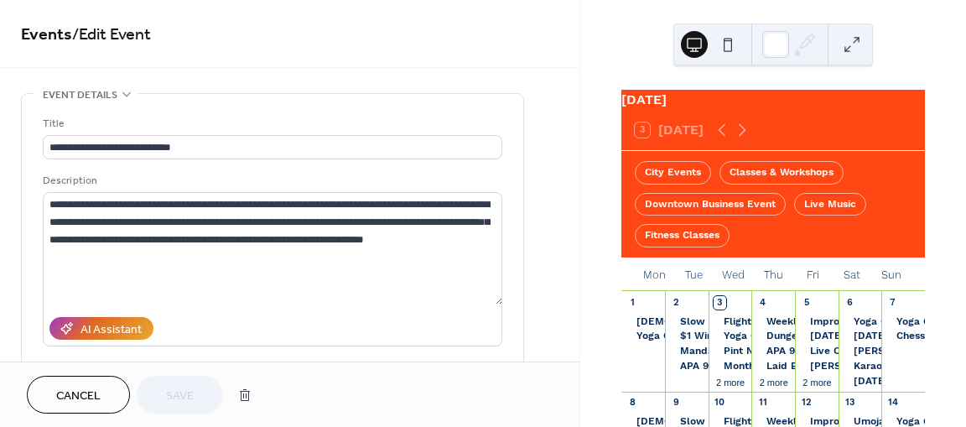
click at [117, 397] on button "Cancel" at bounding box center [78, 395] width 103 height 38
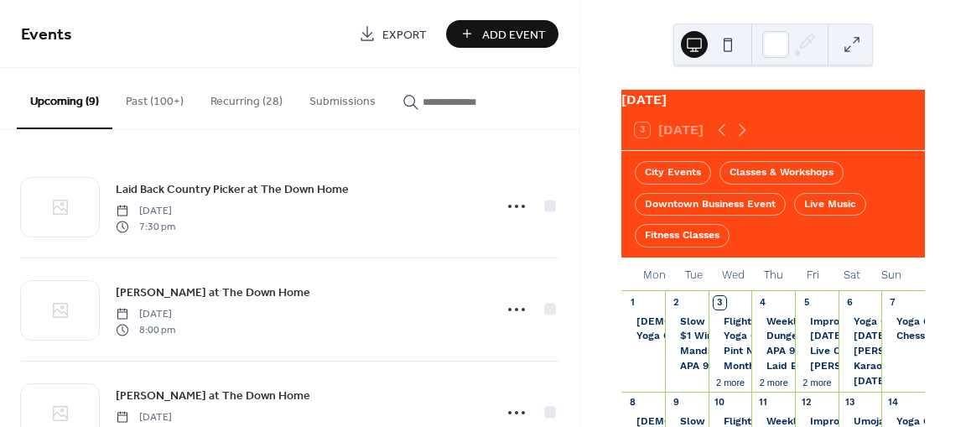
click at [259, 95] on button "Recurring (28)" at bounding box center [246, 98] width 99 height 60
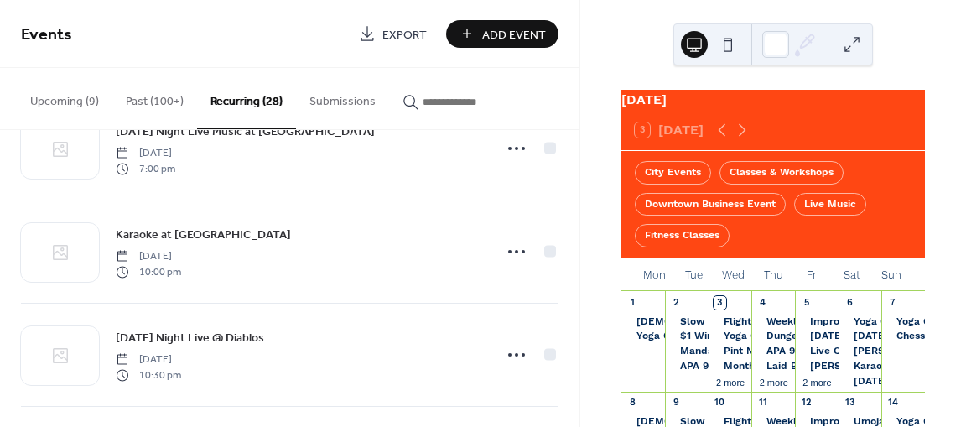
scroll to position [2325, 0]
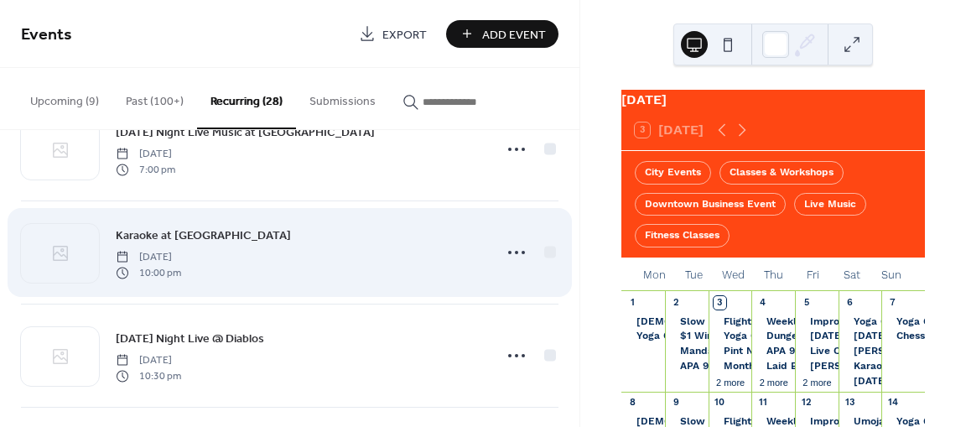
click at [211, 227] on span "Karaoke at [GEOGRAPHIC_DATA]" at bounding box center [203, 236] width 175 height 18
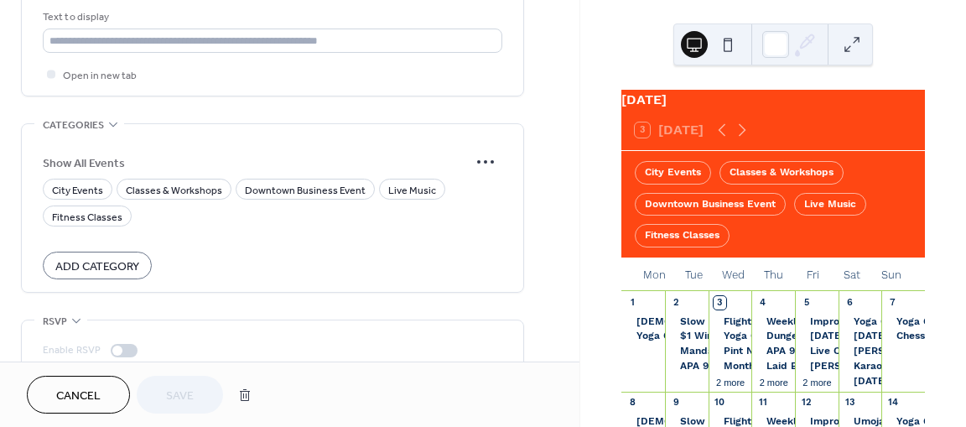
scroll to position [1302, 0]
click at [262, 189] on span "Downtown Business Event" at bounding box center [305, 190] width 121 height 18
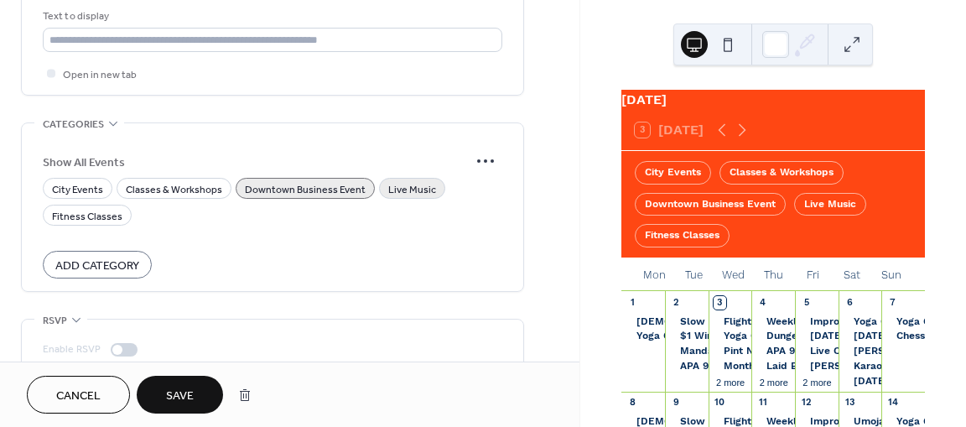
click at [402, 181] on span "Live Music" at bounding box center [412, 190] width 48 height 18
click at [178, 388] on span "Save" at bounding box center [180, 396] width 28 height 18
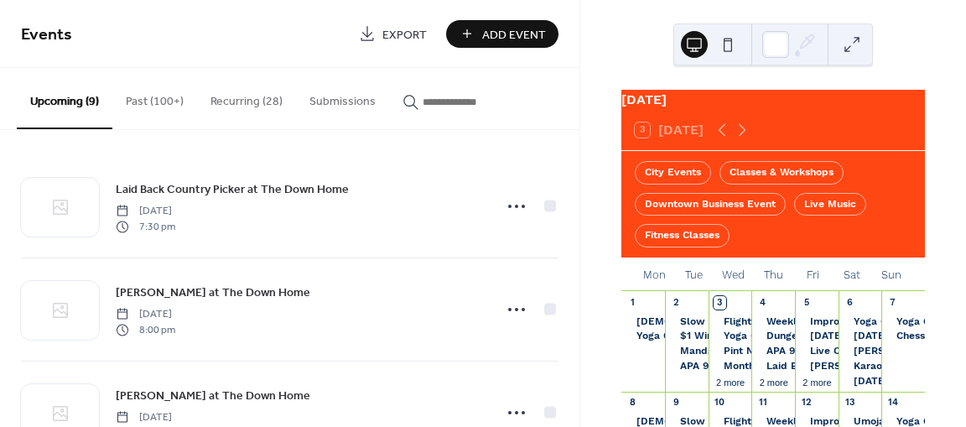
click at [266, 99] on button "Recurring (28)" at bounding box center [246, 98] width 99 height 60
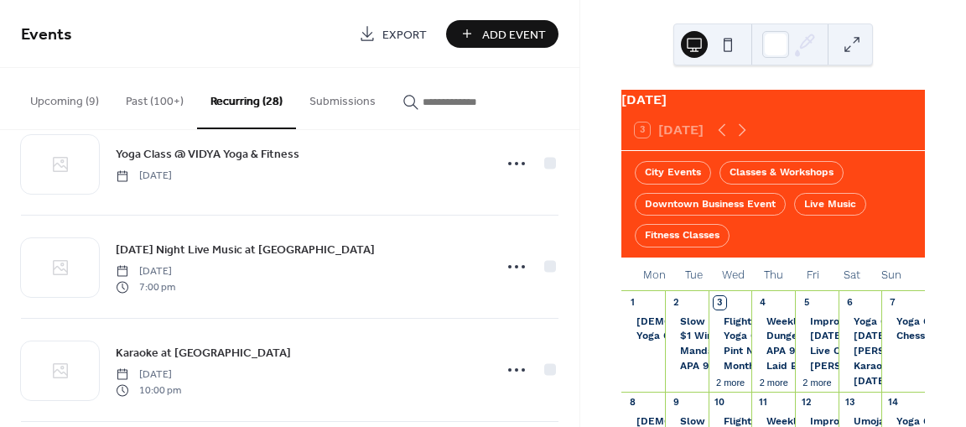
scroll to position [2207, 0]
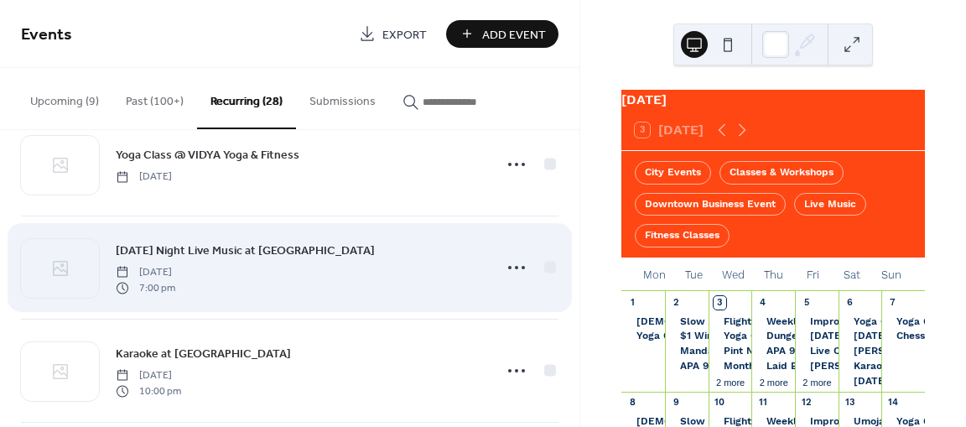
click at [289, 244] on span "[DATE] Night Live Music at [GEOGRAPHIC_DATA]" at bounding box center [245, 251] width 259 height 18
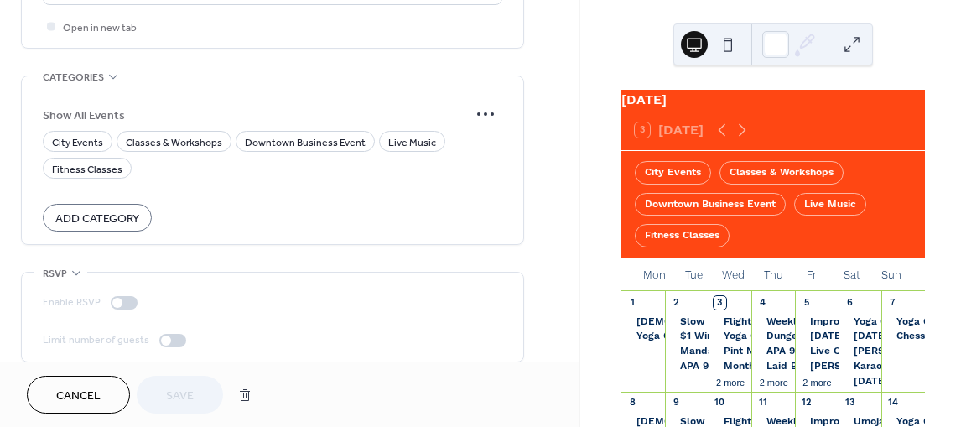
scroll to position [1350, 0]
click at [399, 137] on span "Live Music" at bounding box center [412, 142] width 48 height 18
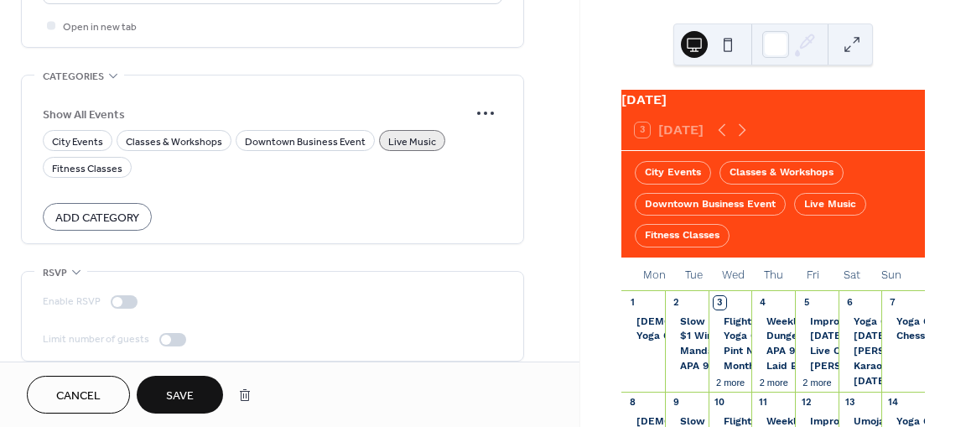
click at [192, 398] on span "Save" at bounding box center [180, 396] width 28 height 18
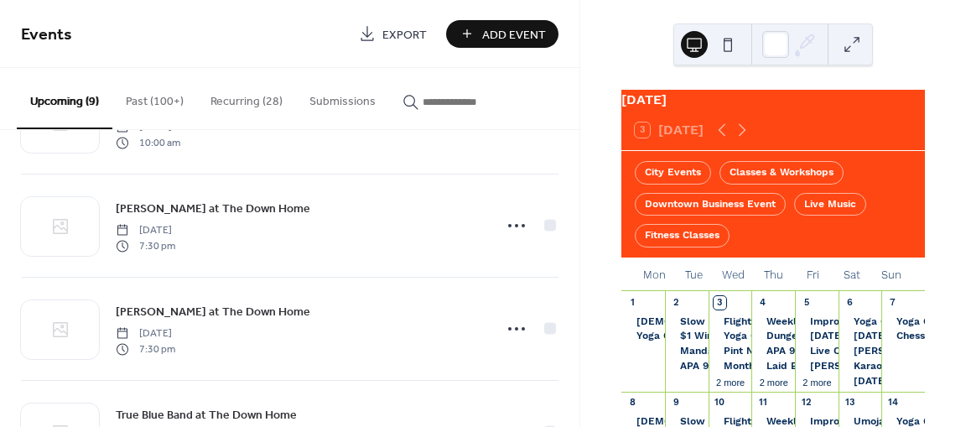
scroll to position [677, 0]
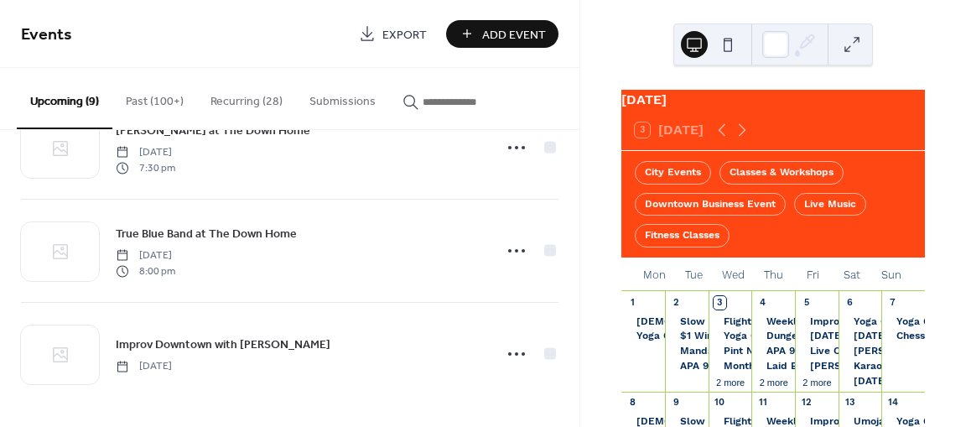
click at [248, 109] on button "Recurring (28)" at bounding box center [246, 98] width 99 height 60
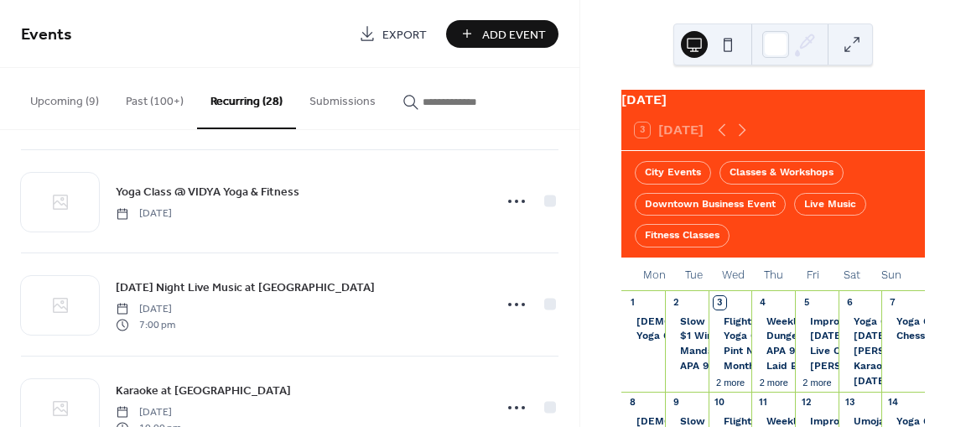
scroll to position [2152, 0]
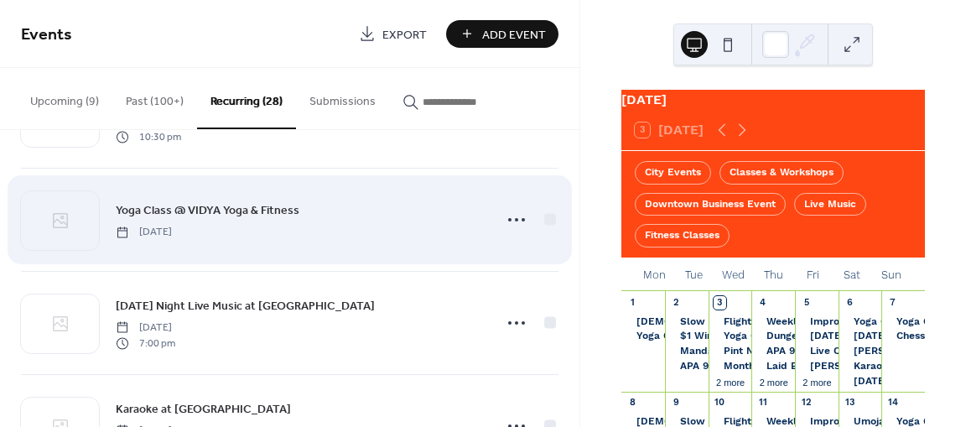
click at [225, 202] on span "Yoga Class @ VIDYA Yoga & Fitness" at bounding box center [208, 211] width 184 height 18
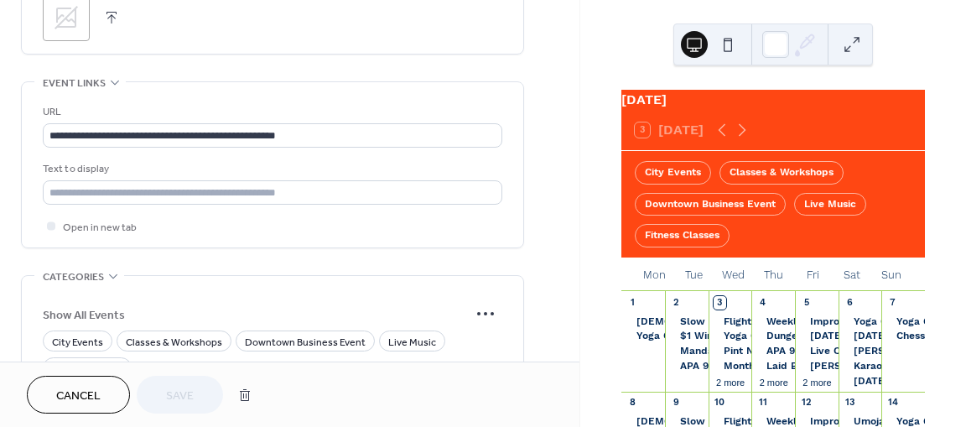
scroll to position [1361, 0]
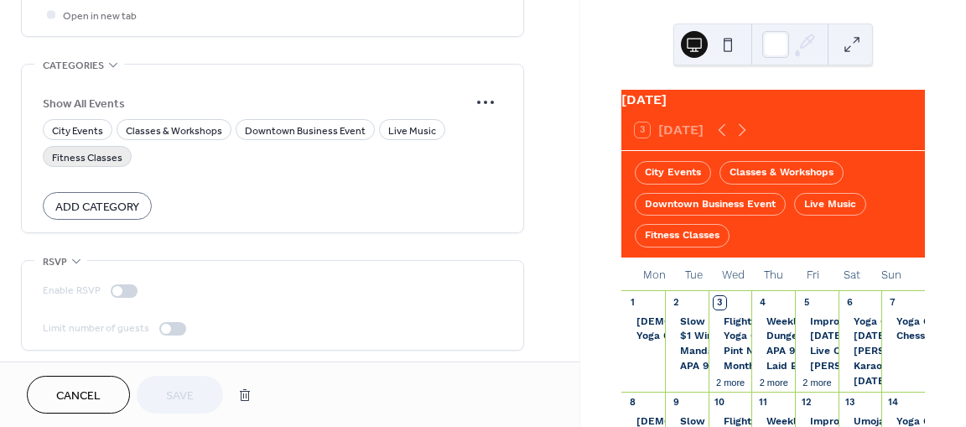
click at [108, 150] on span "Fitness Classes" at bounding box center [87, 158] width 70 height 18
click at [177, 396] on span "Save" at bounding box center [180, 396] width 28 height 18
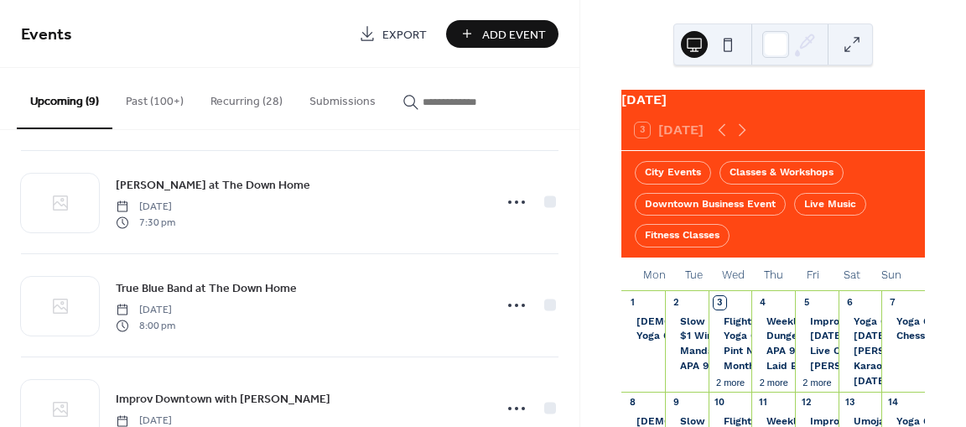
scroll to position [677, 0]
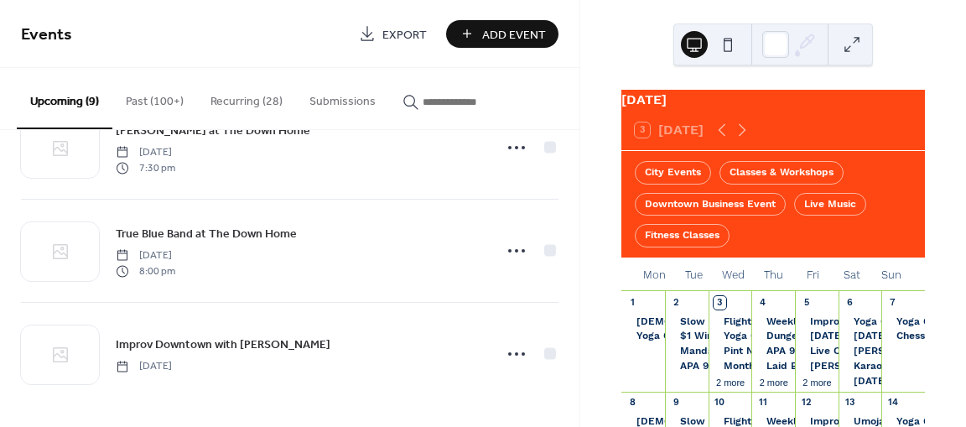
click at [235, 98] on button "Recurring (28)" at bounding box center [246, 98] width 99 height 60
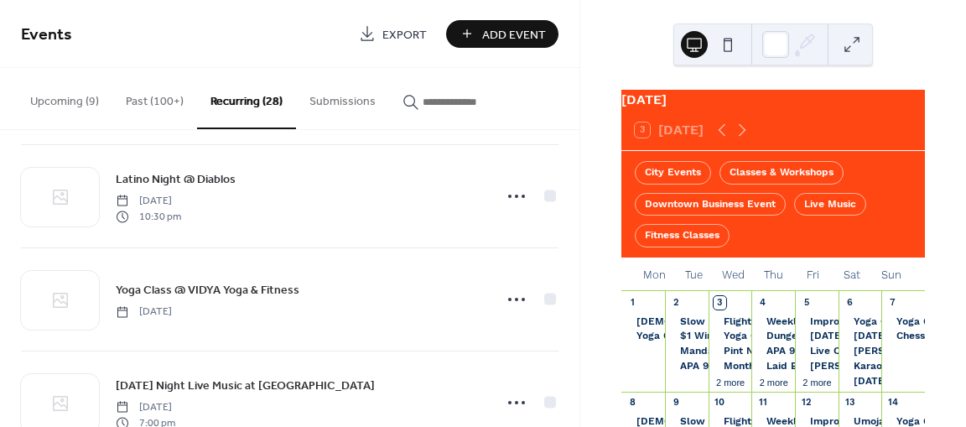
scroll to position [1998, 0]
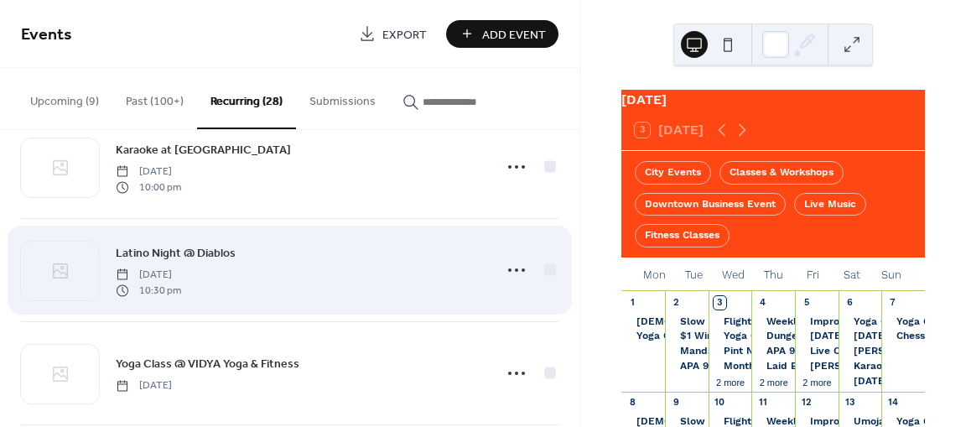
click at [194, 247] on span "Latino Night @ Diablos" at bounding box center [176, 254] width 120 height 18
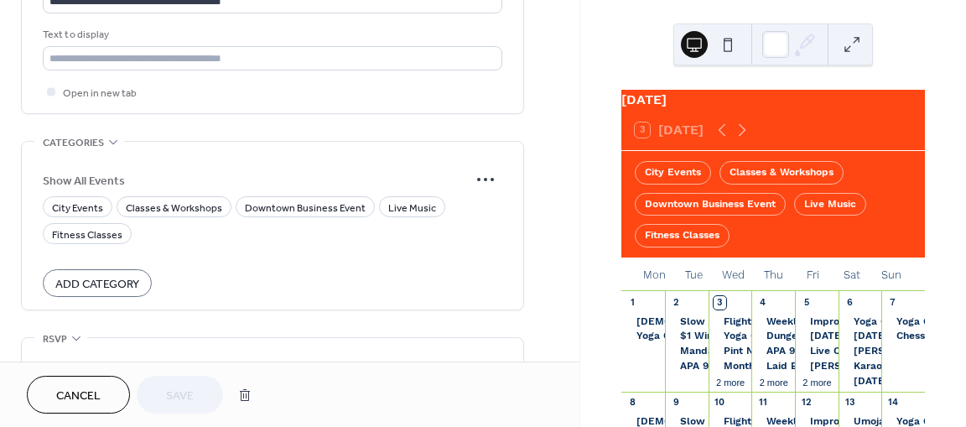
scroll to position [1361, 0]
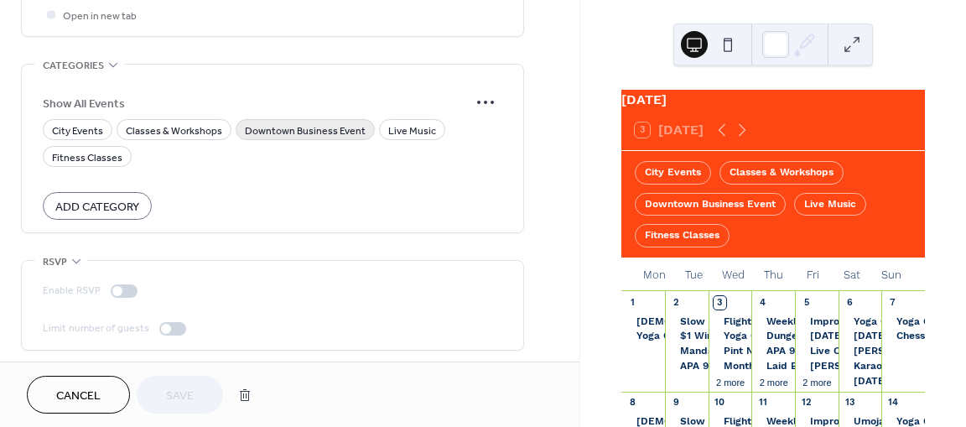
click at [278, 127] on span "Downtown Business Event" at bounding box center [305, 131] width 121 height 18
click at [171, 387] on span "Save" at bounding box center [180, 396] width 28 height 18
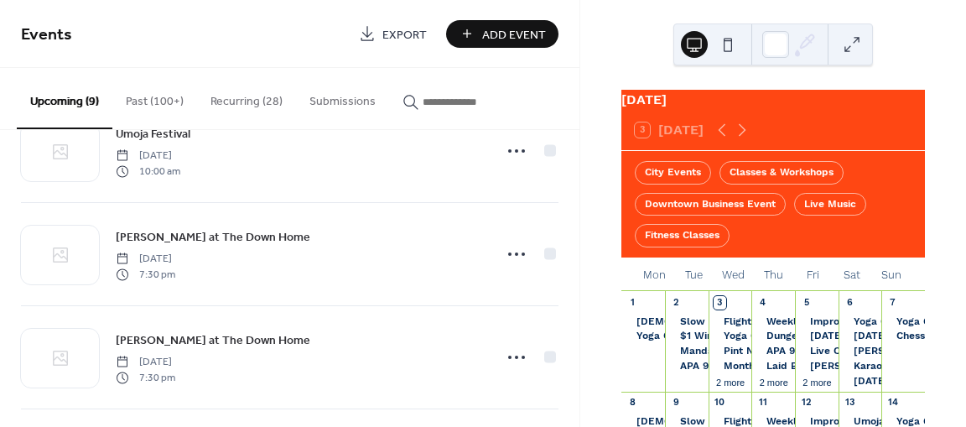
scroll to position [471, 0]
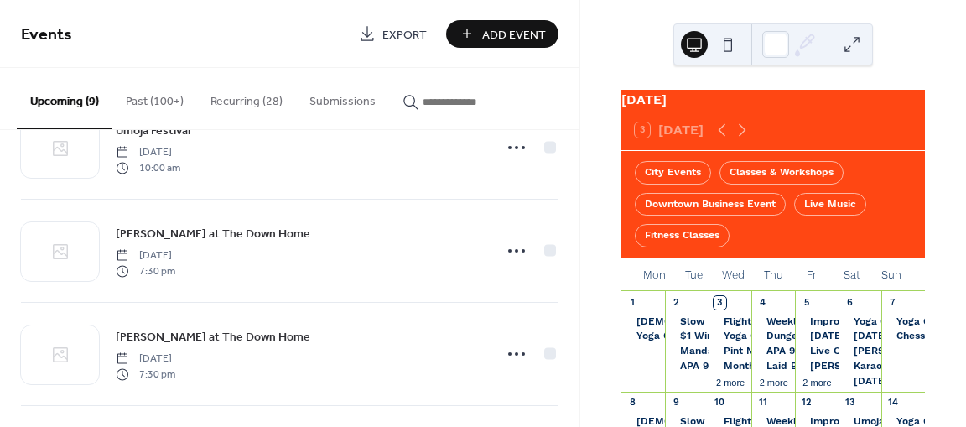
click at [269, 98] on button "Recurring (28)" at bounding box center [246, 98] width 99 height 60
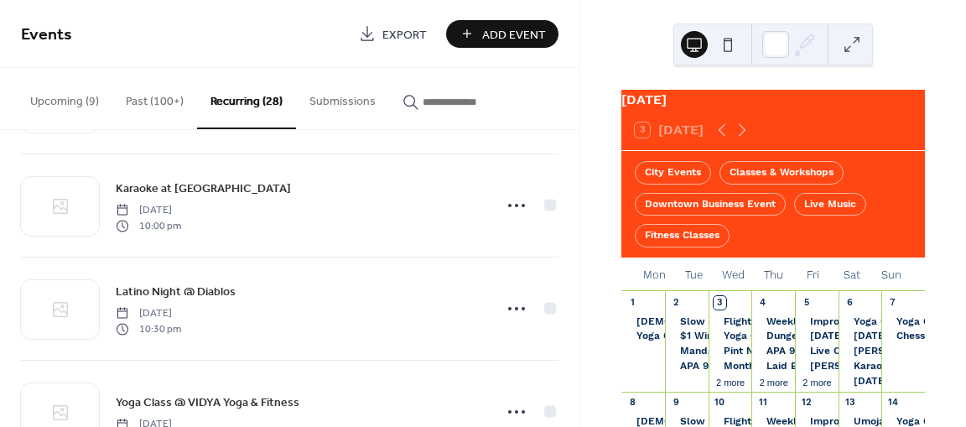
scroll to position [1956, 0]
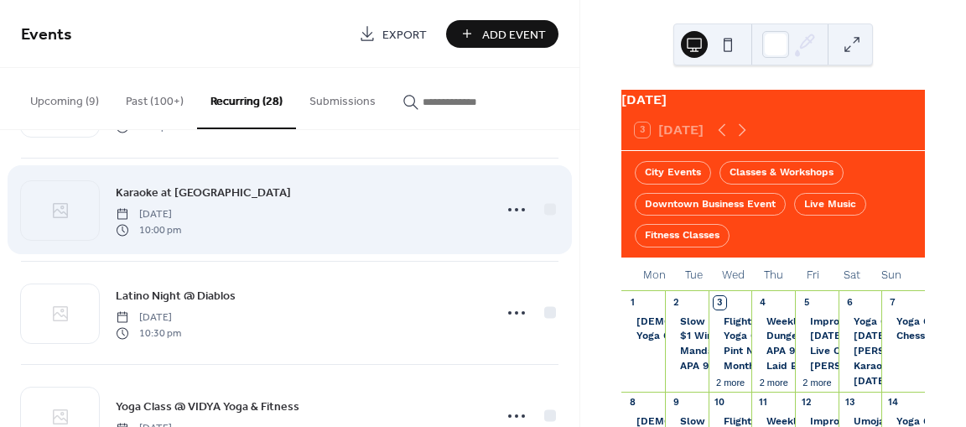
click at [207, 187] on span "Karaoke at [GEOGRAPHIC_DATA]" at bounding box center [203, 193] width 175 height 18
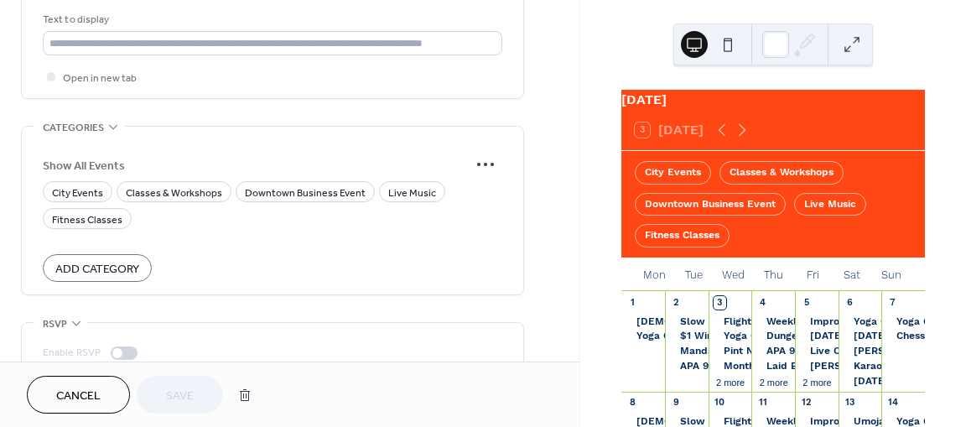
scroll to position [1361, 0]
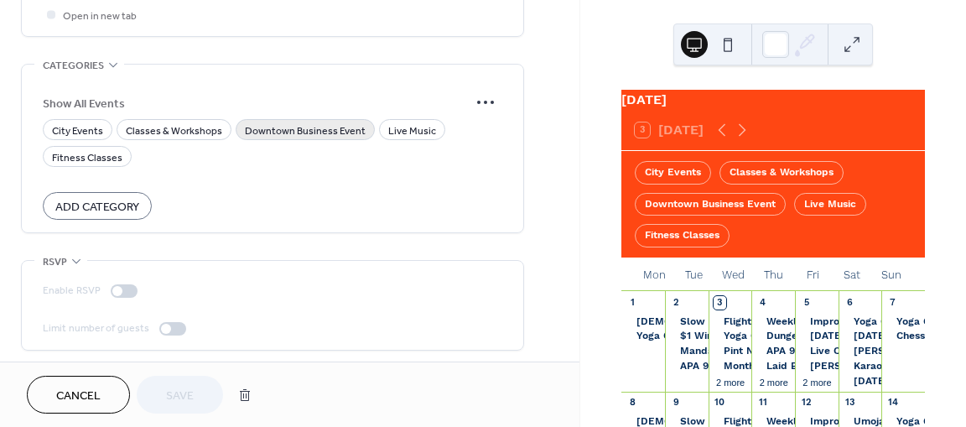
click at [262, 125] on span "Downtown Business Event" at bounding box center [305, 131] width 121 height 18
click at [161, 393] on button "Save" at bounding box center [180, 395] width 86 height 38
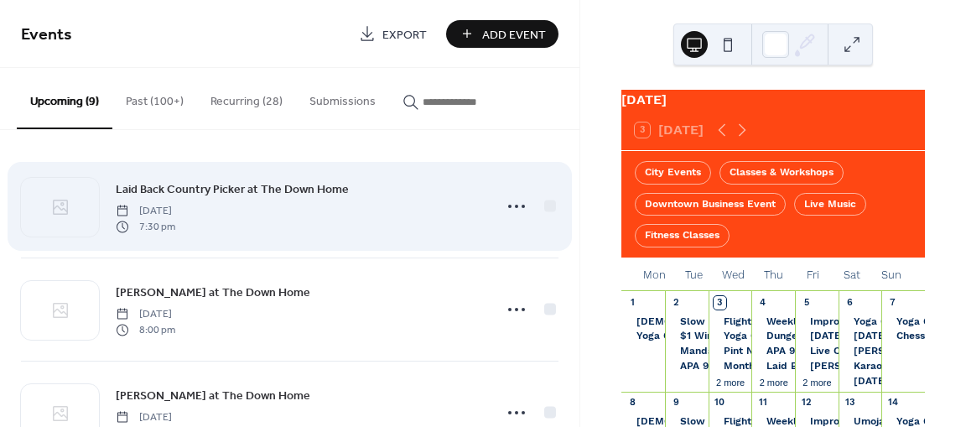
scroll to position [307, 0]
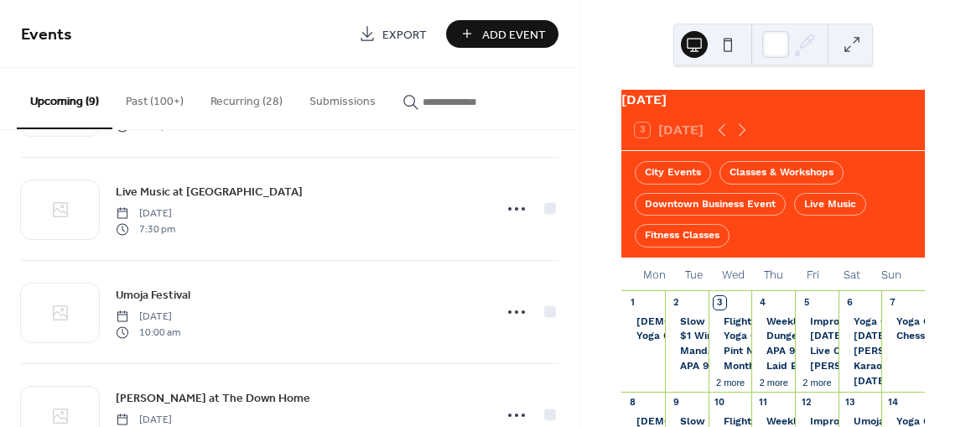
click at [270, 99] on button "Recurring (28)" at bounding box center [246, 98] width 99 height 60
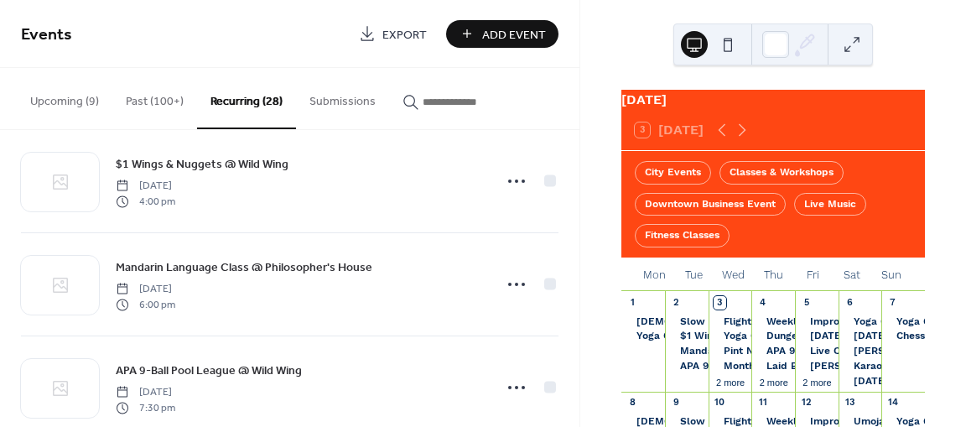
scroll to position [442, 0]
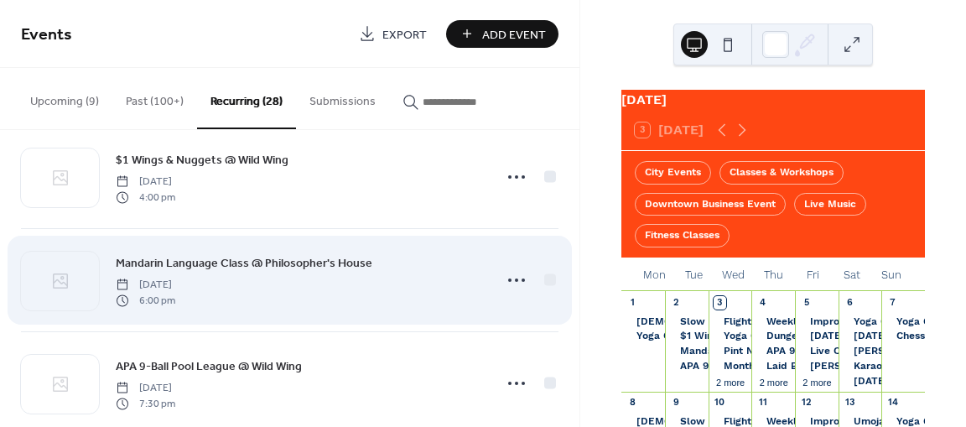
click at [210, 256] on span "Mandarin Language Class @ Philosopher's House" at bounding box center [244, 264] width 257 height 18
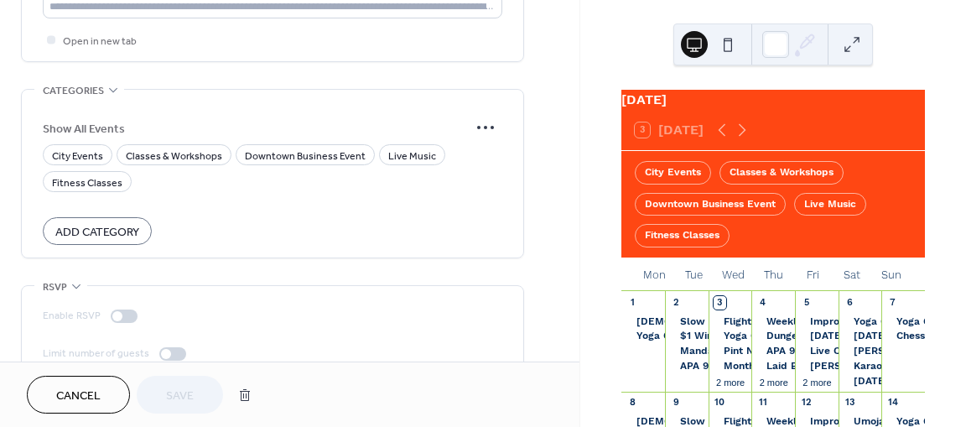
scroll to position [1361, 0]
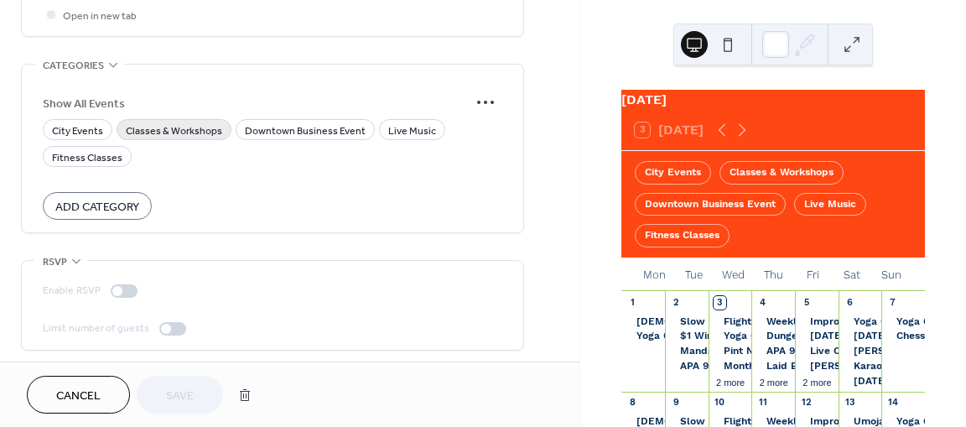
click at [194, 124] on span "Classes & Workshops" at bounding box center [174, 131] width 96 height 18
click at [176, 387] on span "Save" at bounding box center [180, 396] width 28 height 18
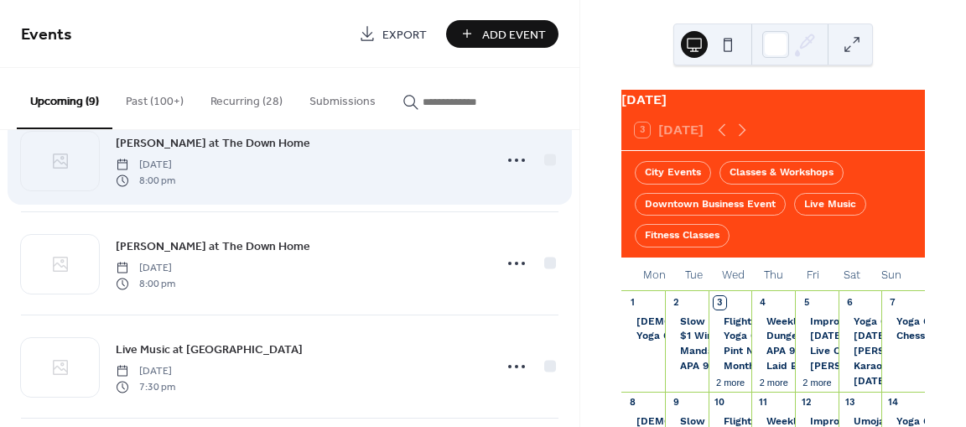
scroll to position [150, 0]
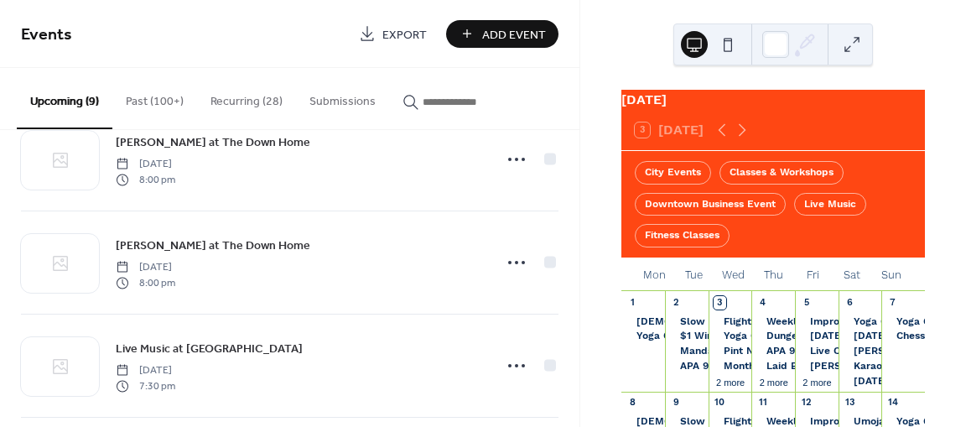
click at [267, 98] on button "Recurring (28)" at bounding box center [246, 98] width 99 height 60
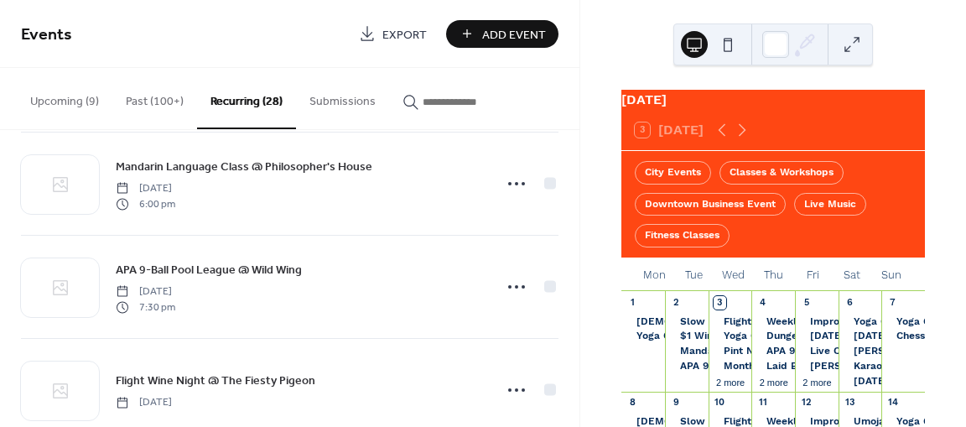
scroll to position [551, 0]
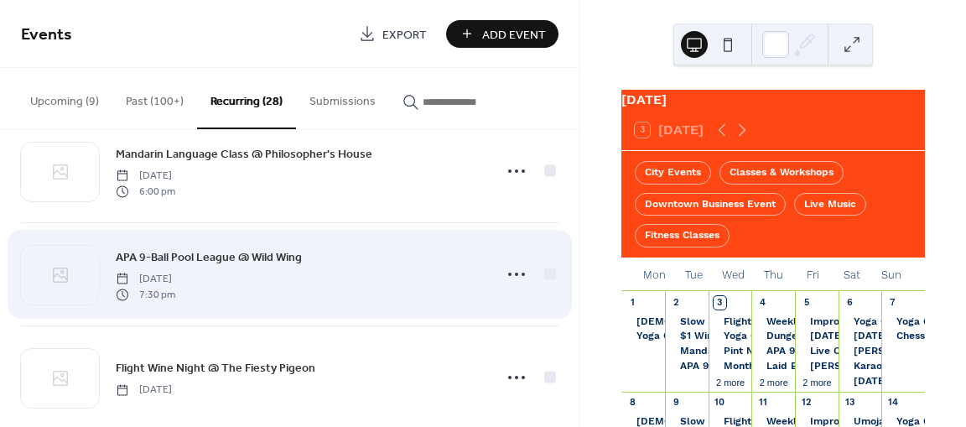
click at [264, 249] on span "APA 9-Ball Pool League @ Wild Wing" at bounding box center [209, 258] width 186 height 18
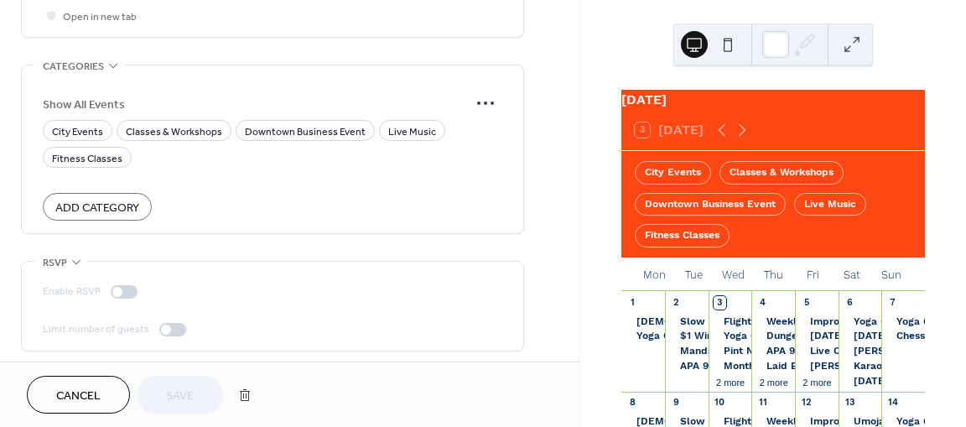
scroll to position [1361, 0]
click at [288, 128] on span "Downtown Business Event" at bounding box center [305, 131] width 121 height 18
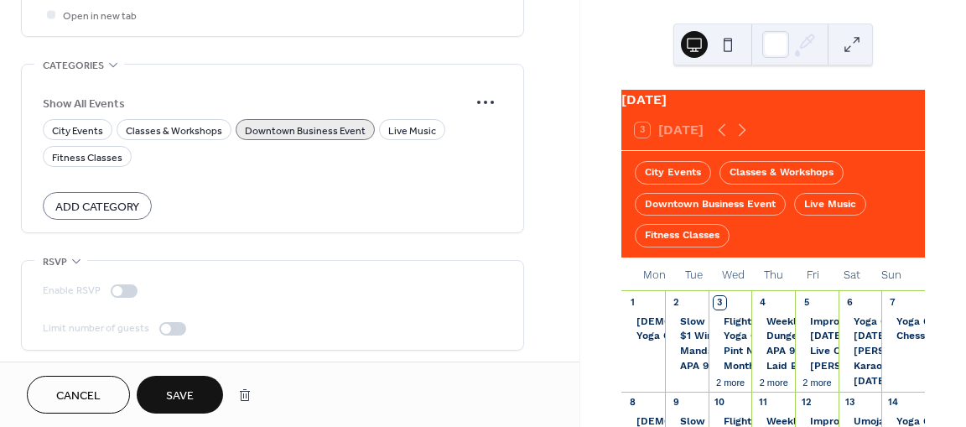
click at [175, 381] on button "Save" at bounding box center [180, 395] width 86 height 38
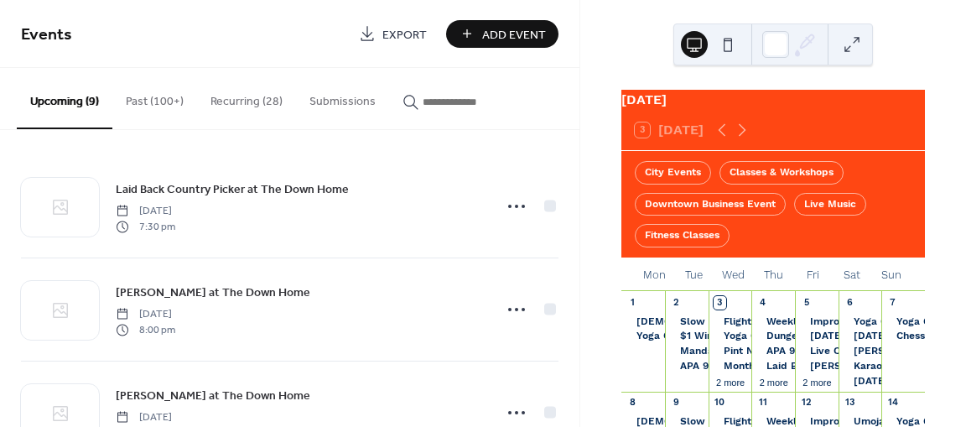
click at [241, 106] on button "Recurring (28)" at bounding box center [246, 98] width 99 height 60
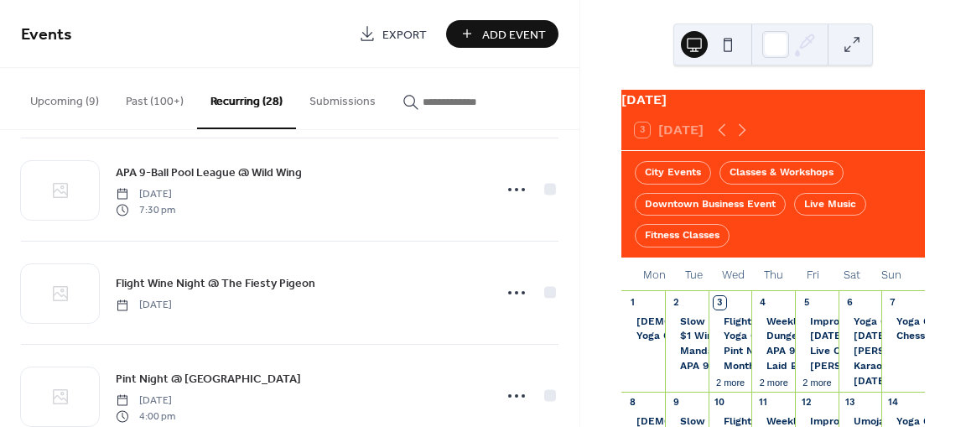
scroll to position [636, 0]
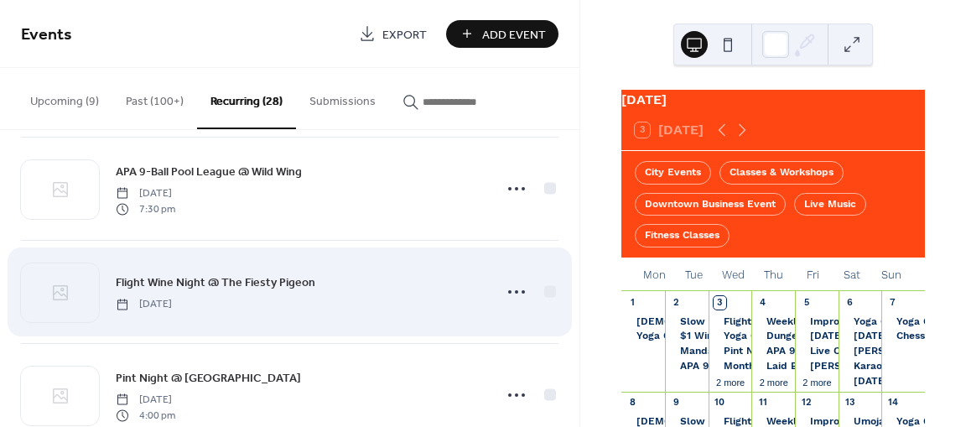
click at [257, 277] on span "Flight Wine Night @ The Fiesty Pigeon" at bounding box center [216, 283] width 200 height 18
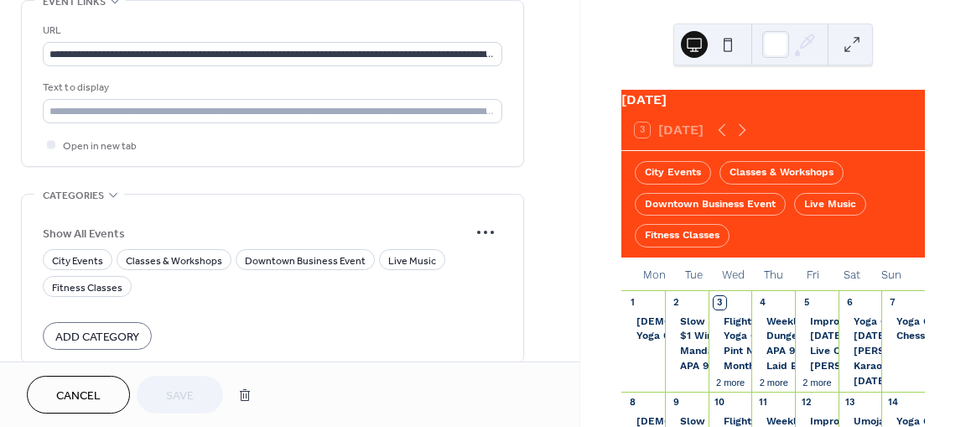
scroll to position [1233, 0]
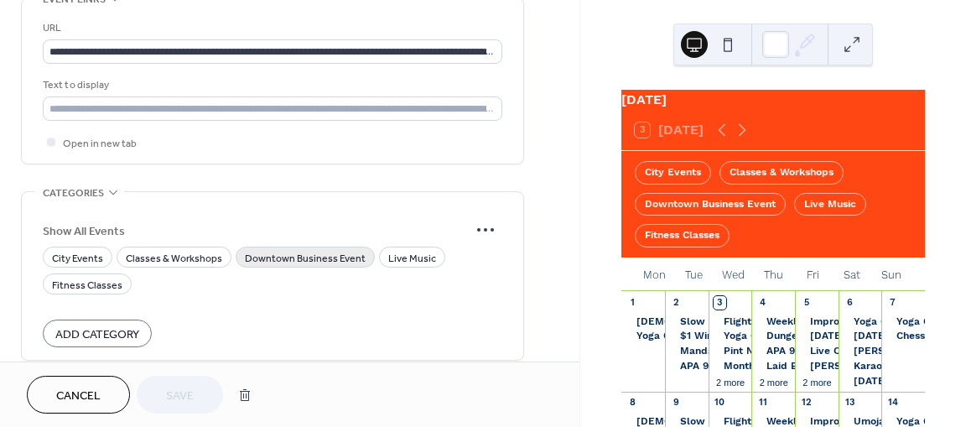
click at [282, 251] on span "Downtown Business Event" at bounding box center [305, 259] width 121 height 18
click at [179, 405] on span "Save" at bounding box center [180, 396] width 28 height 18
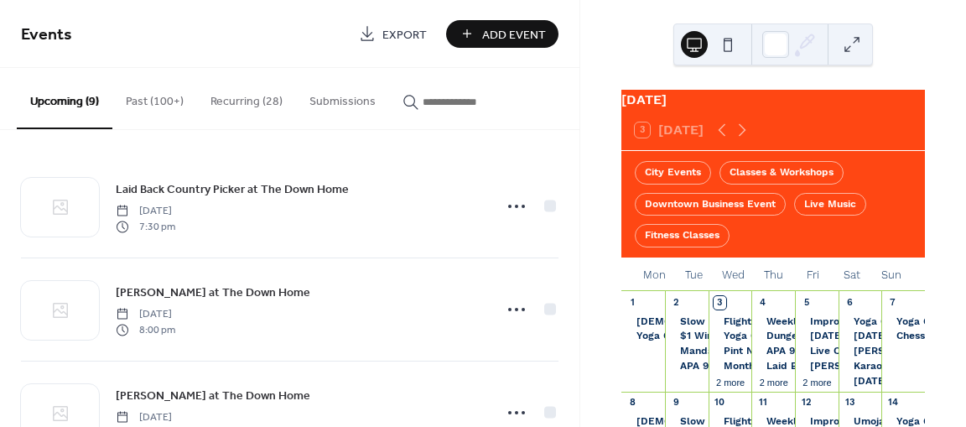
click at [254, 108] on button "Recurring (28)" at bounding box center [246, 98] width 99 height 60
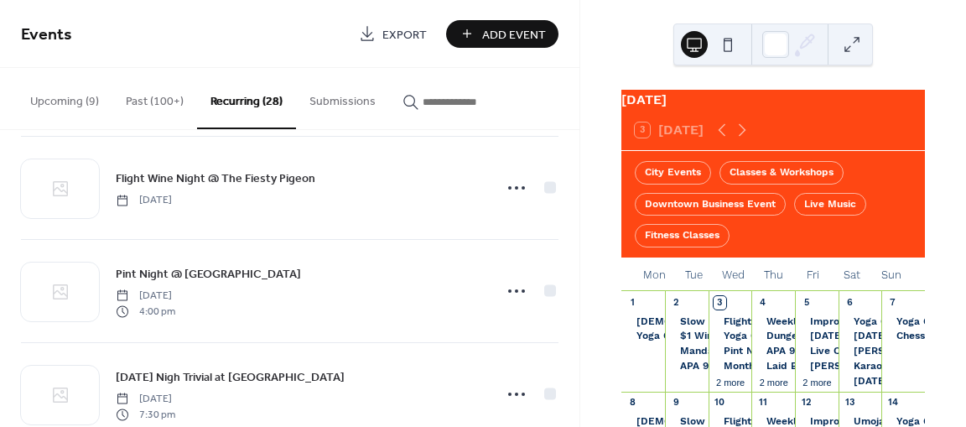
scroll to position [741, 0]
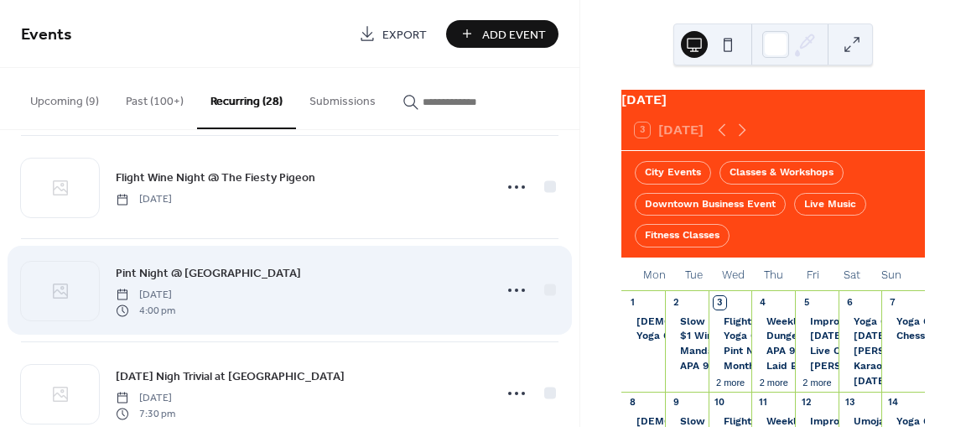
click at [257, 265] on span "Pint Night @ [GEOGRAPHIC_DATA]" at bounding box center [208, 274] width 185 height 18
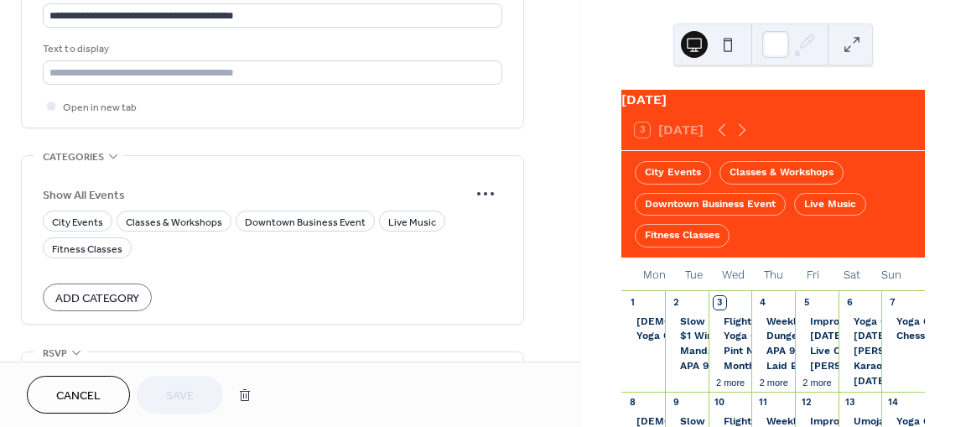
scroll to position [1361, 0]
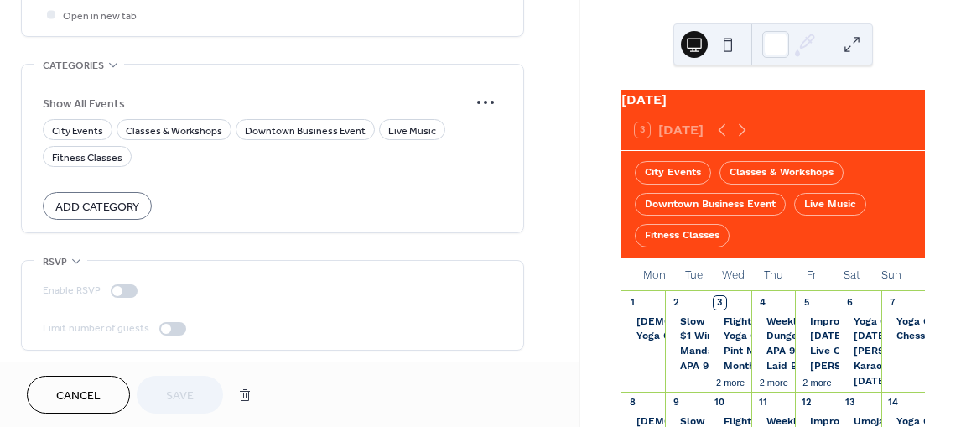
click at [367, 282] on div "Enable RSVP" at bounding box center [272, 291] width 459 height 18
click at [319, 124] on span "Downtown Business Event" at bounding box center [305, 131] width 121 height 18
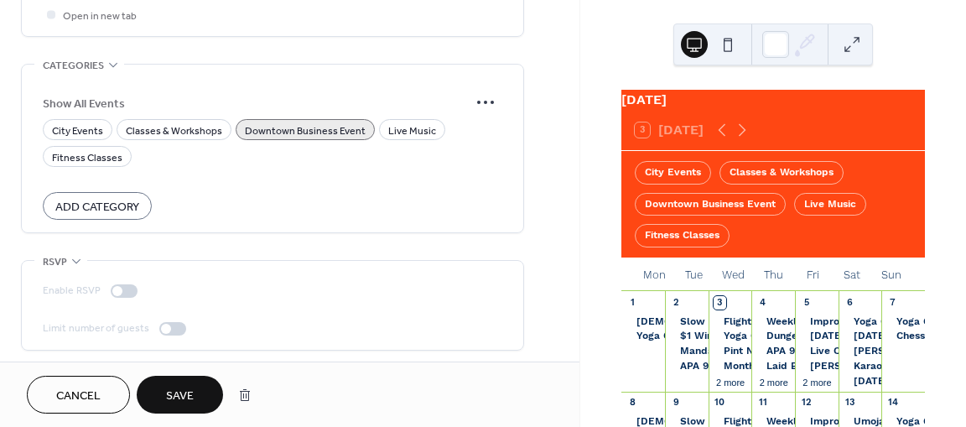
click at [187, 407] on button "Save" at bounding box center [180, 395] width 86 height 38
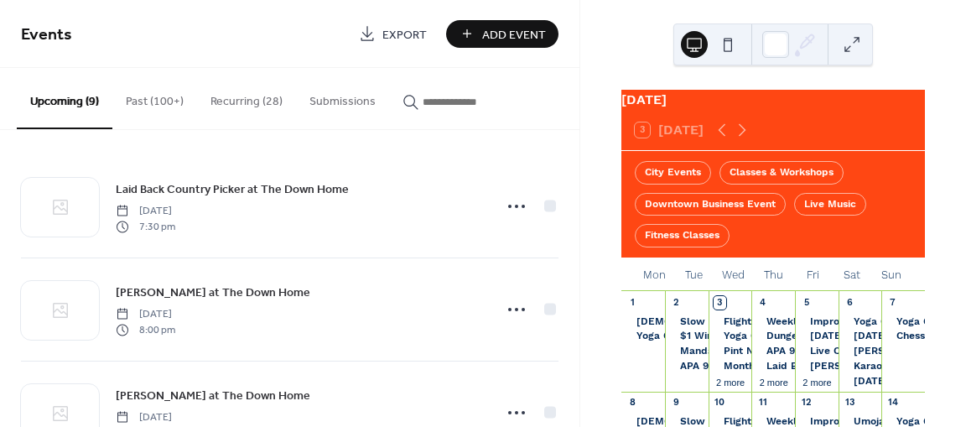
click at [251, 105] on button "Recurring (28)" at bounding box center [246, 98] width 99 height 60
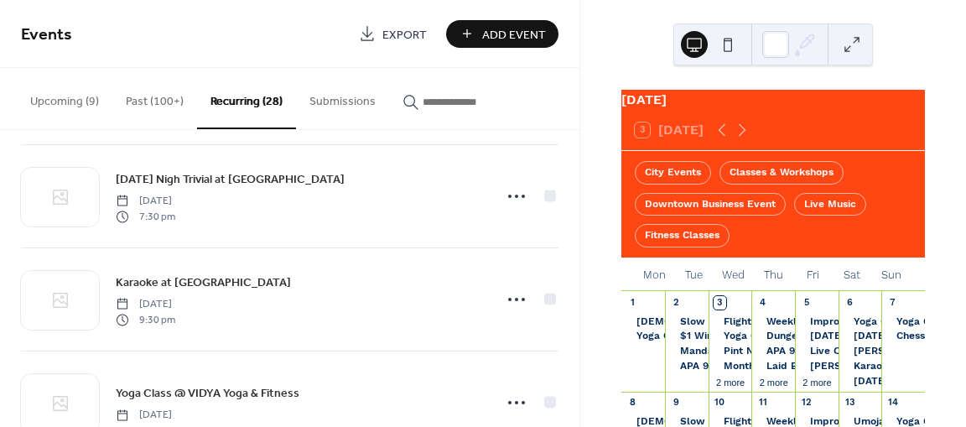
scroll to position [956, 0]
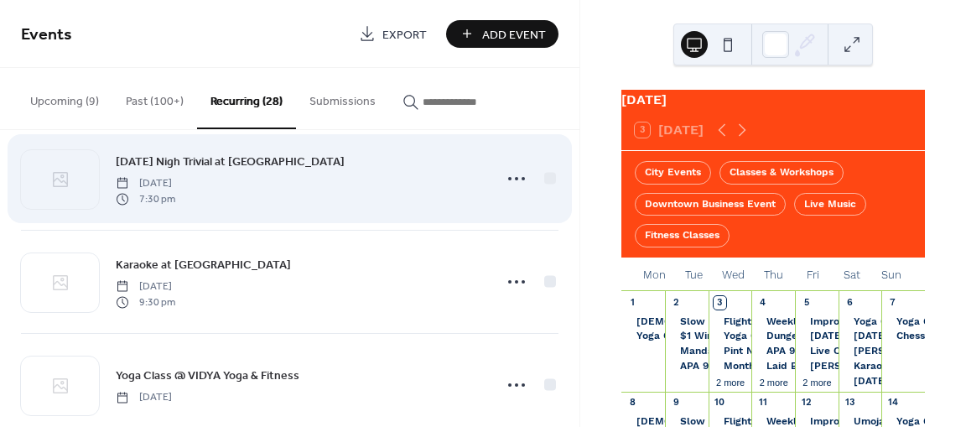
click at [262, 155] on span "[DATE] Nigh Trivial at [GEOGRAPHIC_DATA]" at bounding box center [230, 162] width 229 height 18
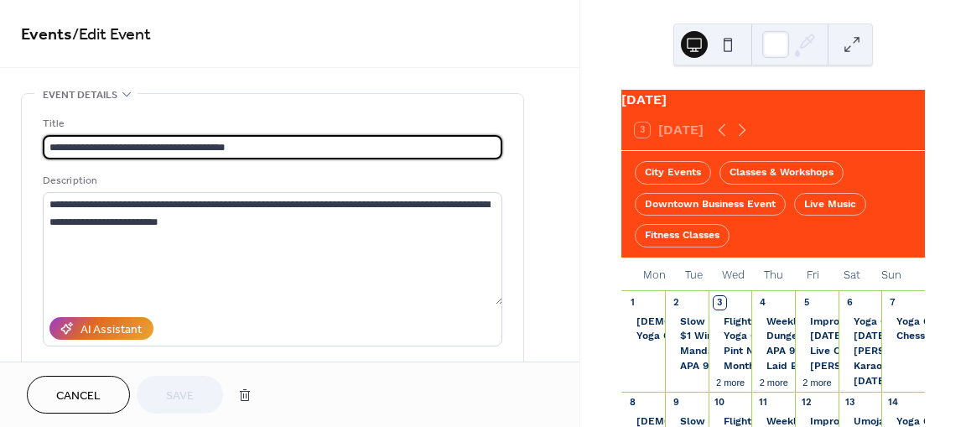
click at [151, 146] on input "**********" at bounding box center [272, 147] width 459 height 24
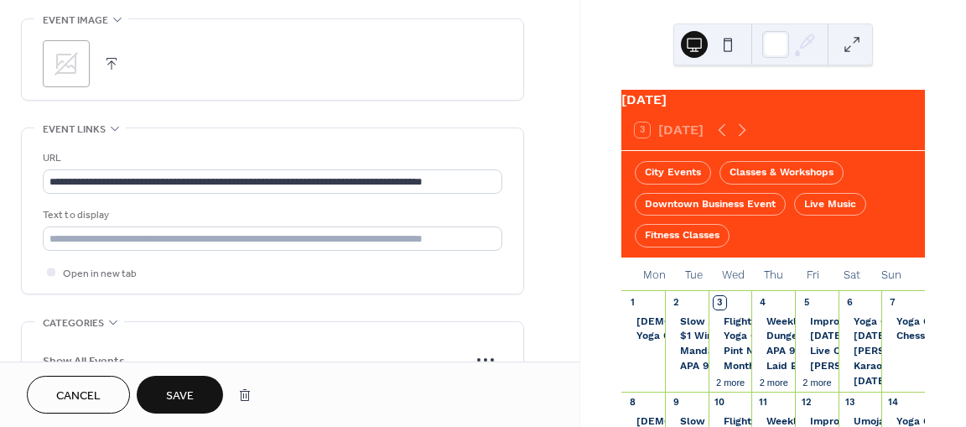
scroll to position [1361, 0]
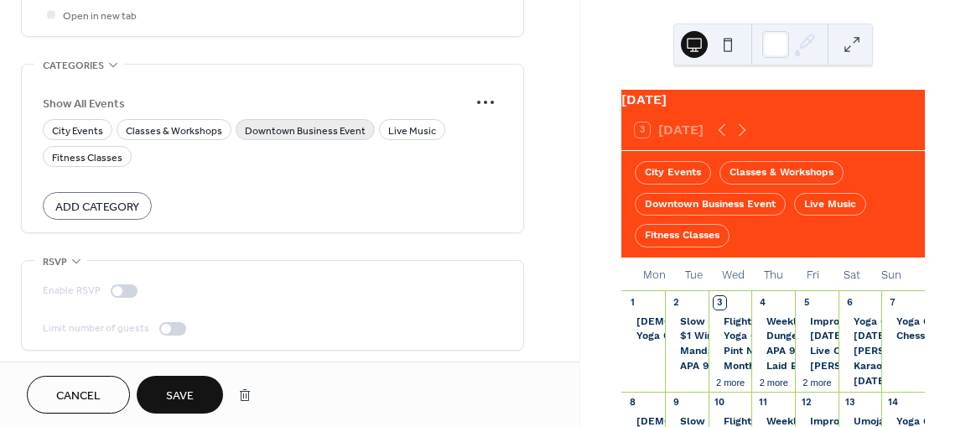
type input "**********"
click at [286, 130] on span "Downtown Business Event" at bounding box center [305, 131] width 121 height 18
click at [197, 381] on button "Save" at bounding box center [180, 395] width 86 height 38
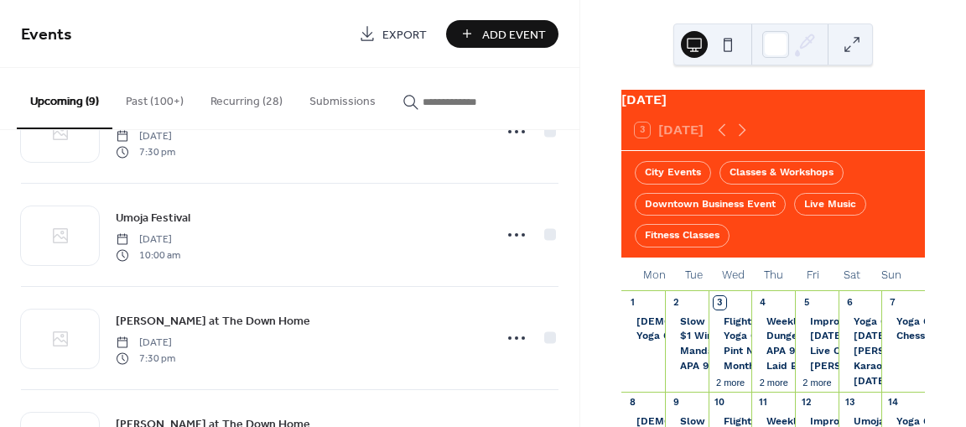
scroll to position [385, 0]
click at [255, 97] on button "Recurring (28)" at bounding box center [246, 98] width 99 height 60
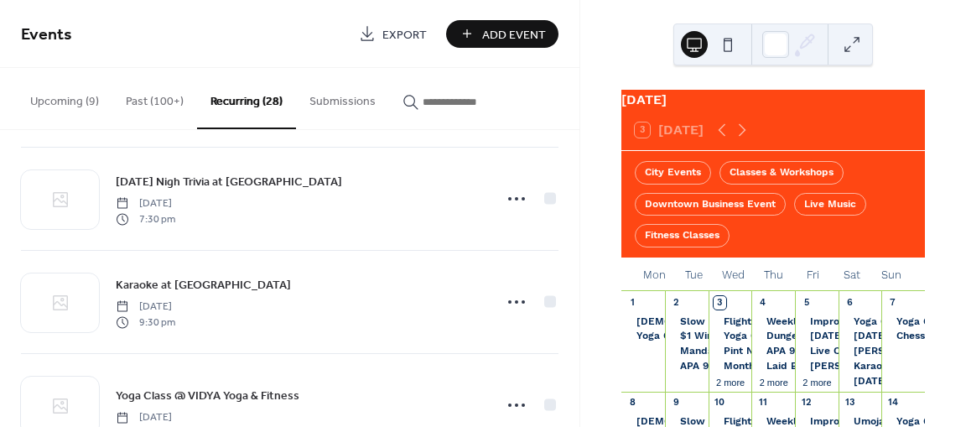
scroll to position [936, 0]
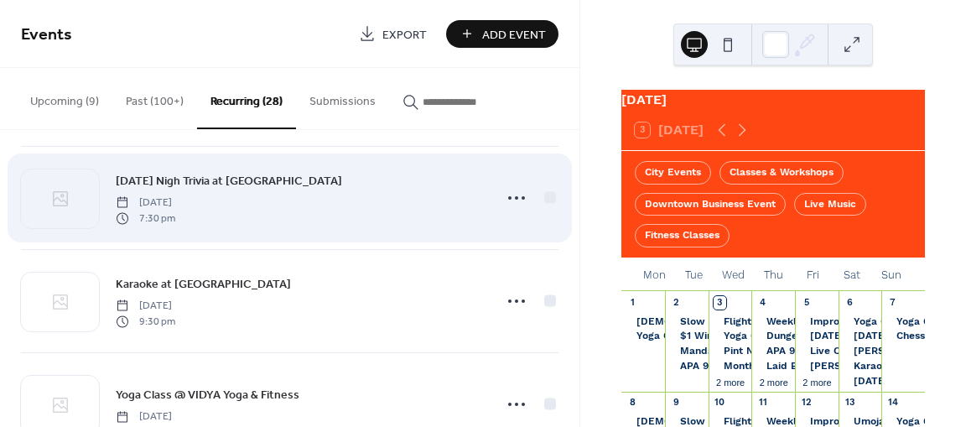
click at [227, 173] on span "[DATE] Nigh Trivia at [GEOGRAPHIC_DATA]" at bounding box center [229, 182] width 226 height 18
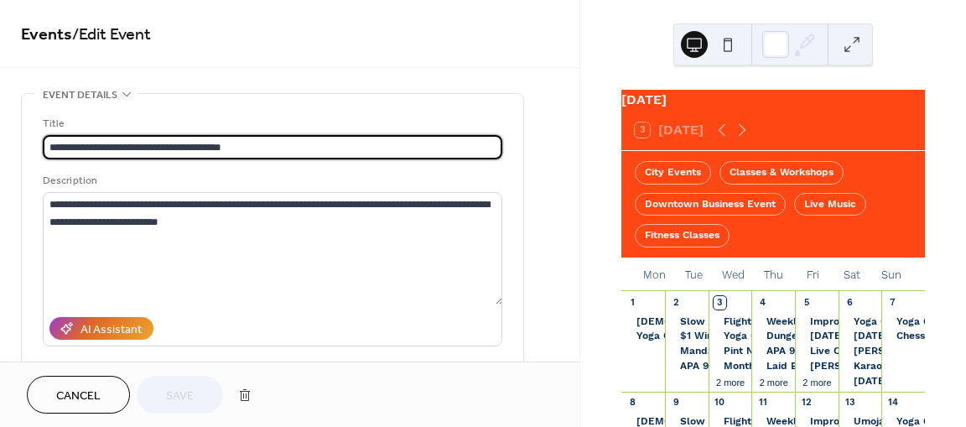
click at [121, 147] on input "**********" at bounding box center [272, 147] width 459 height 24
type input "**********"
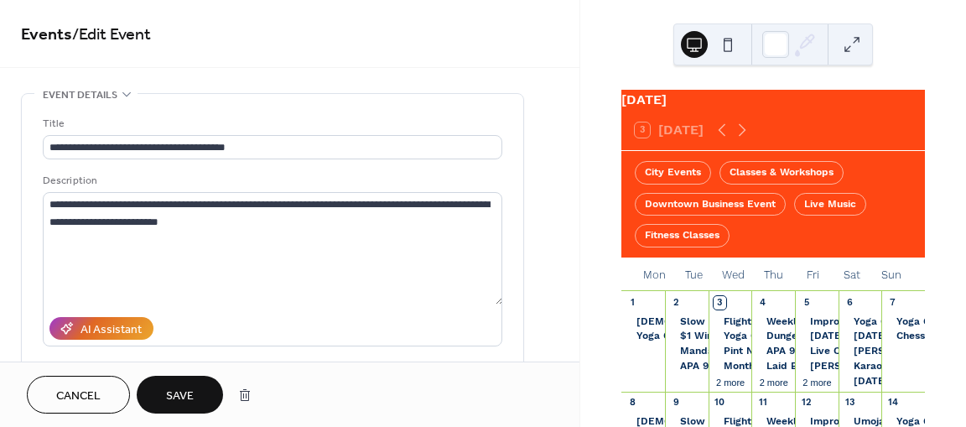
click at [187, 393] on span "Save" at bounding box center [180, 396] width 28 height 18
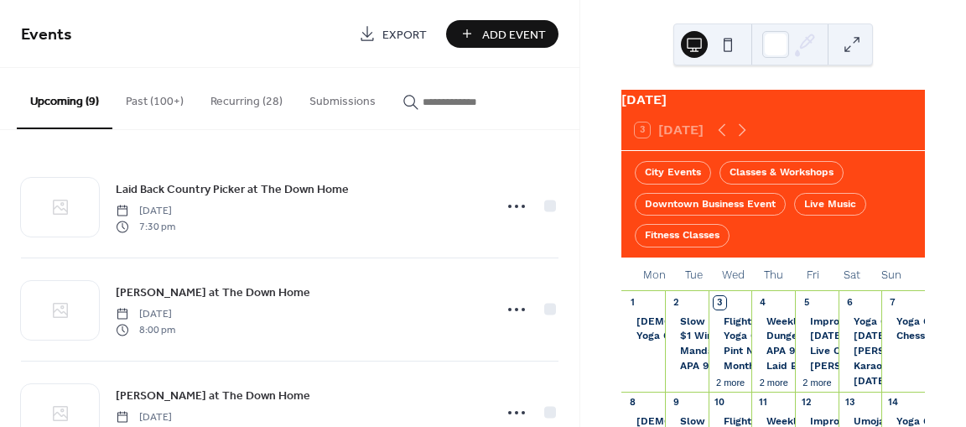
click at [266, 89] on button "Recurring (28)" at bounding box center [246, 98] width 99 height 60
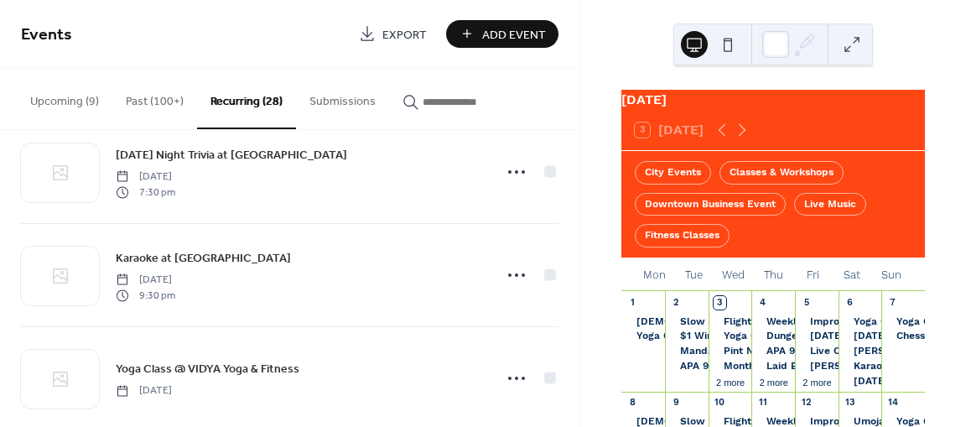
scroll to position [964, 0]
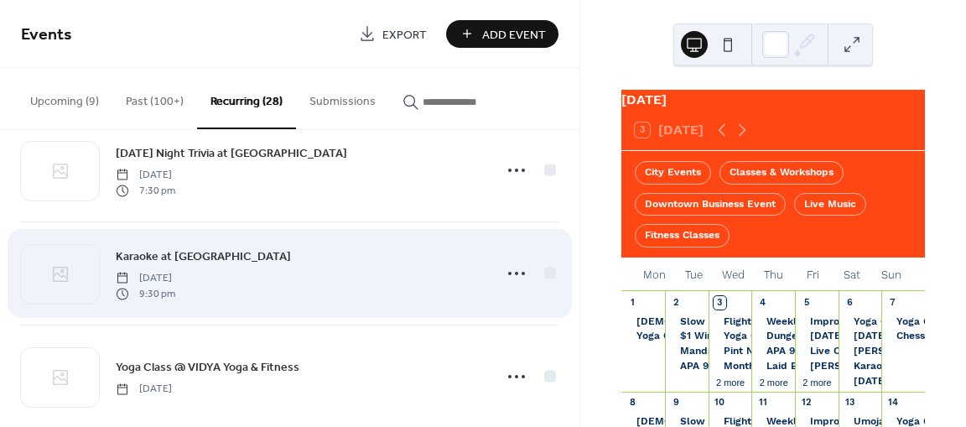
click at [210, 250] on span "Karaoke at [GEOGRAPHIC_DATA]" at bounding box center [203, 257] width 175 height 18
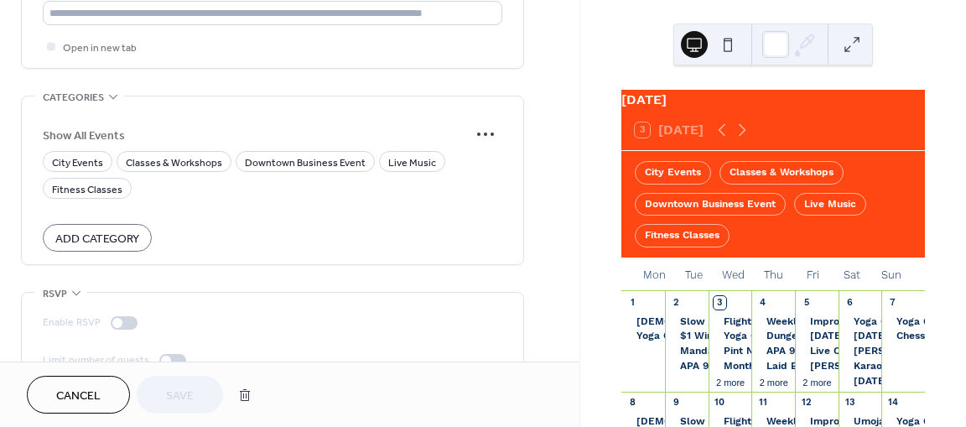
scroll to position [1361, 0]
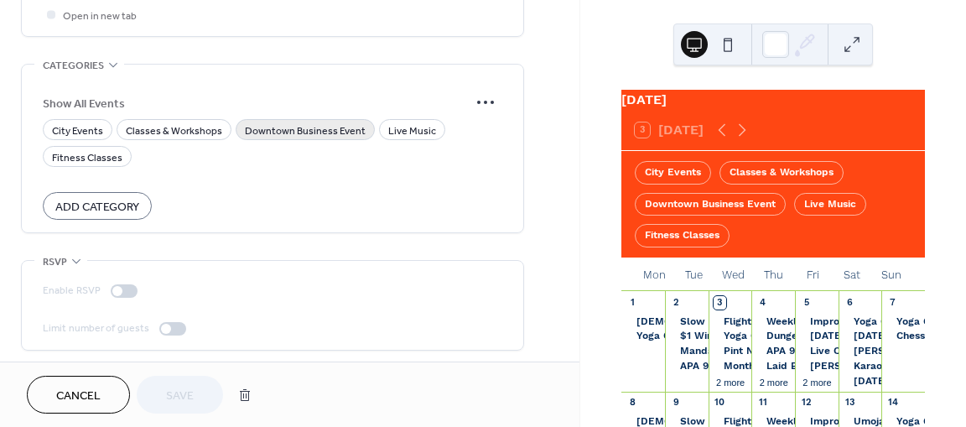
click at [315, 133] on span "Downtown Business Event" at bounding box center [305, 131] width 121 height 18
click at [184, 380] on button "Save" at bounding box center [180, 395] width 86 height 38
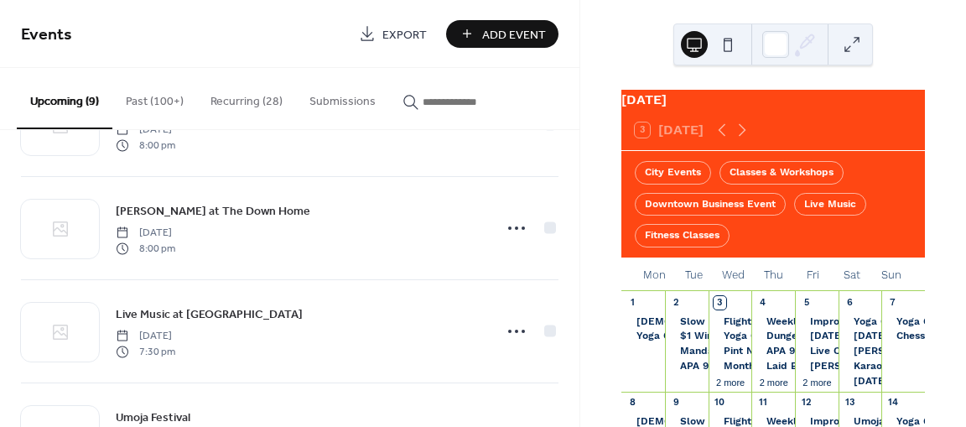
scroll to position [185, 0]
click at [264, 96] on button "Recurring (28)" at bounding box center [246, 98] width 99 height 60
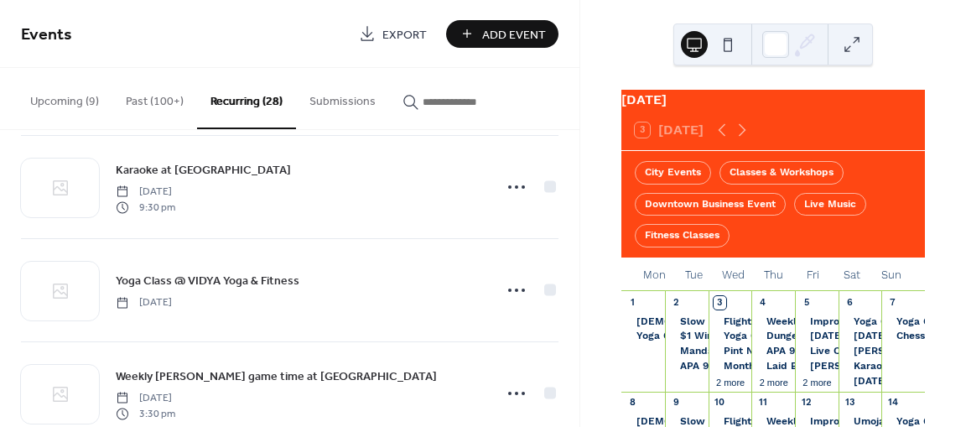
scroll to position [1059, 0]
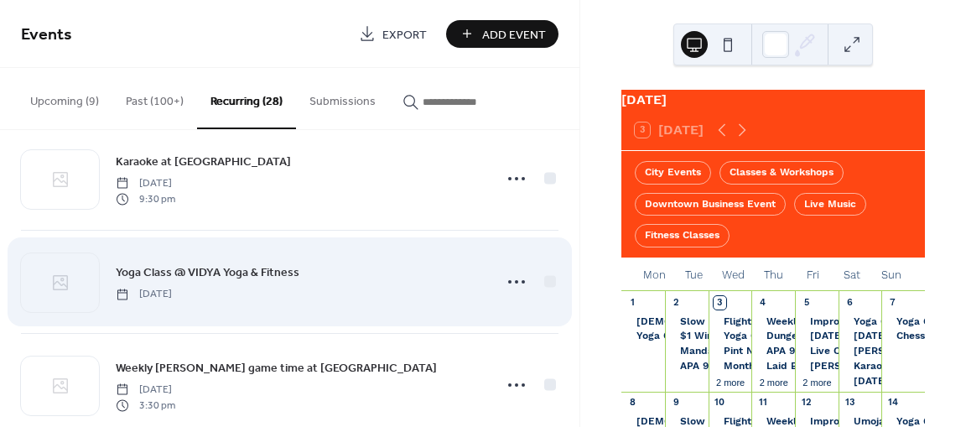
click at [249, 264] on span "Yoga Class @ VIDYA Yoga & Fitness" at bounding box center [208, 273] width 184 height 18
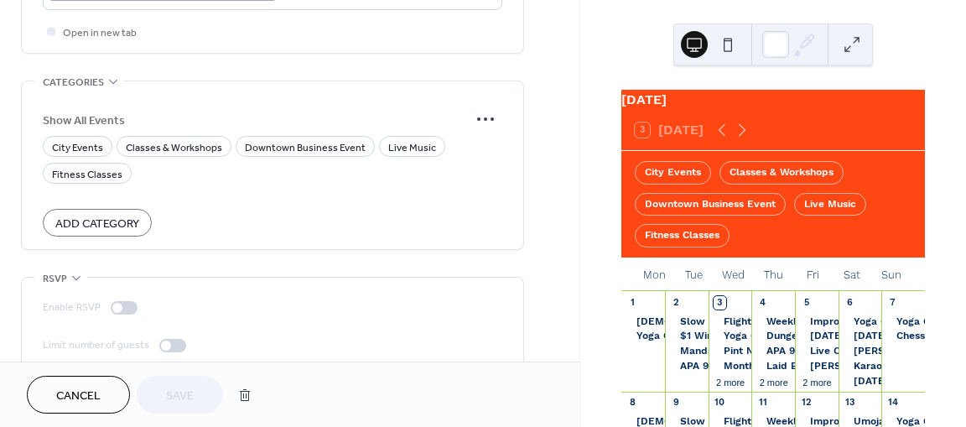
scroll to position [1361, 0]
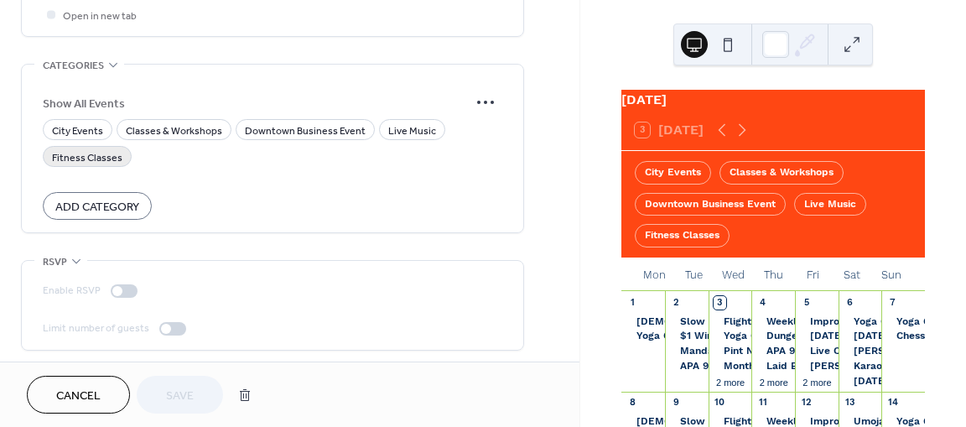
click at [99, 150] on span "Fitness Classes" at bounding box center [87, 158] width 70 height 18
click at [166, 396] on span "Save" at bounding box center [180, 396] width 28 height 18
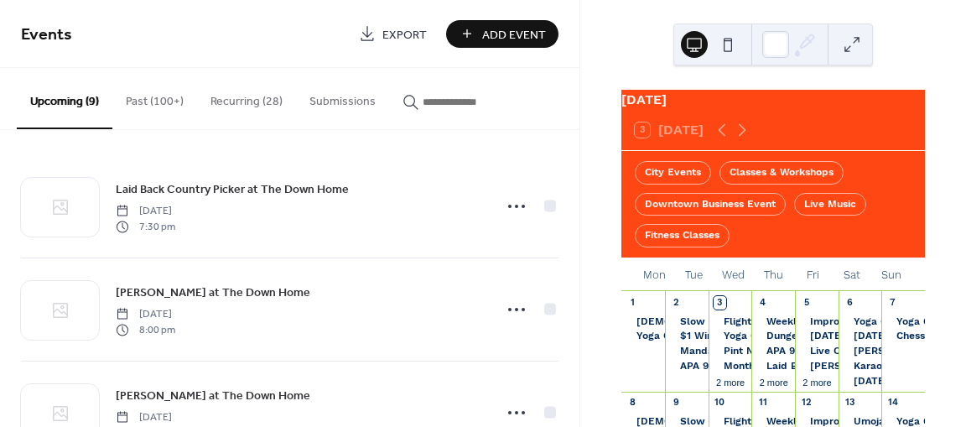
click at [257, 98] on button "Recurring (28)" at bounding box center [246, 98] width 99 height 60
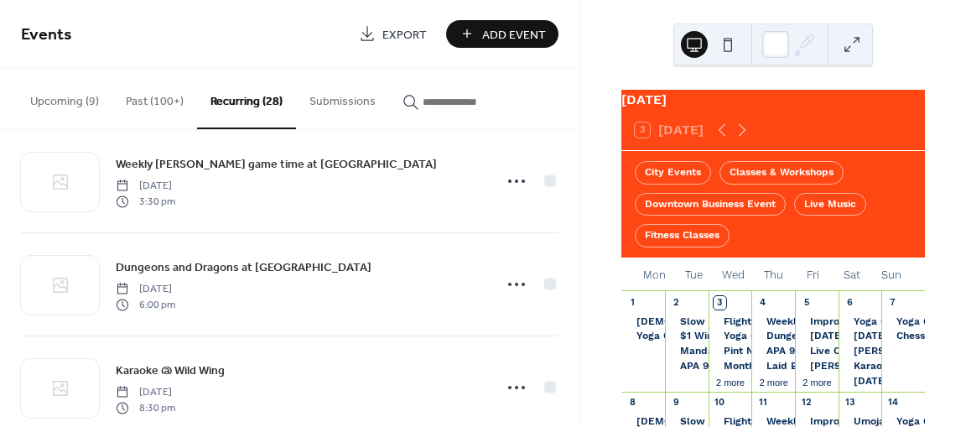
scroll to position [1263, 0]
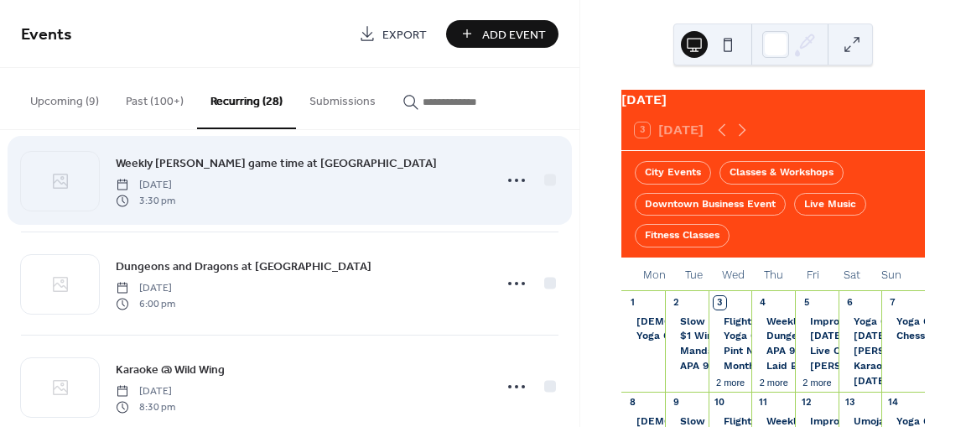
click at [233, 159] on span "Weekly [PERSON_NAME] game time at [GEOGRAPHIC_DATA]" at bounding box center [276, 164] width 321 height 18
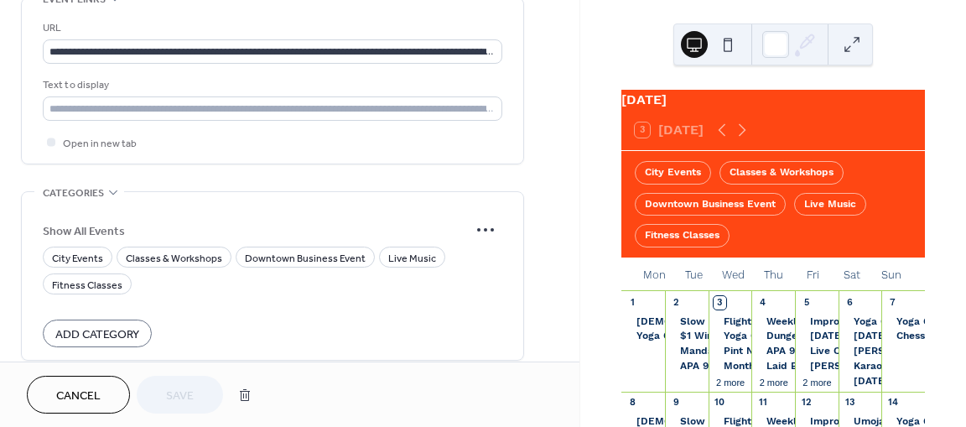
scroll to position [1237, 0]
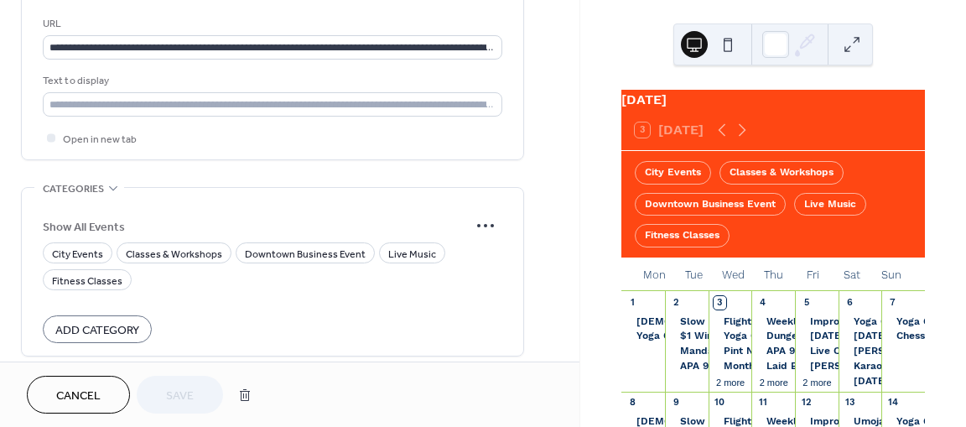
click at [277, 236] on div "Show All Events" at bounding box center [272, 226] width 459 height 34
click at [275, 248] on span "Downtown Business Event" at bounding box center [305, 255] width 121 height 18
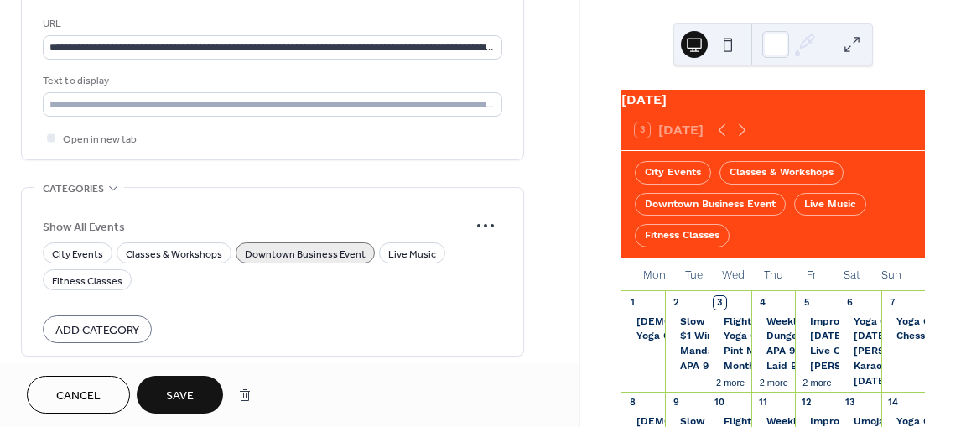
click at [193, 393] on span "Save" at bounding box center [180, 396] width 28 height 18
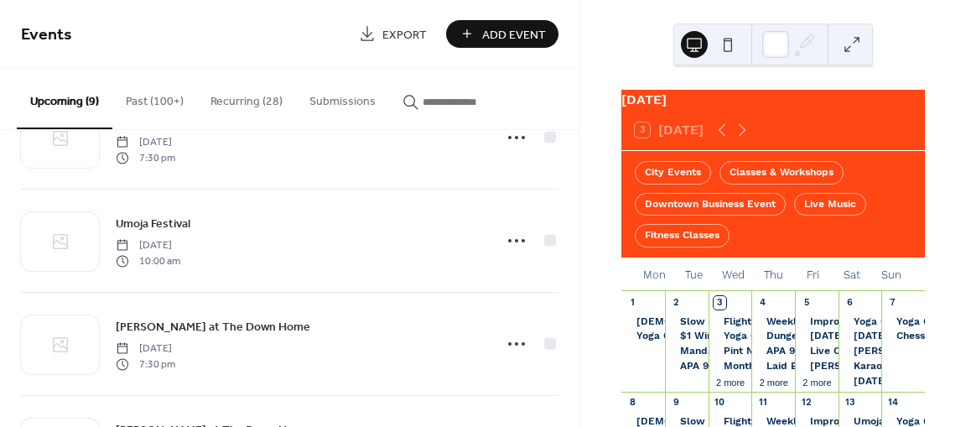
scroll to position [677, 0]
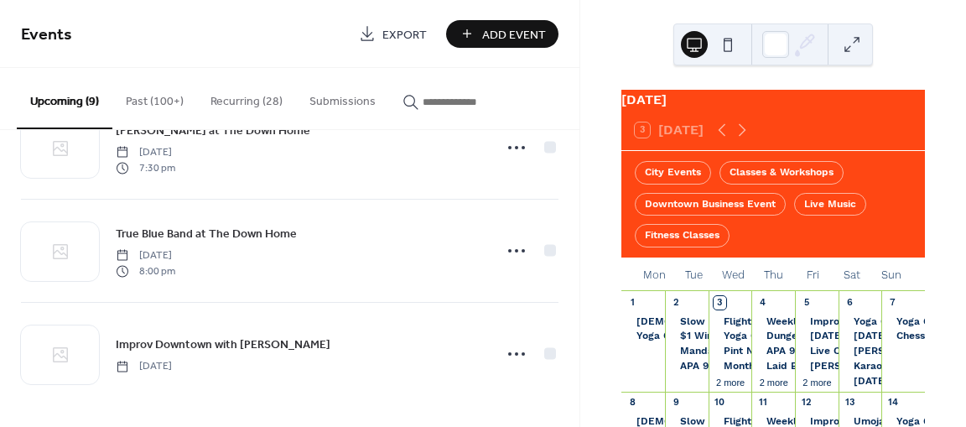
click at [245, 96] on button "Recurring (28)" at bounding box center [246, 98] width 99 height 60
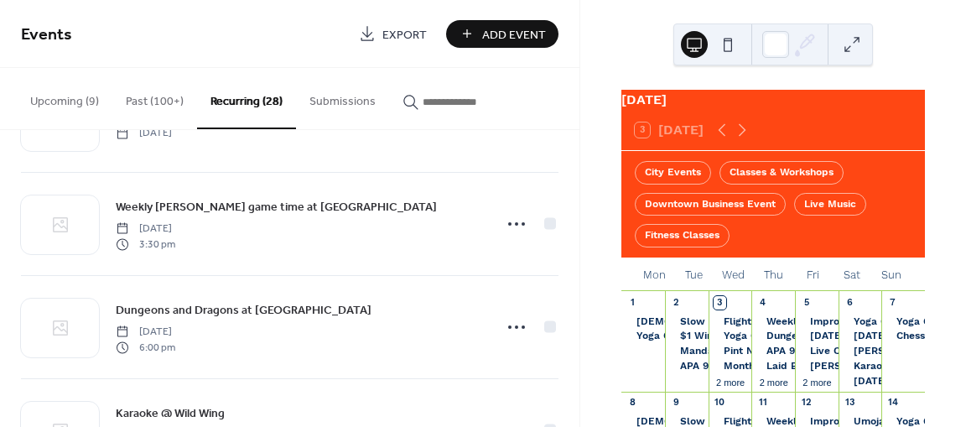
scroll to position [1228, 0]
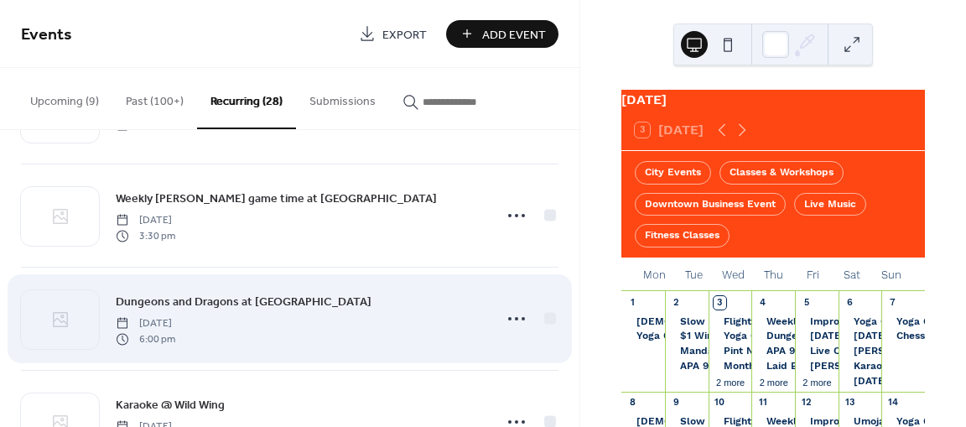
click at [280, 294] on span "Dungeons and Dragons at [GEOGRAPHIC_DATA]" at bounding box center [244, 302] width 256 height 18
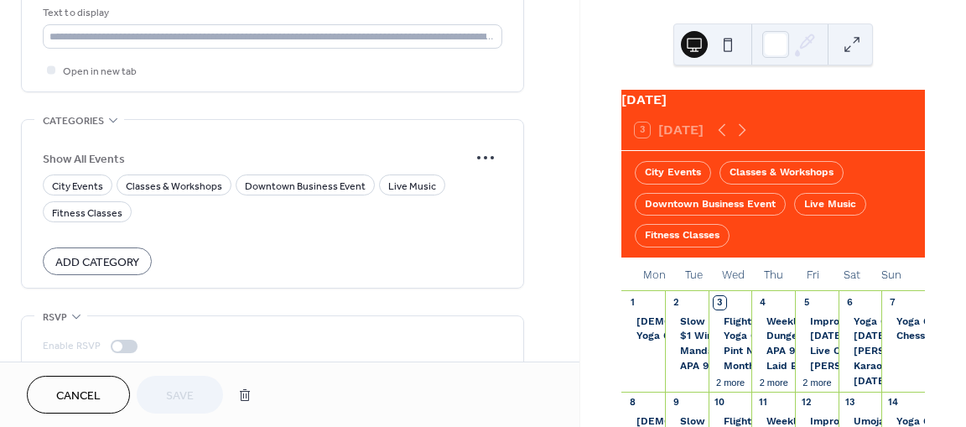
scroll to position [1361, 0]
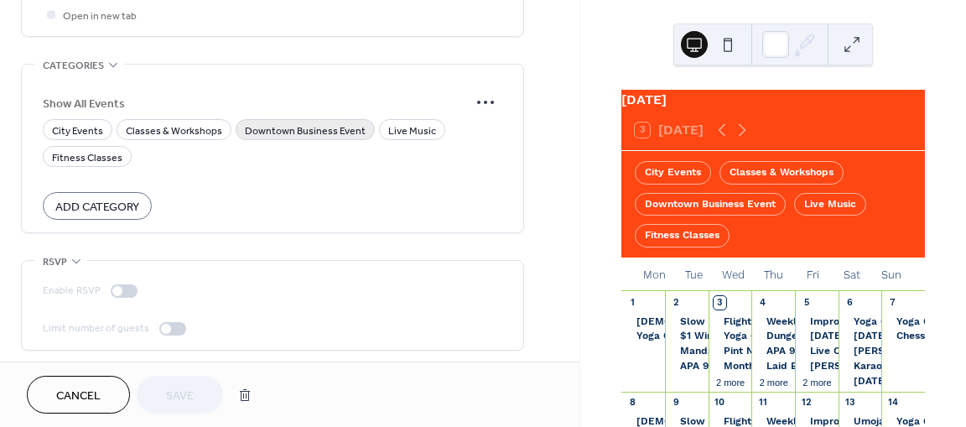
click at [262, 132] on span "Downtown Business Event" at bounding box center [305, 131] width 121 height 18
click at [182, 387] on span "Save" at bounding box center [180, 396] width 28 height 18
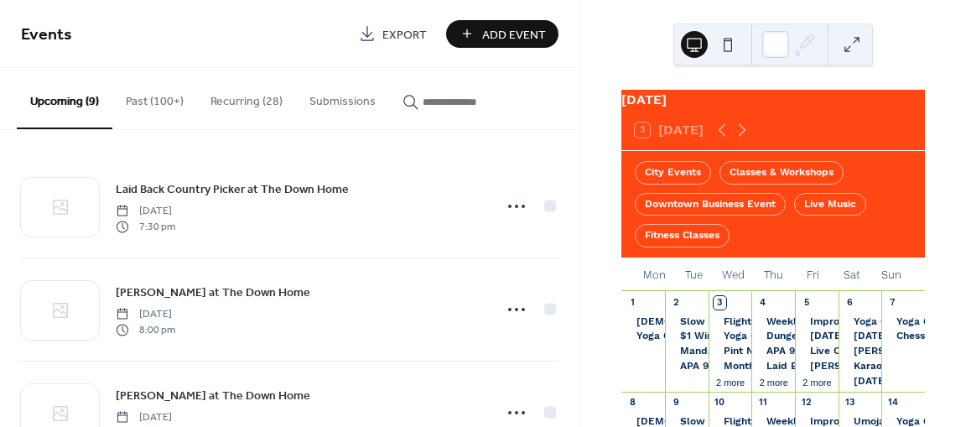
click at [253, 101] on button "Recurring (28)" at bounding box center [246, 98] width 99 height 60
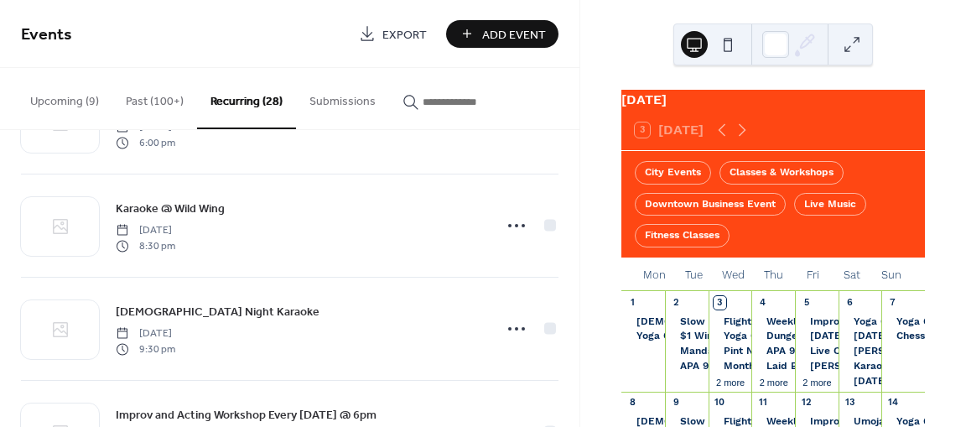
scroll to position [1433, 0]
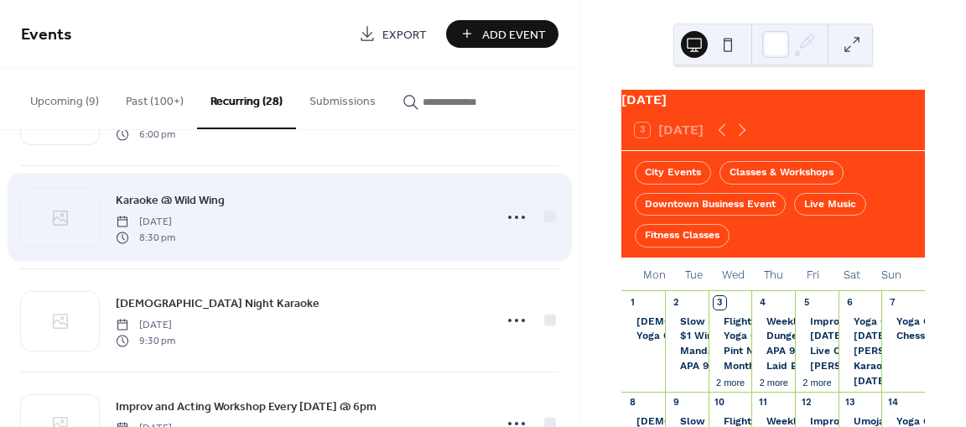
click at [196, 199] on span "Karaoke @ Wild Wing" at bounding box center [170, 201] width 109 height 18
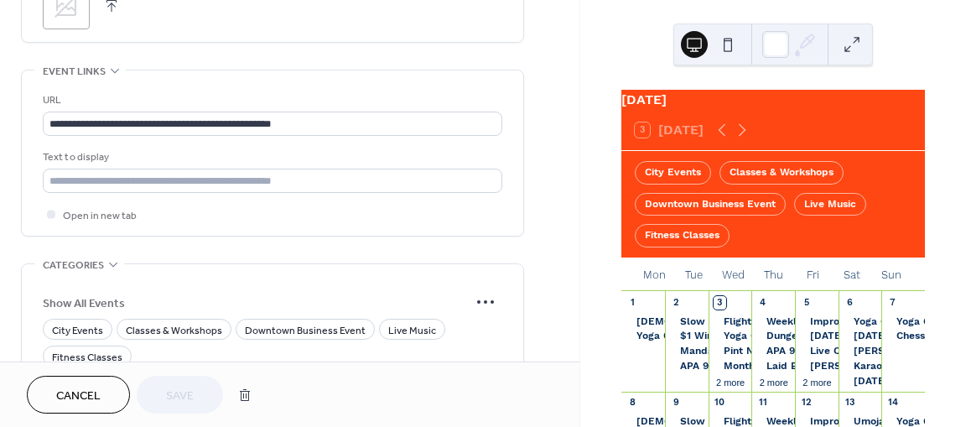
scroll to position [1162, 0]
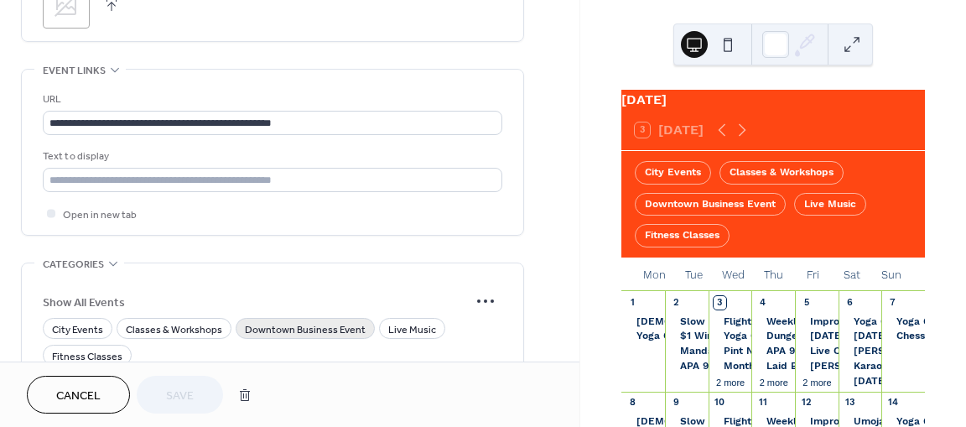
click at [280, 330] on span "Downtown Business Event" at bounding box center [305, 330] width 121 height 18
click at [388, 325] on span "Live Music" at bounding box center [412, 330] width 48 height 18
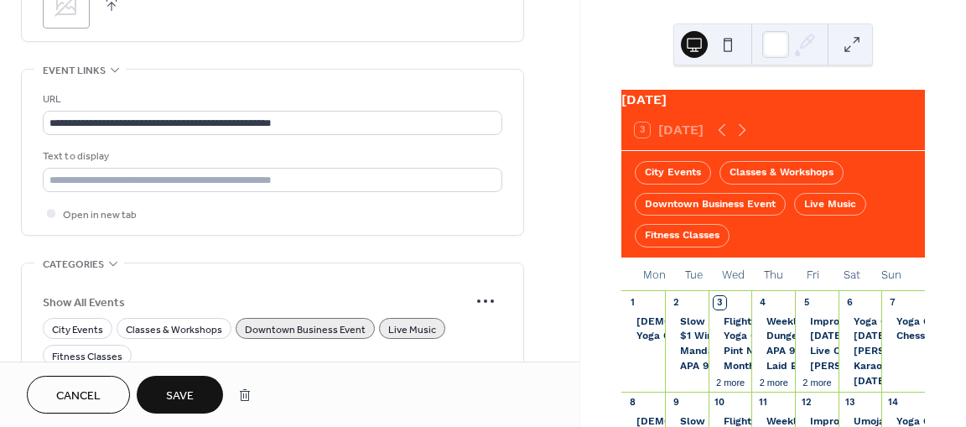
click at [188, 390] on span "Save" at bounding box center [180, 396] width 28 height 18
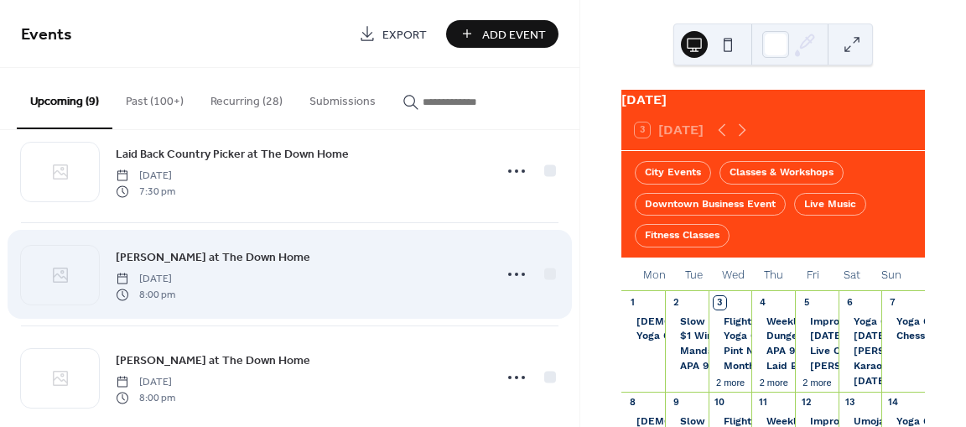
scroll to position [44, 0]
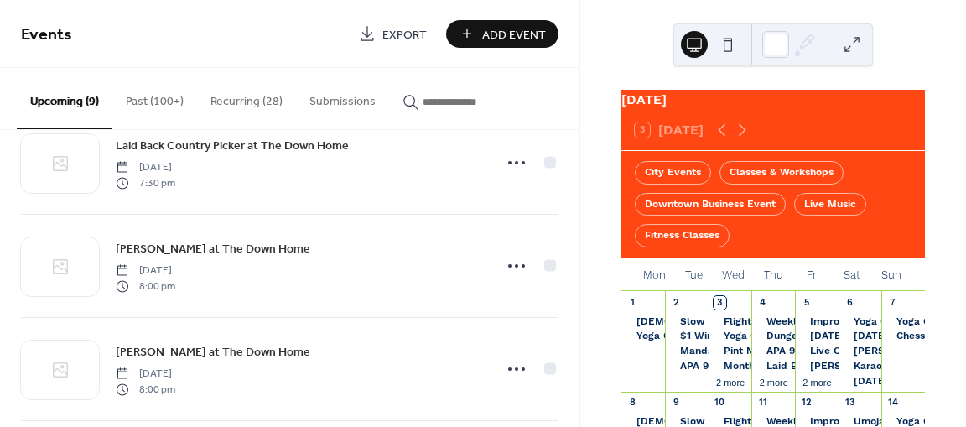
click at [257, 97] on button "Recurring (28)" at bounding box center [246, 98] width 99 height 60
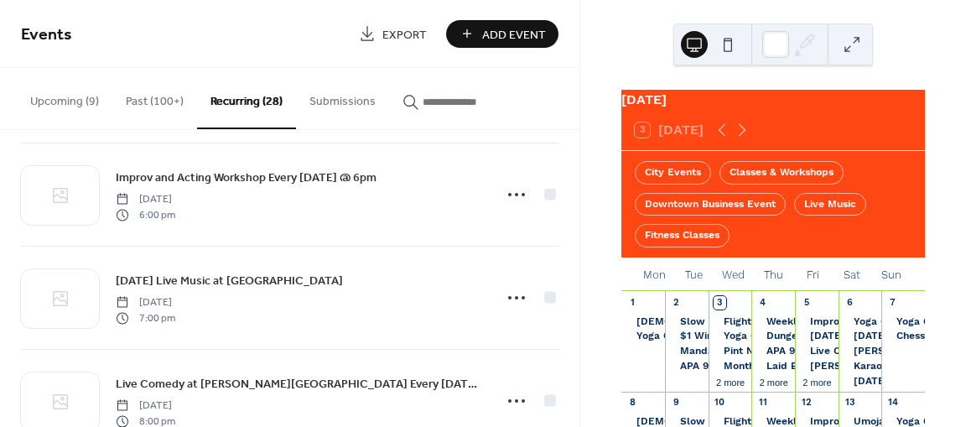
scroll to position [1662, 0]
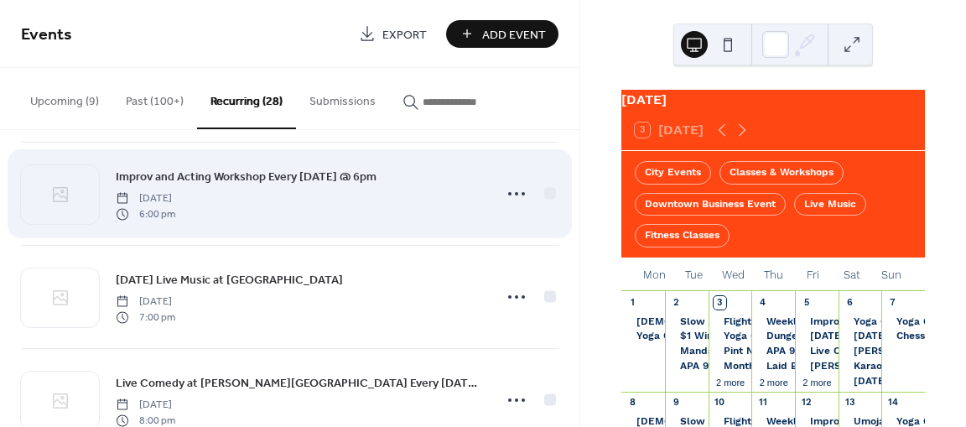
click at [278, 170] on span "Improv and Acting Workshop Every [DATE] @ 6pm" at bounding box center [246, 177] width 261 height 18
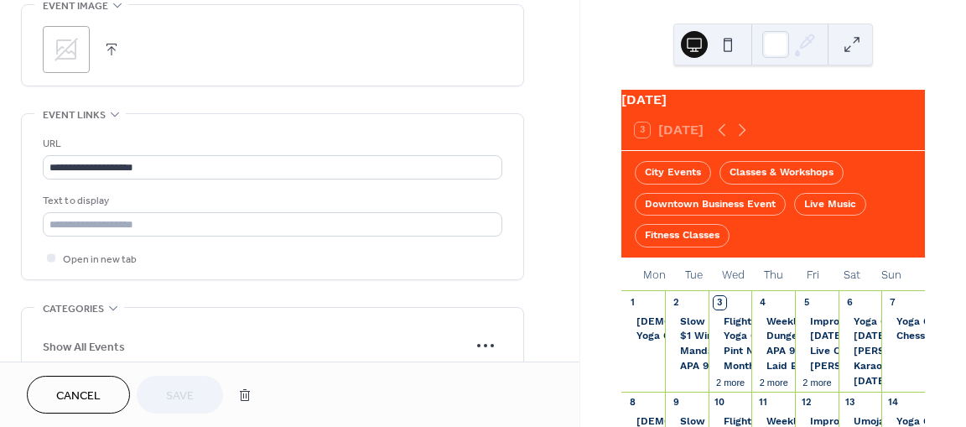
scroll to position [1361, 0]
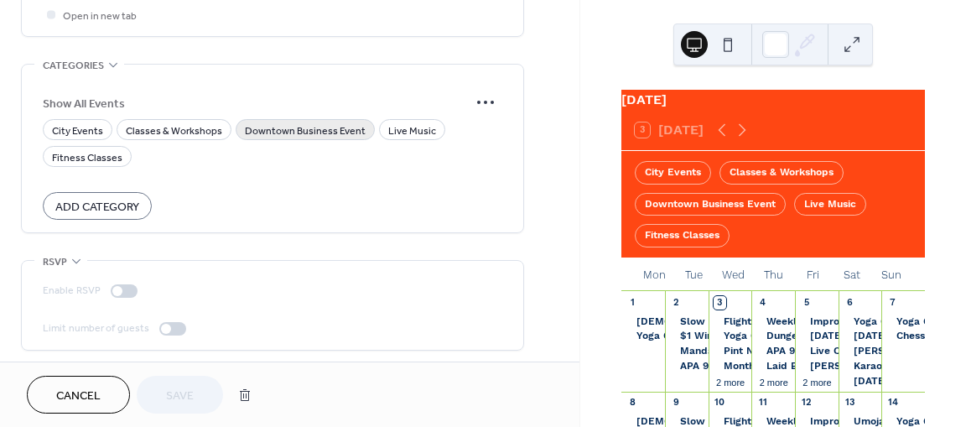
click at [278, 127] on span "Downtown Business Event" at bounding box center [305, 131] width 121 height 18
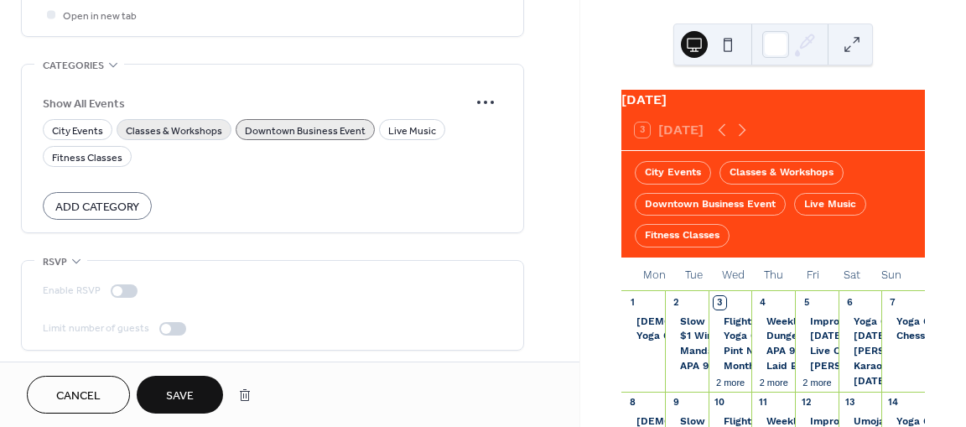
click at [210, 127] on span "Classes & Workshops" at bounding box center [174, 131] width 96 height 18
click at [186, 398] on span "Save" at bounding box center [180, 396] width 28 height 18
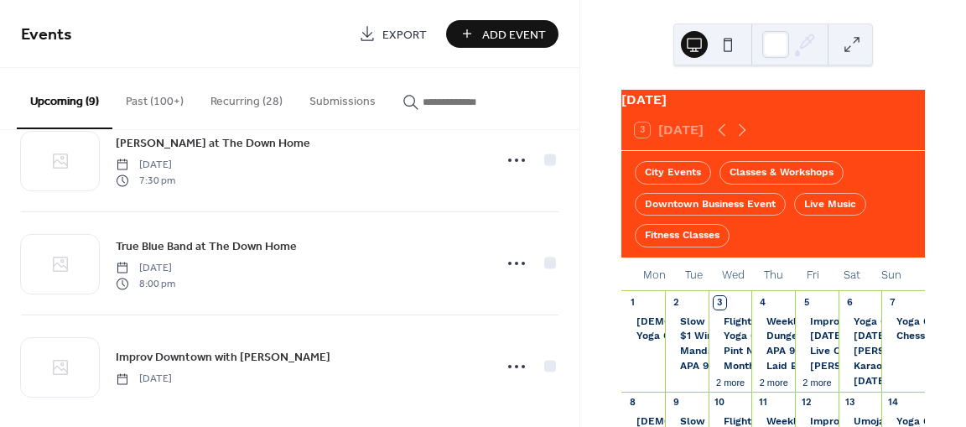
scroll to position [677, 0]
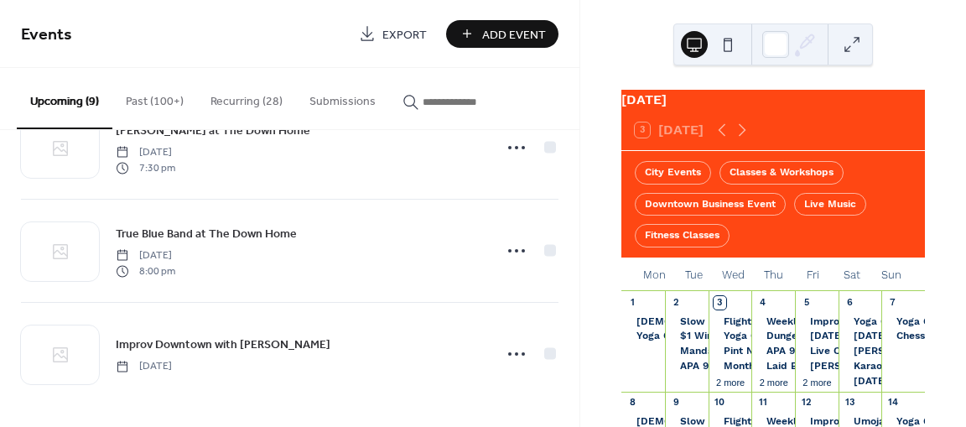
click at [259, 94] on button "Recurring (28)" at bounding box center [246, 98] width 99 height 60
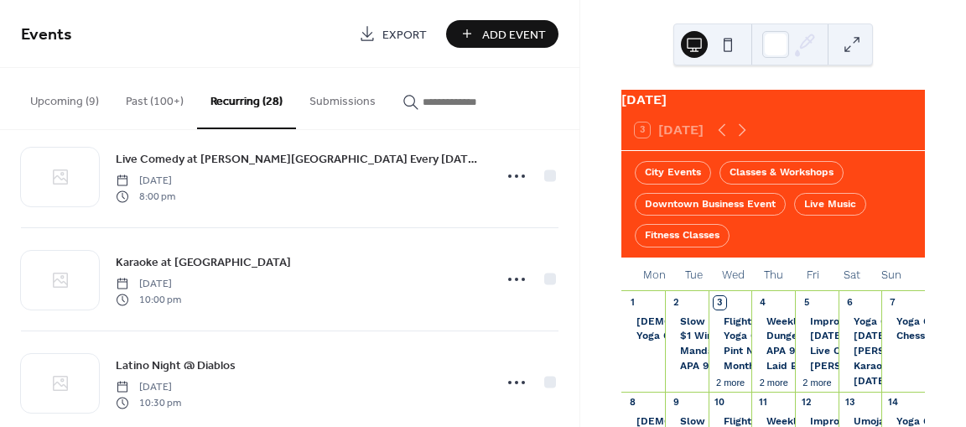
scroll to position [1887, 0]
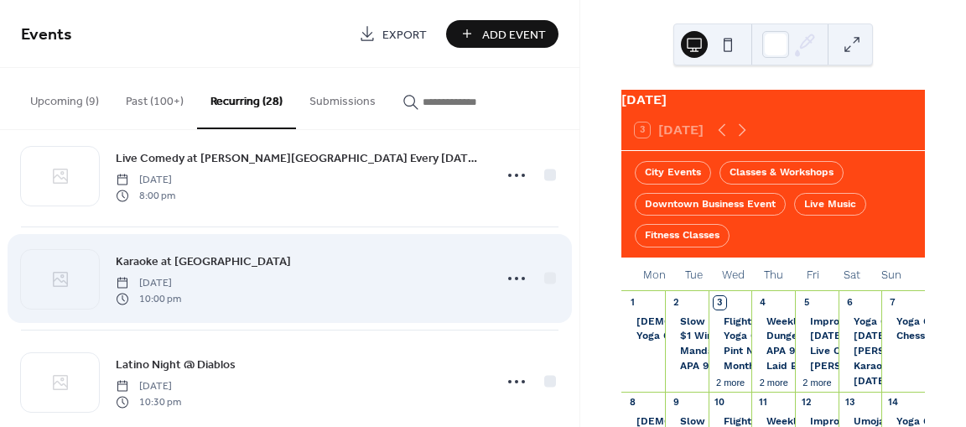
click at [220, 253] on span "Karaoke at [GEOGRAPHIC_DATA]" at bounding box center [203, 262] width 175 height 18
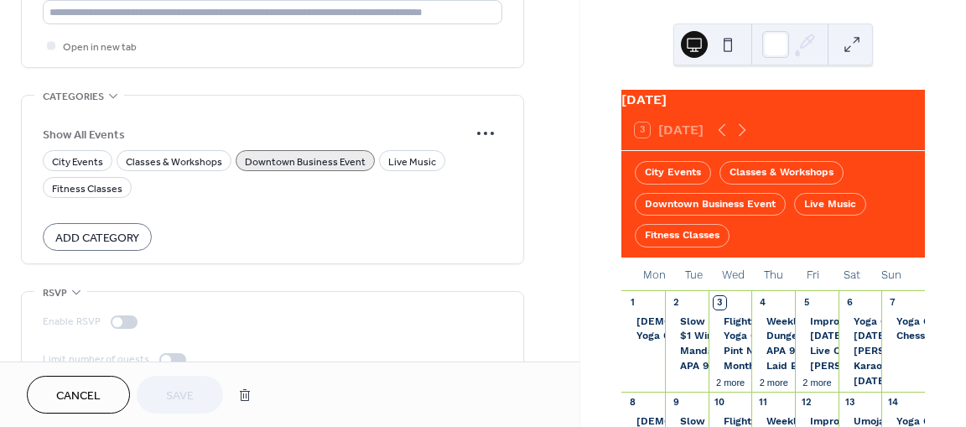
scroll to position [1361, 0]
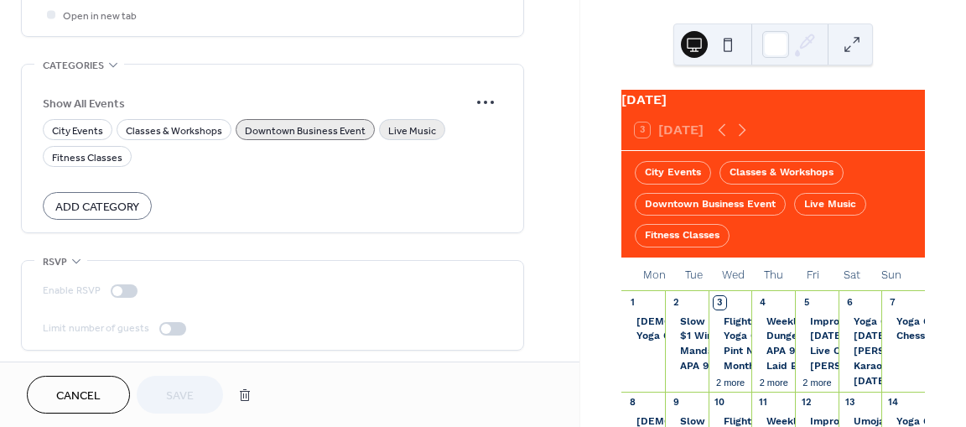
click at [394, 127] on span "Live Music" at bounding box center [412, 131] width 48 height 18
click at [178, 398] on span "Save" at bounding box center [180, 396] width 28 height 18
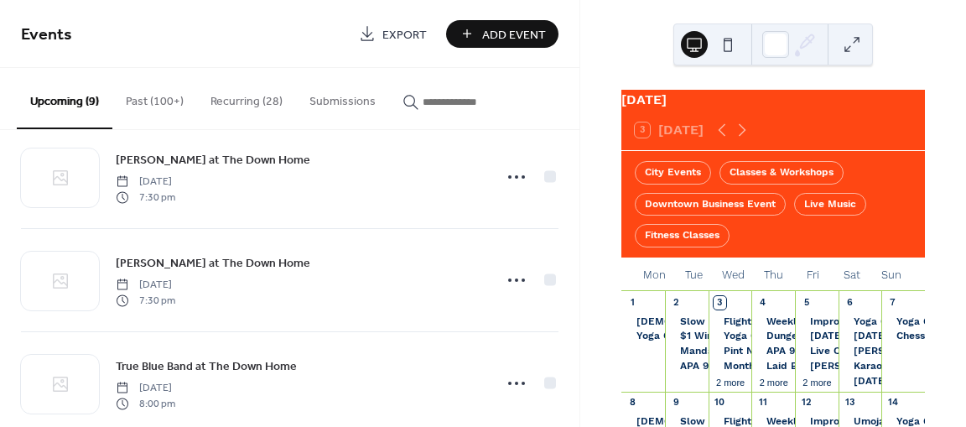
scroll to position [677, 0]
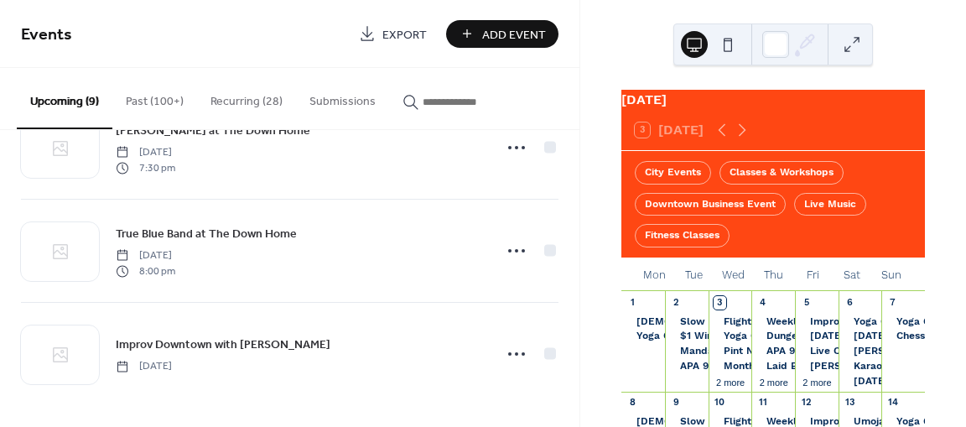
click at [258, 100] on button "Recurring (28)" at bounding box center [246, 98] width 99 height 60
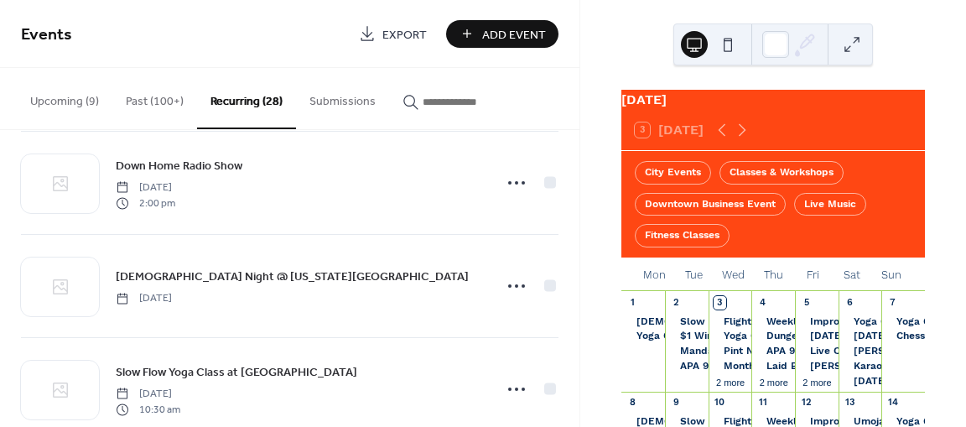
scroll to position [124, 0]
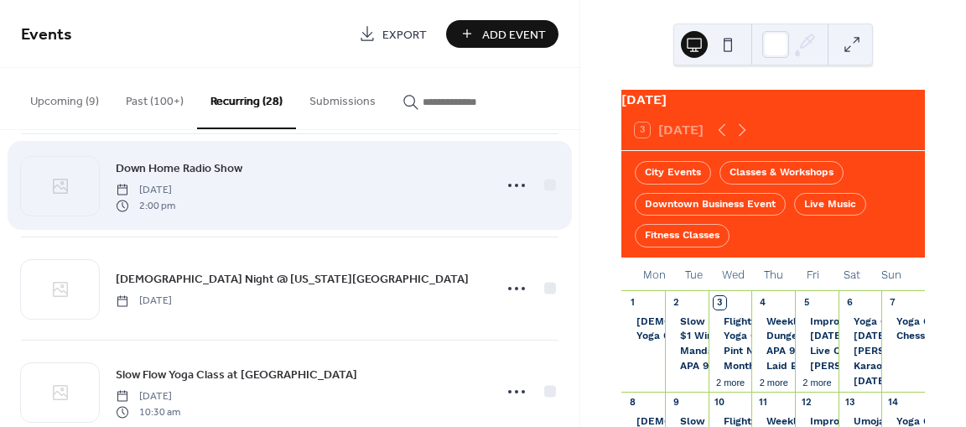
click at [270, 169] on div "Down Home Radio Show [DATE] 2:00 pm" at bounding box center [299, 185] width 367 height 54
click at [228, 168] on span "Down Home Radio Show" at bounding box center [179, 169] width 127 height 18
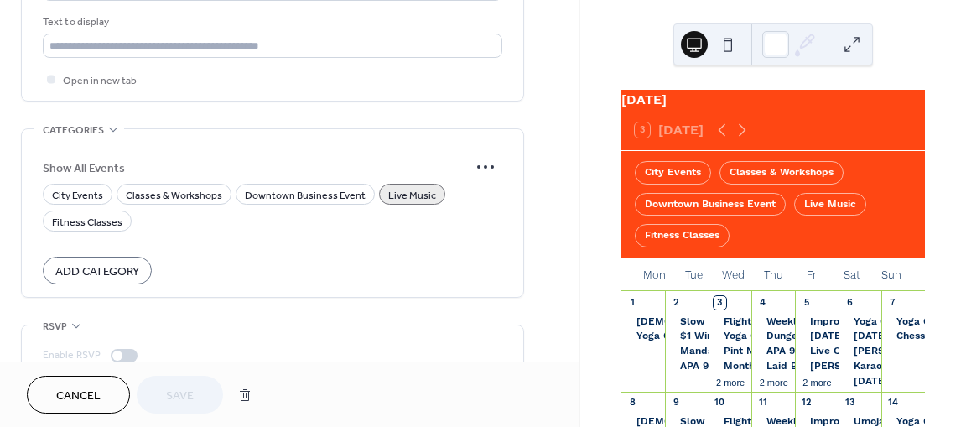
scroll to position [1379, 0]
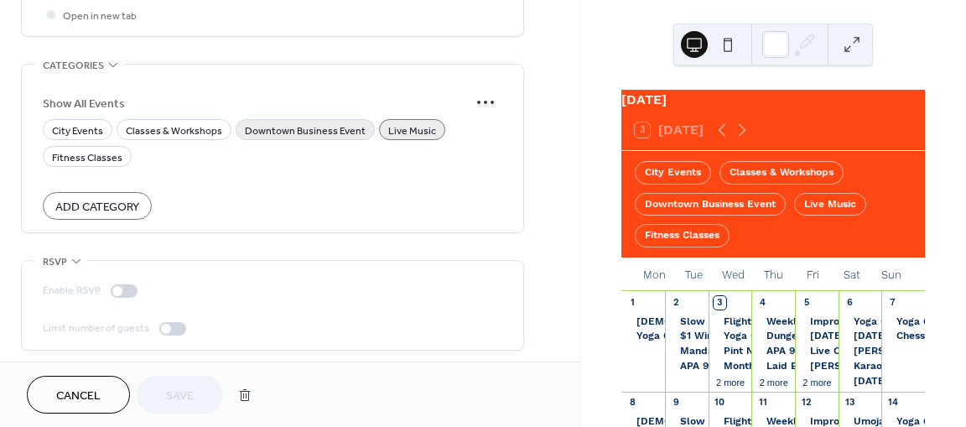
click at [292, 126] on span "Downtown Business Event" at bounding box center [305, 131] width 121 height 18
click at [170, 393] on span "Save" at bounding box center [180, 396] width 28 height 18
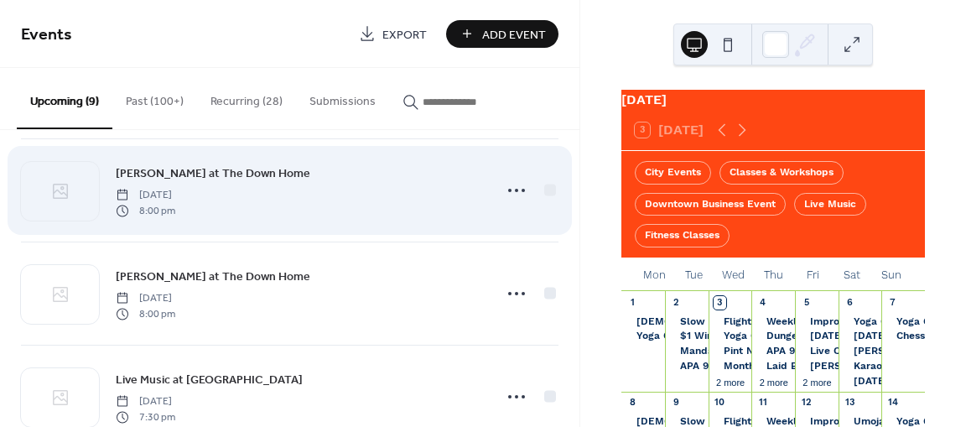
scroll to position [115, 0]
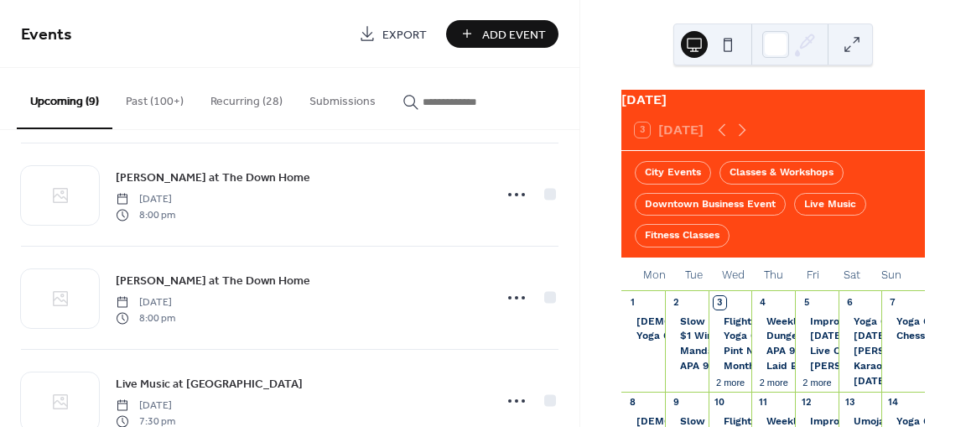
click at [245, 102] on button "Recurring (28)" at bounding box center [246, 98] width 99 height 60
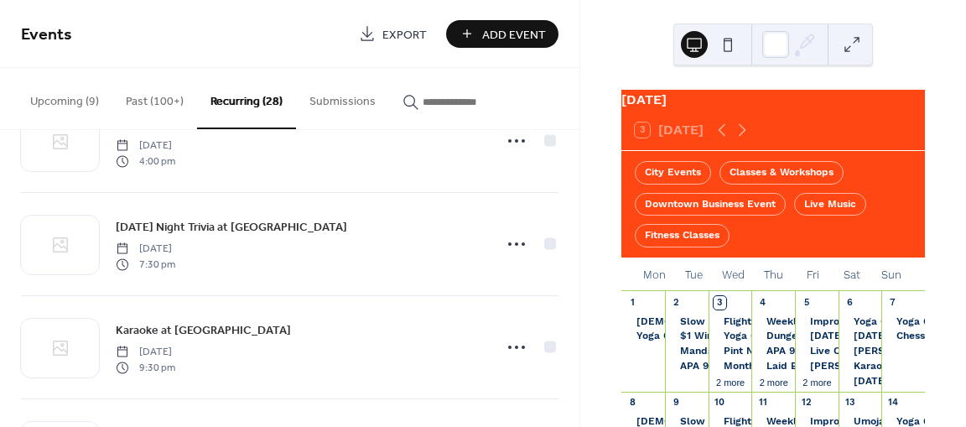
scroll to position [942, 0]
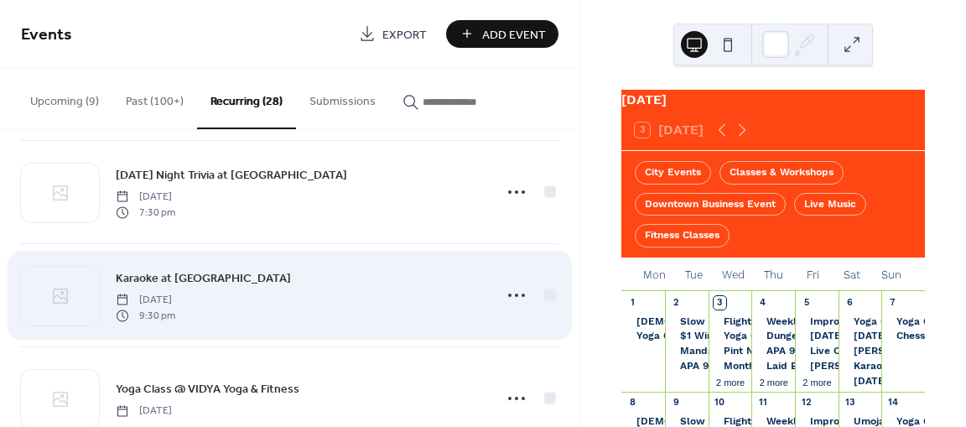
click at [220, 270] on span "Karaoke at [GEOGRAPHIC_DATA]" at bounding box center [203, 279] width 175 height 18
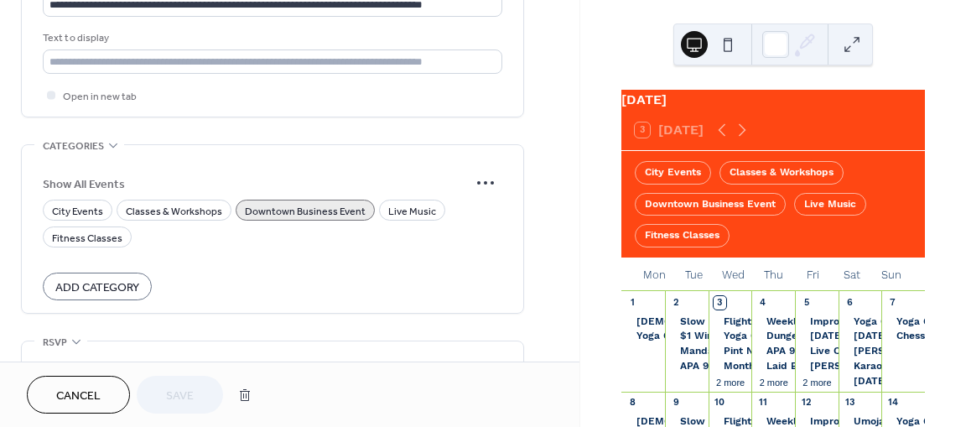
scroll to position [1282, 0]
click at [391, 206] on span "Live Music" at bounding box center [412, 210] width 48 height 18
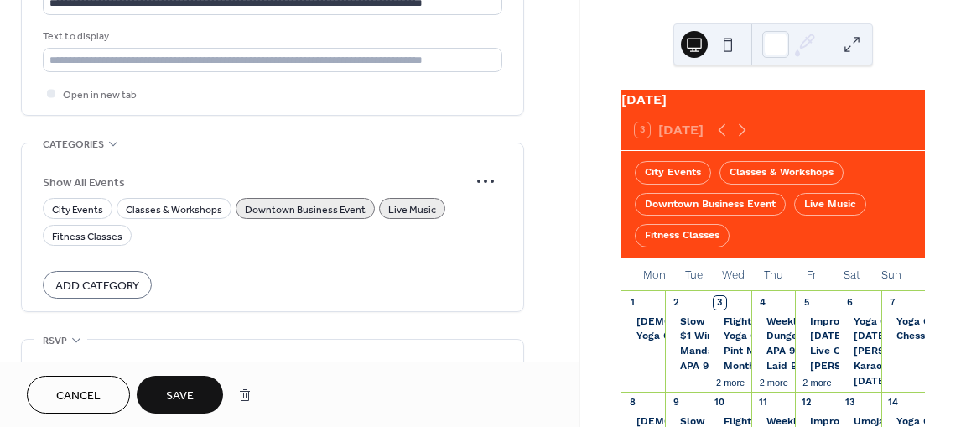
click at [188, 391] on span "Save" at bounding box center [180, 396] width 28 height 18
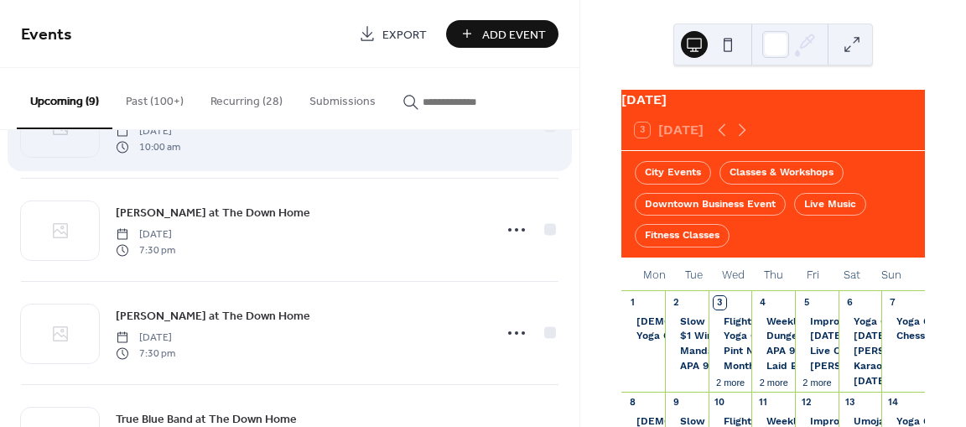
scroll to position [503, 0]
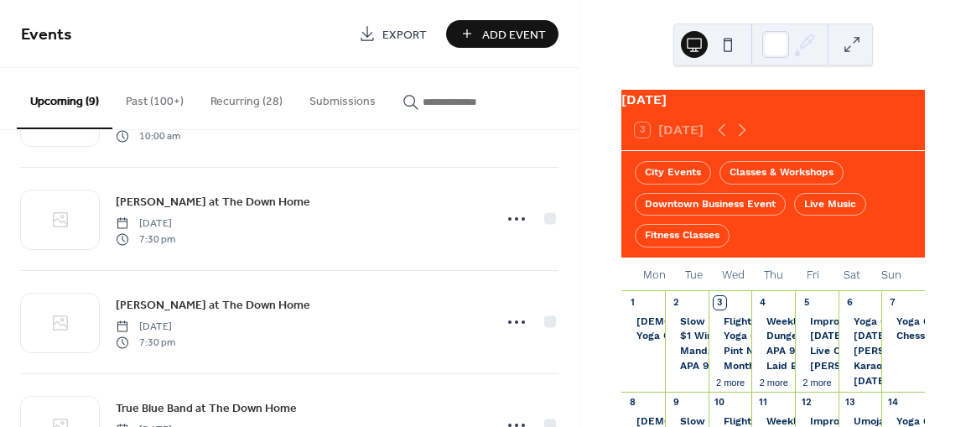
click at [263, 96] on button "Recurring (28)" at bounding box center [246, 98] width 99 height 60
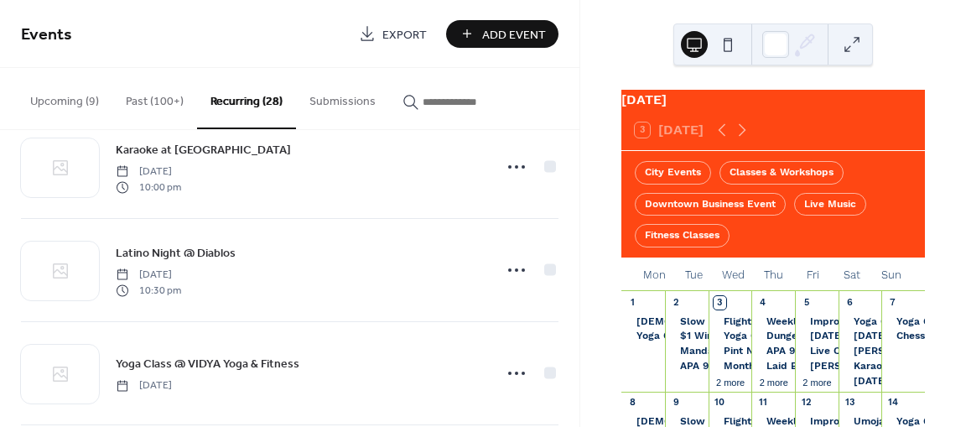
scroll to position [1999, 0]
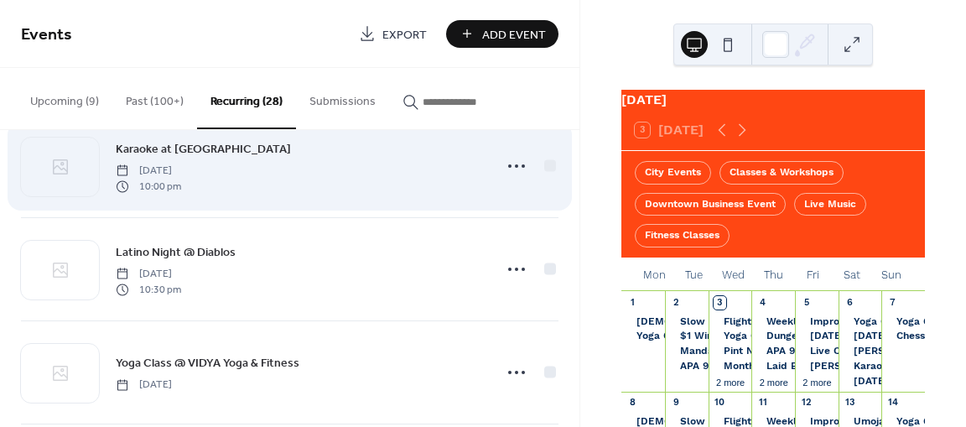
click at [191, 141] on span "Karaoke at [GEOGRAPHIC_DATA]" at bounding box center [203, 150] width 175 height 18
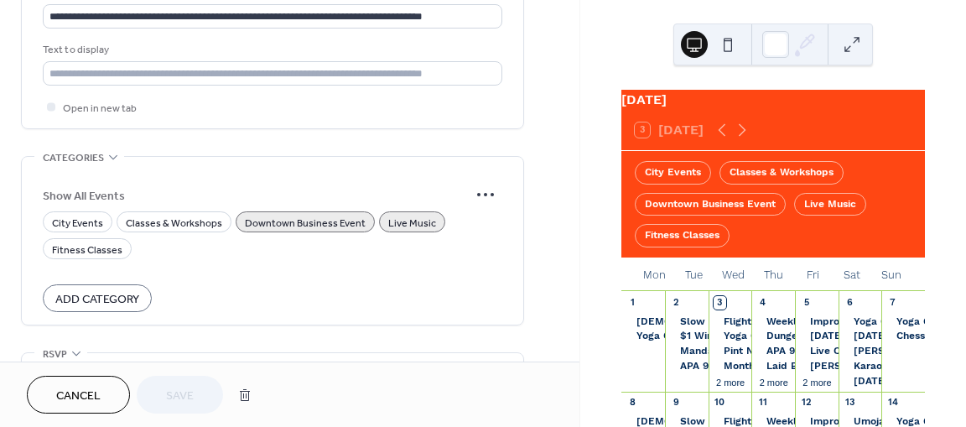
scroll to position [1305, 0]
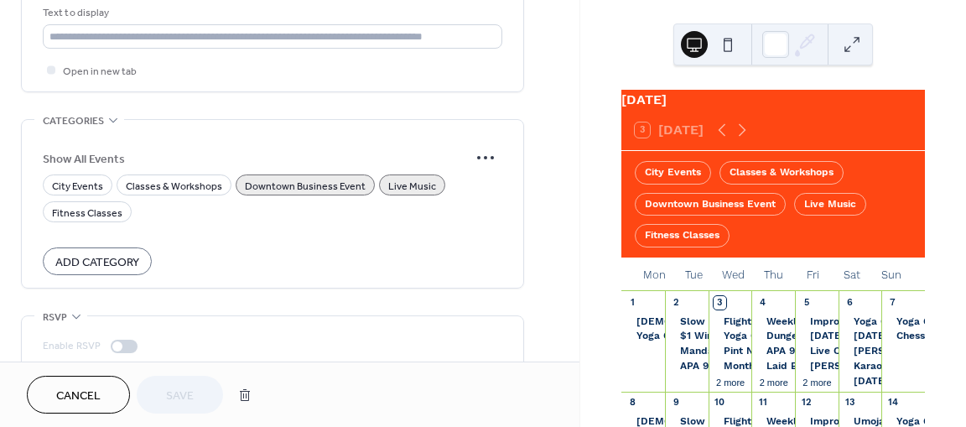
click at [103, 391] on button "Cancel" at bounding box center [78, 395] width 103 height 38
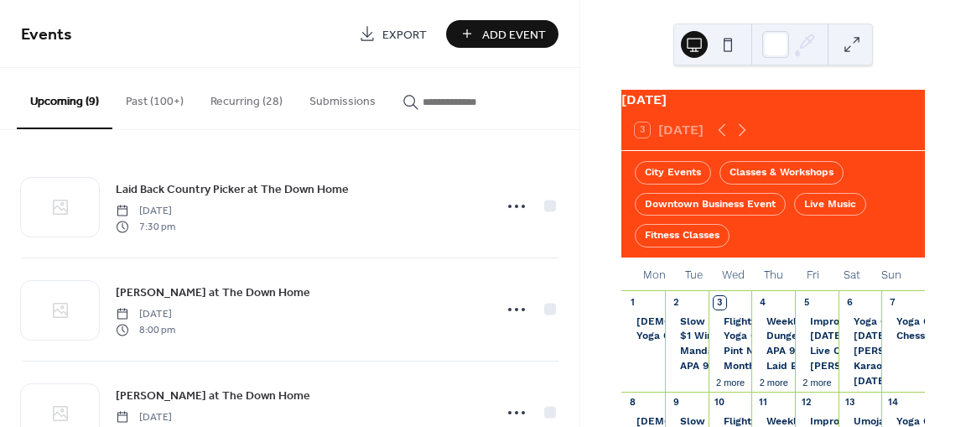
click at [239, 98] on button "Recurring (28)" at bounding box center [246, 98] width 99 height 60
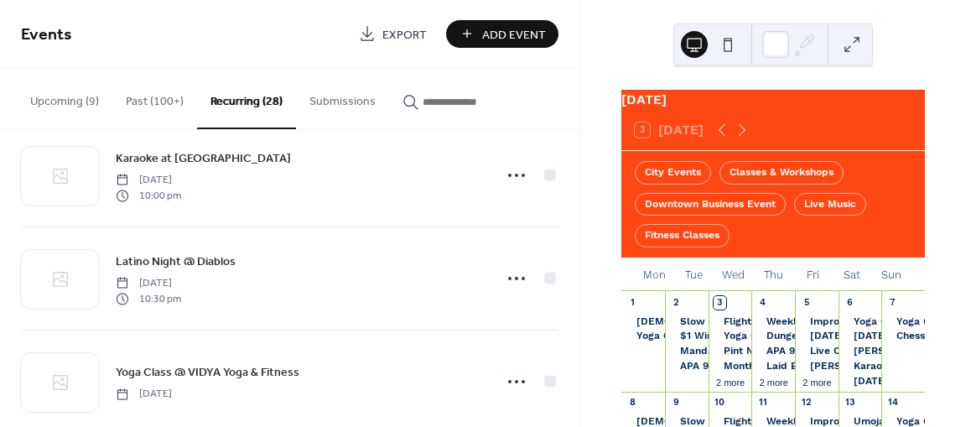
scroll to position [1988, 0]
